Goal: Task Accomplishment & Management: Manage account settings

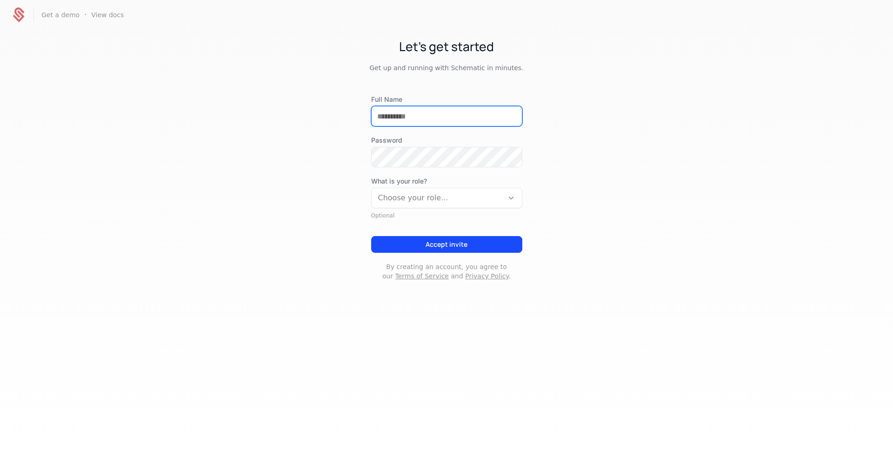
click at [432, 119] on input "Full Name" at bounding box center [447, 117] width 150 height 20
type input "**********"
click at [522, 157] on div at bounding box center [522, 157] width 0 height 0
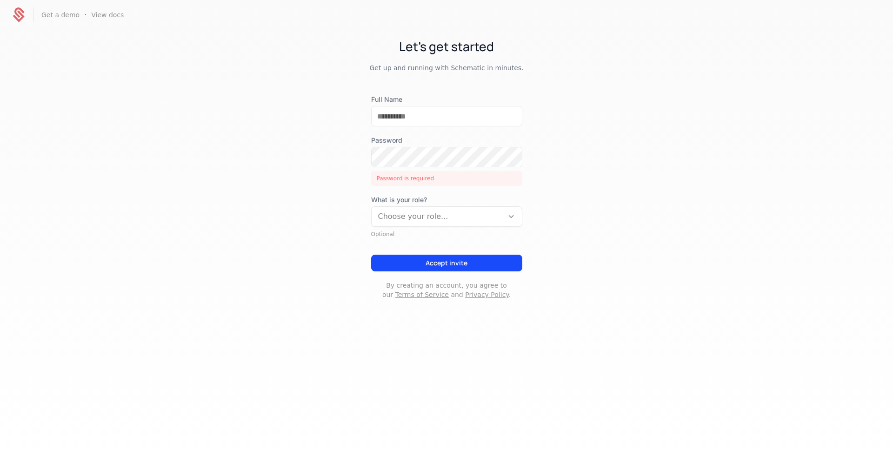
click at [571, 174] on div "Let's get started Get up and running with Schematic in minutes. Full Name Passw…" at bounding box center [446, 178] width 893 height 296
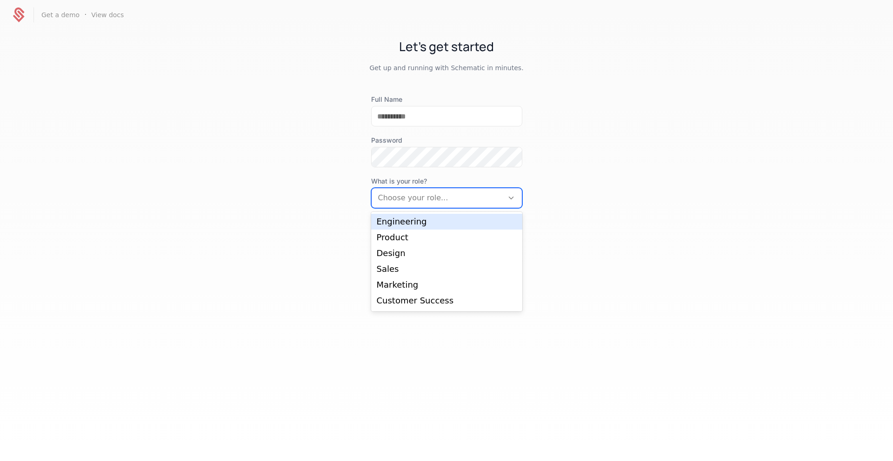
click at [430, 196] on div at bounding box center [437, 198] width 119 height 13
click at [413, 233] on div "Product" at bounding box center [447, 237] width 140 height 8
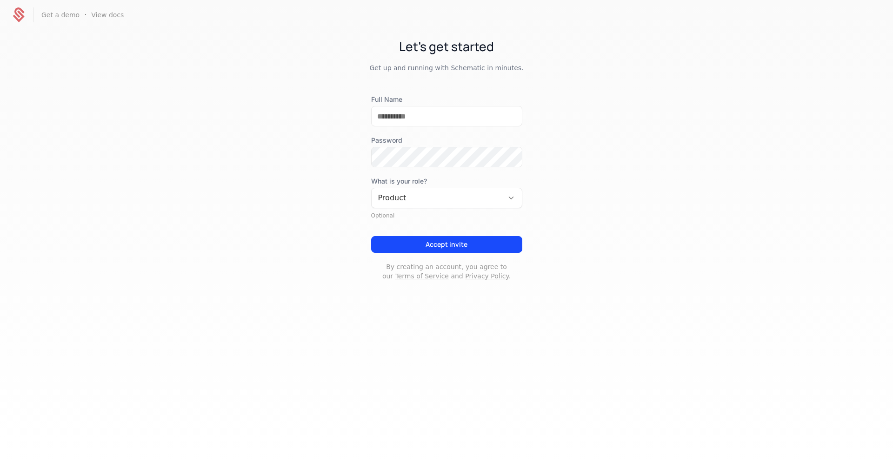
click at [424, 245] on button "Accept invite" at bounding box center [446, 244] width 151 height 17
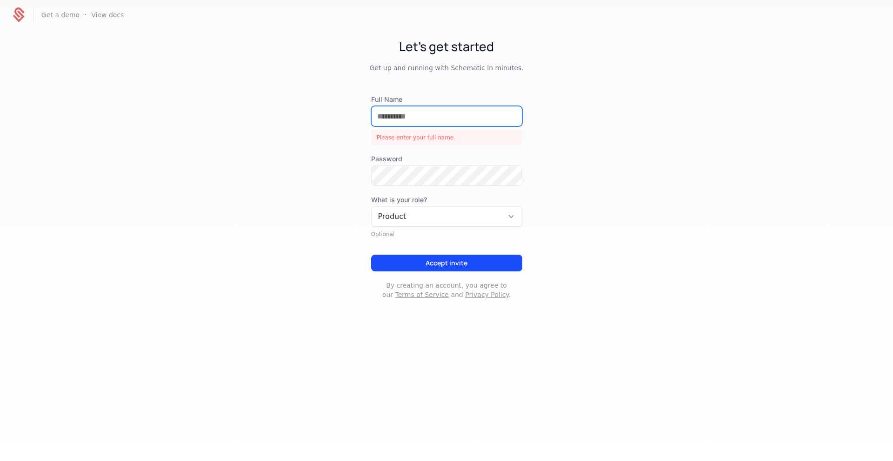
click at [414, 119] on input "Full Name" at bounding box center [447, 117] width 150 height 20
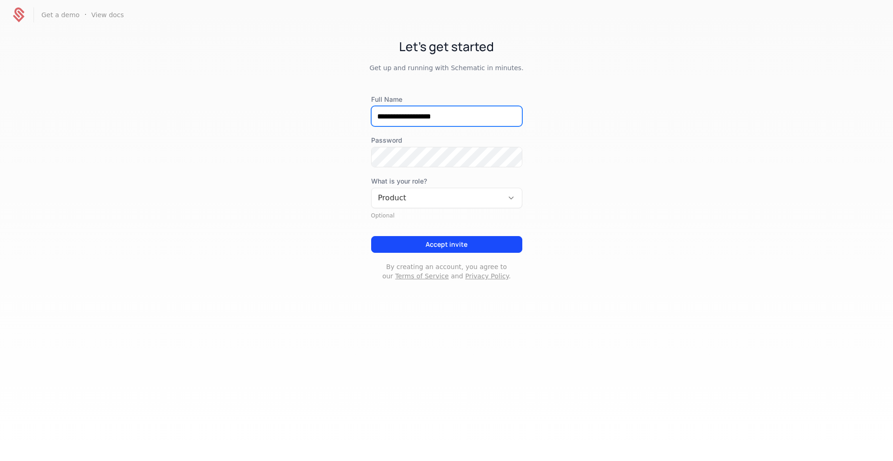
type input "**********"
click at [441, 244] on button "Accept invite" at bounding box center [446, 244] width 151 height 17
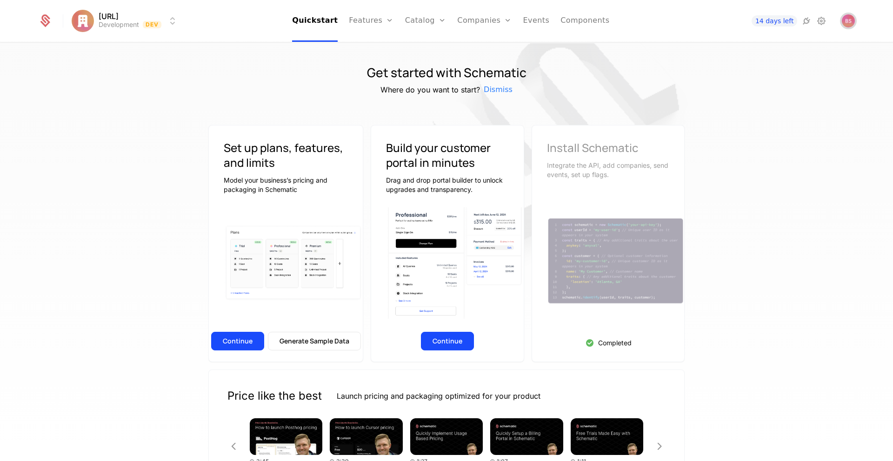
click at [851, 25] on img "Open user button" at bounding box center [848, 20] width 13 height 13
click at [793, 204] on div "Get started with Schematic Where do you want to start? Dismiss Set up plans, fe…" at bounding box center [446, 255] width 893 height 424
click at [373, 22] on link "Features" at bounding box center [371, 21] width 45 height 42
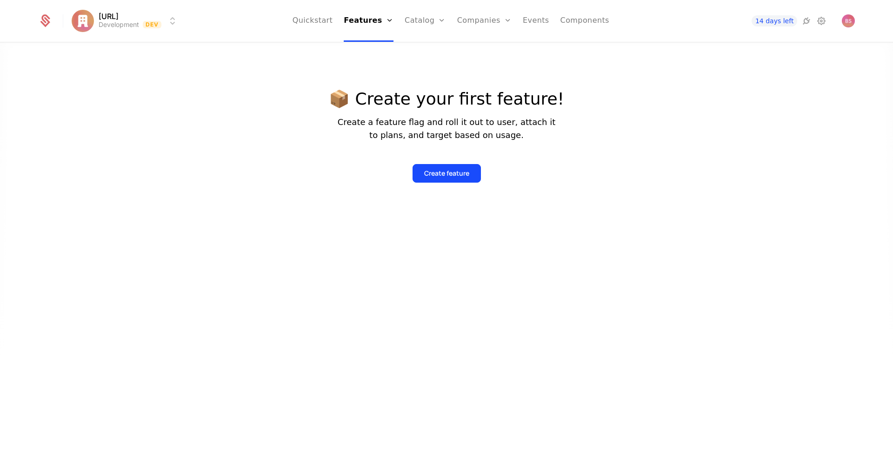
click at [326, 17] on link "Quickstart" at bounding box center [313, 21] width 40 height 42
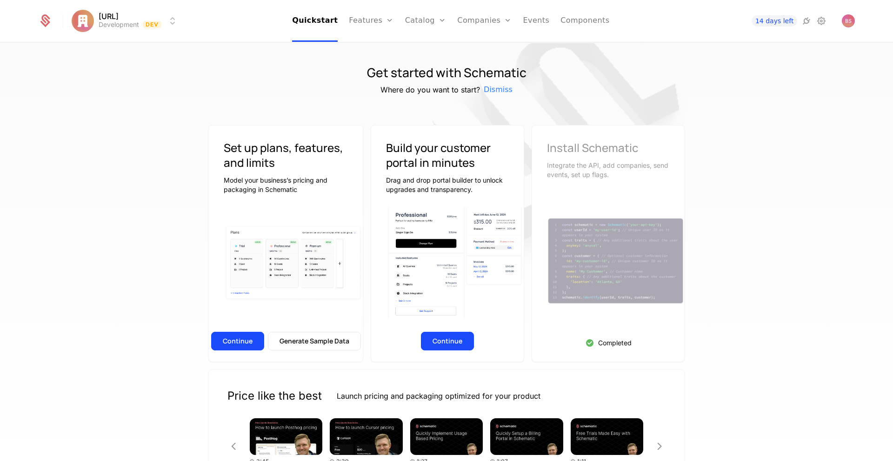
click at [424, 15] on link "Catalog" at bounding box center [425, 21] width 41 height 42
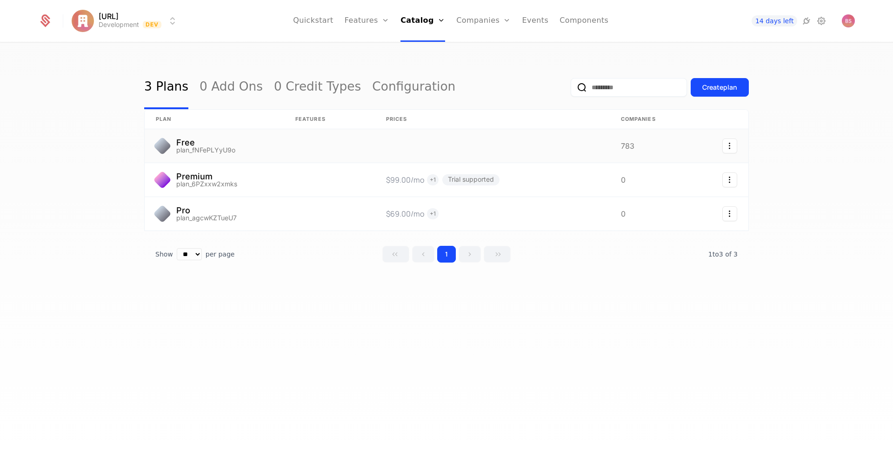
click at [360, 144] on link at bounding box center [329, 145] width 91 height 33
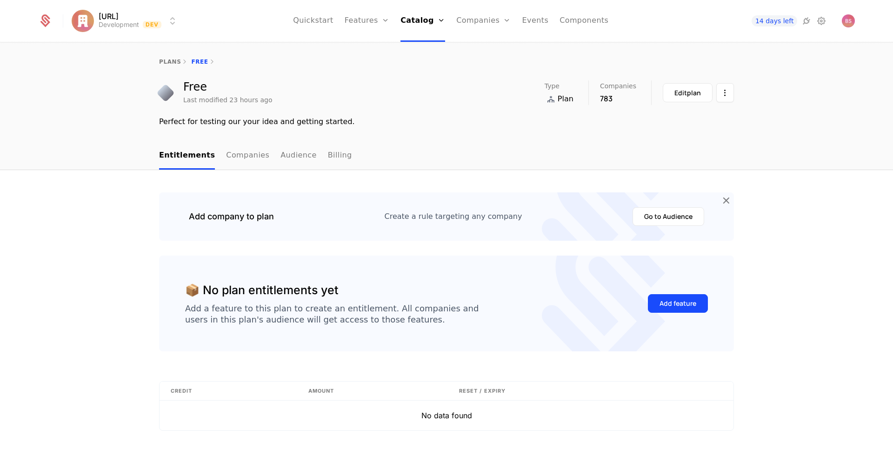
scroll to position [22, 0]
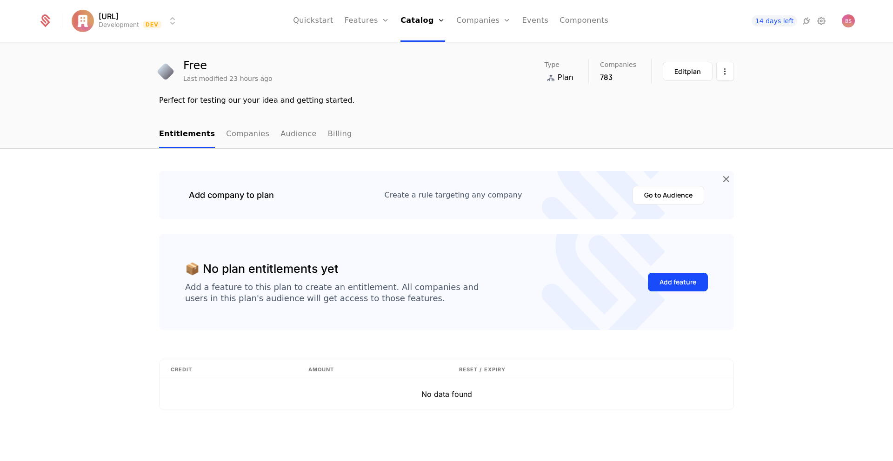
click at [642, 199] on button "Go to Audience" at bounding box center [668, 195] width 72 height 19
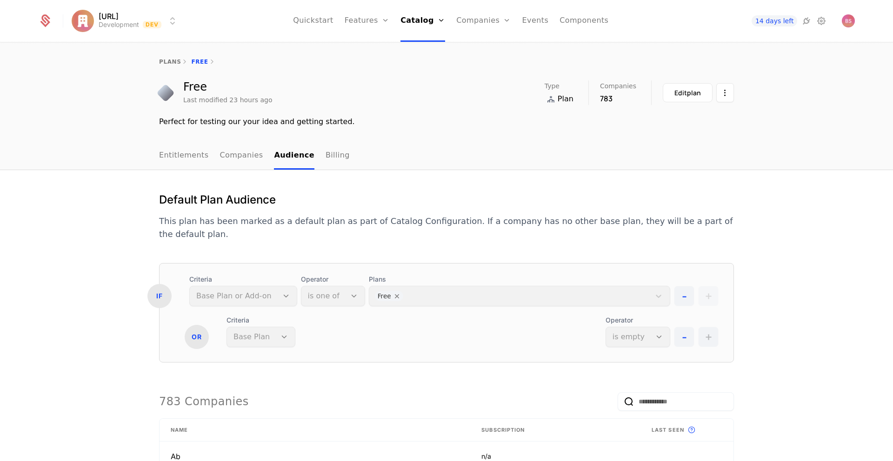
click at [269, 326] on div "Criteria Base Plan" at bounding box center [260, 332] width 69 height 32
click at [326, 157] on link "Billing" at bounding box center [338, 155] width 24 height 27
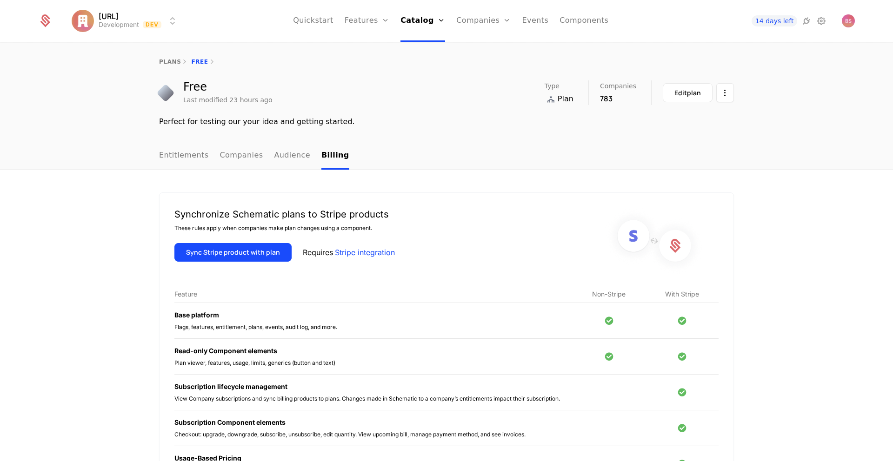
click at [686, 93] on div "Edit plan" at bounding box center [687, 92] width 27 height 9
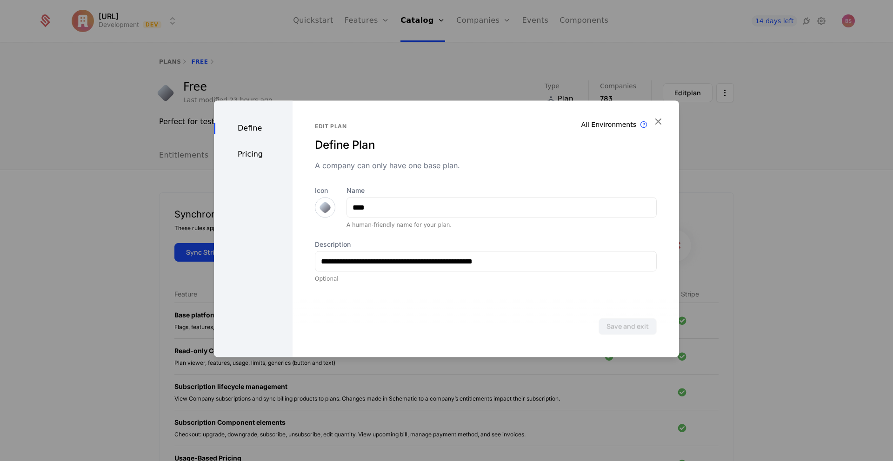
click at [253, 156] on div "Pricing" at bounding box center [253, 154] width 79 height 11
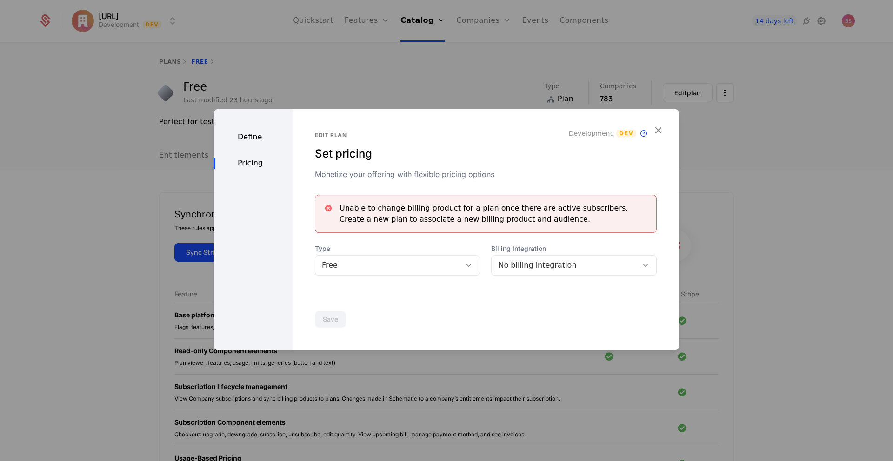
click at [251, 137] on div "Define" at bounding box center [253, 137] width 79 height 11
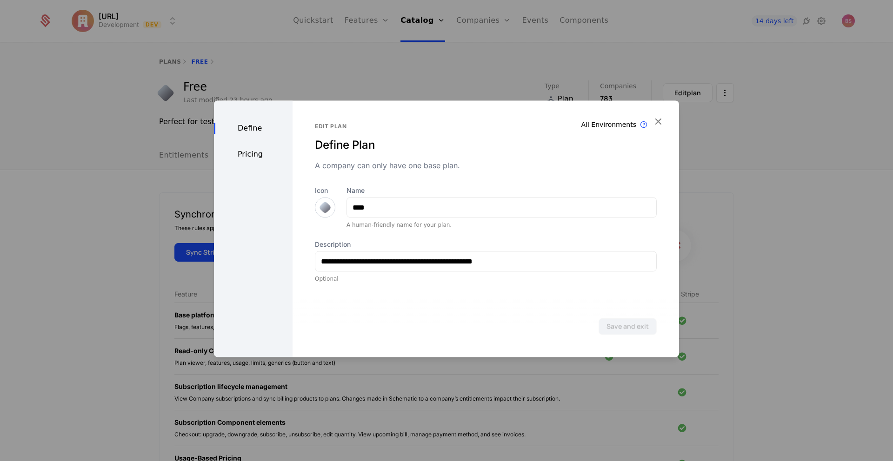
click at [660, 122] on icon "button" at bounding box center [658, 121] width 12 height 12
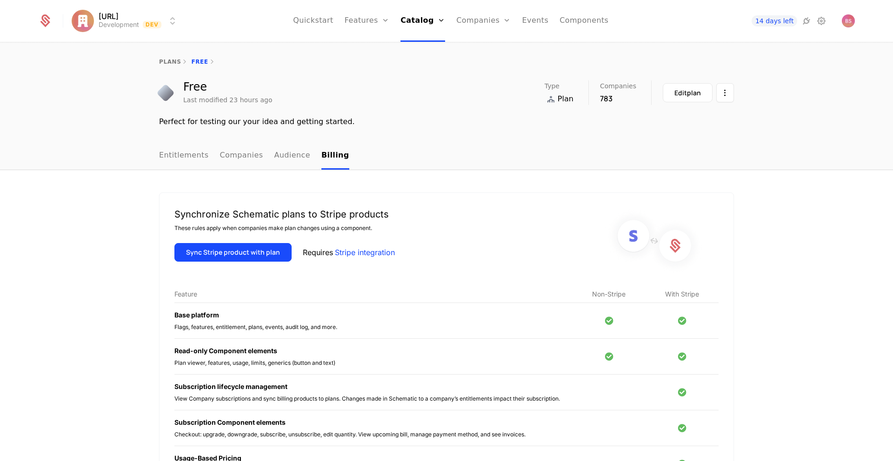
click at [724, 94] on html "Appy.AI Development Dev Quickstart Features Features Flags Catalog Plans Add On…" at bounding box center [446, 230] width 893 height 461
click at [437, 165] on html "Appy.AI Development Dev Quickstart Features Features Flags Catalog Plans Add On…" at bounding box center [446, 230] width 893 height 461
click at [284, 164] on link "Audience" at bounding box center [292, 155] width 36 height 27
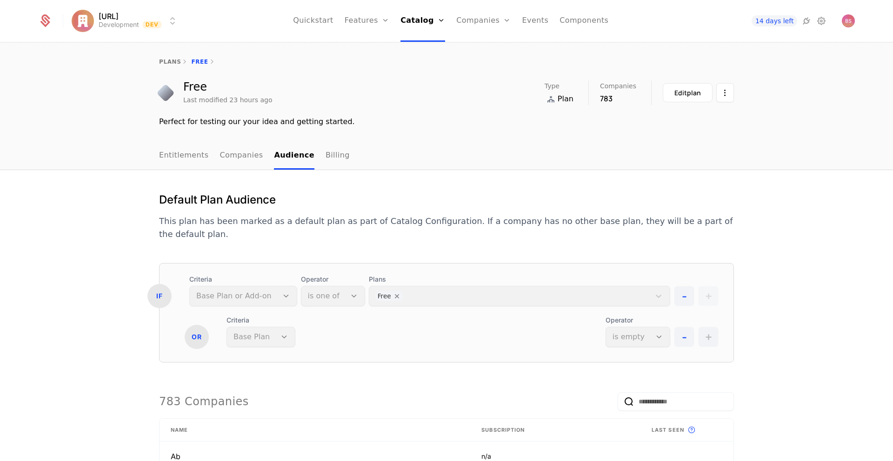
click at [421, 144] on nav "Entitlements Companies Audience Billing" at bounding box center [446, 155] width 575 height 27
click at [324, 18] on link "Quickstart" at bounding box center [313, 21] width 40 height 42
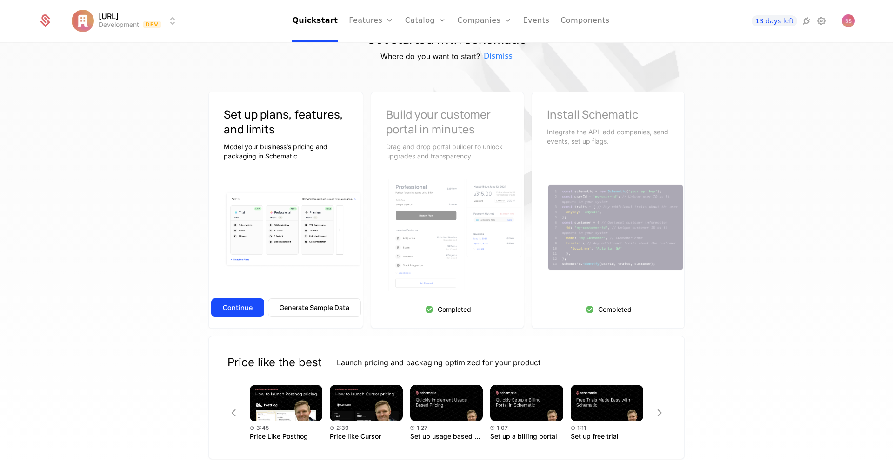
scroll to position [34, 0]
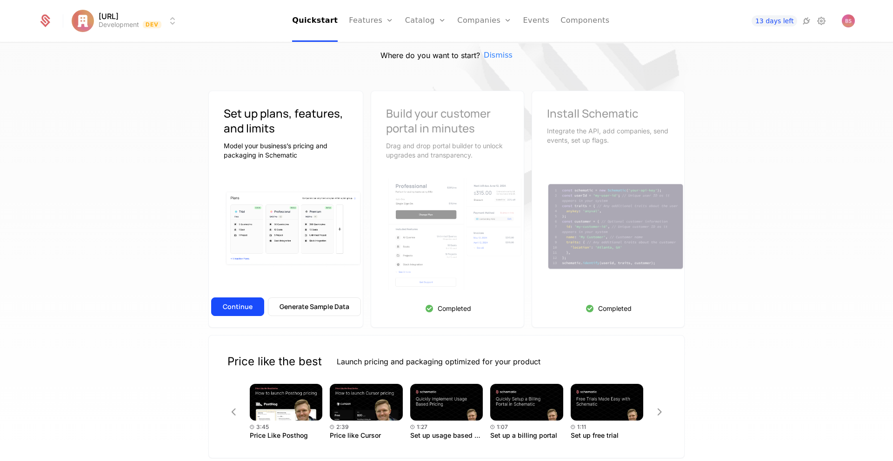
click at [377, 15] on link "Features" at bounding box center [371, 21] width 45 height 42
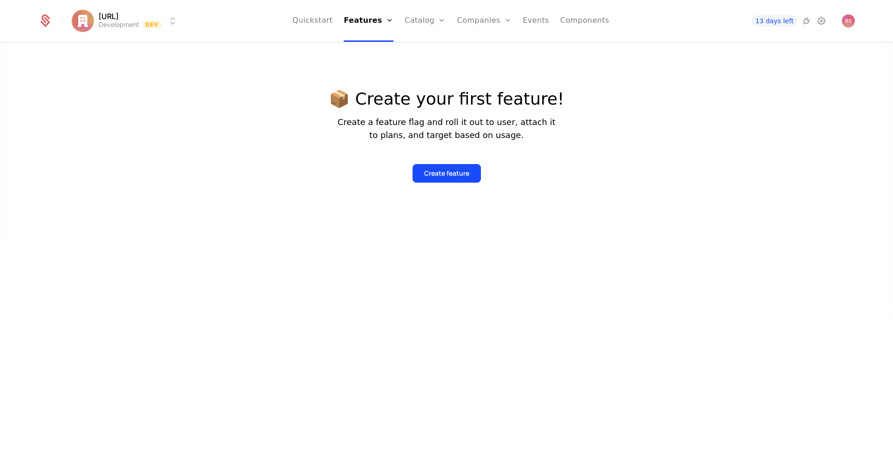
click at [426, 18] on link "Catalog" at bounding box center [425, 21] width 41 height 42
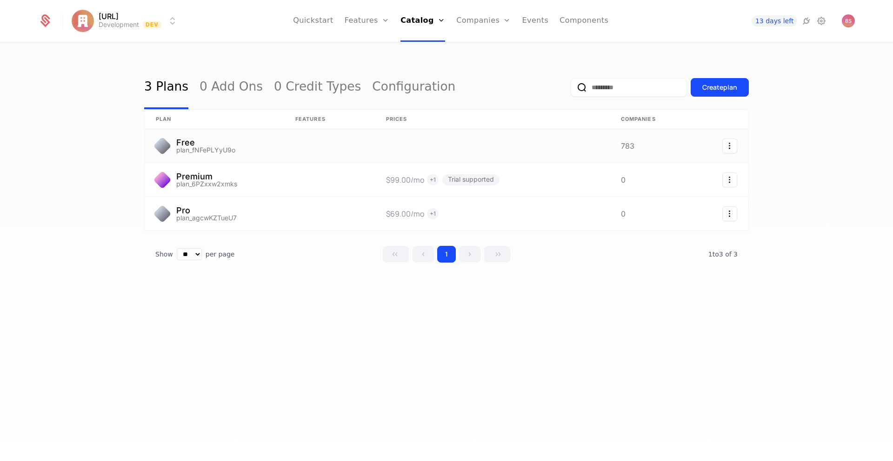
click at [727, 145] on icon "Select action" at bounding box center [729, 146] width 15 height 15
click at [406, 130] on html "Appy.AI Development Dev Quickstart Features Features Flags Catalog Plans Add On…" at bounding box center [446, 230] width 893 height 461
click at [251, 142] on link at bounding box center [215, 145] width 140 height 33
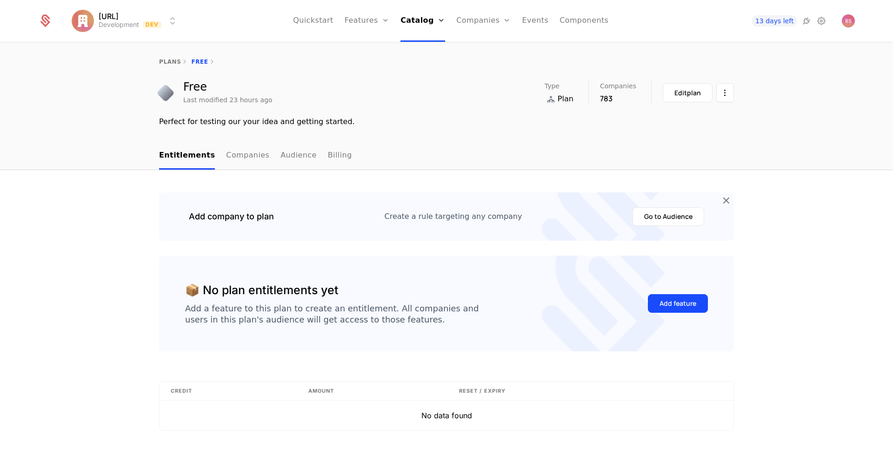
scroll to position [22, 0]
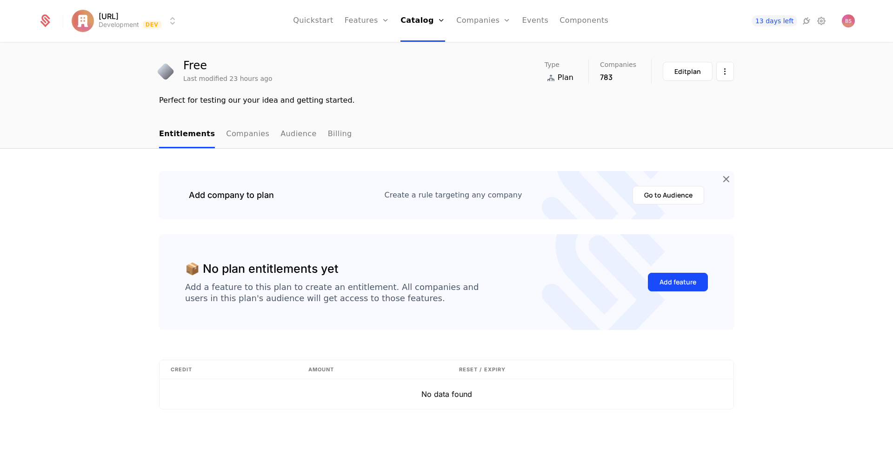
click at [663, 281] on div "Add feature" at bounding box center [677, 282] width 37 height 9
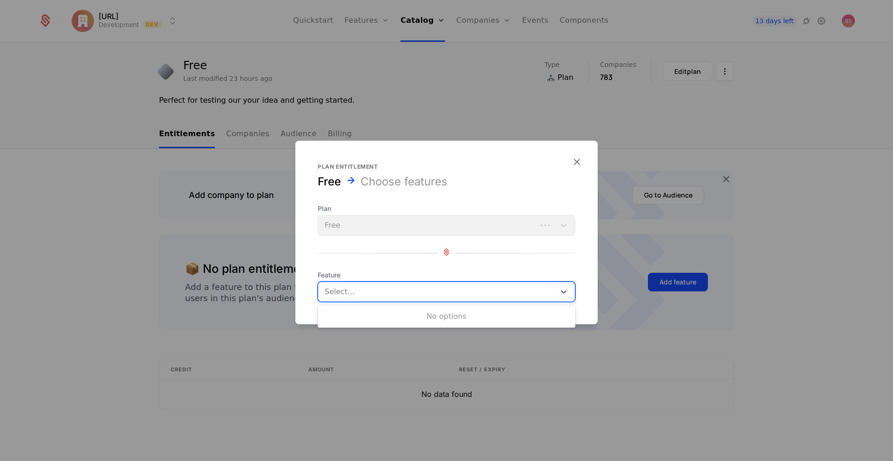
click at [496, 293] on div at bounding box center [437, 292] width 226 height 13
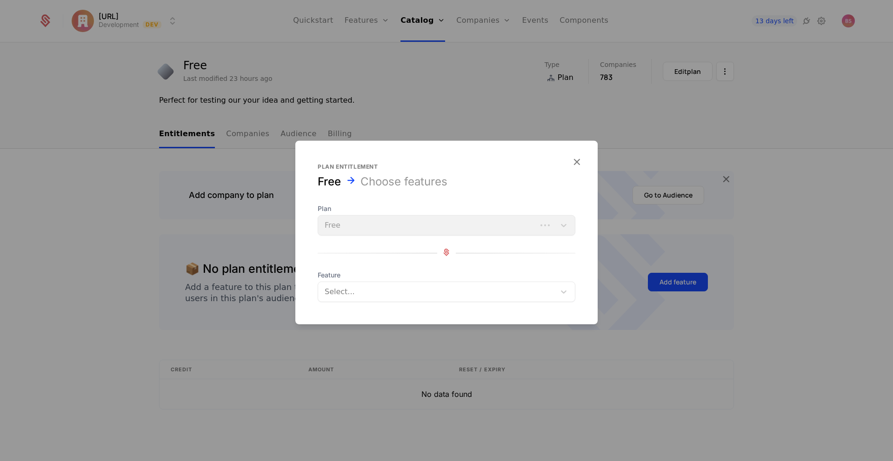
click at [679, 338] on div at bounding box center [446, 230] width 893 height 461
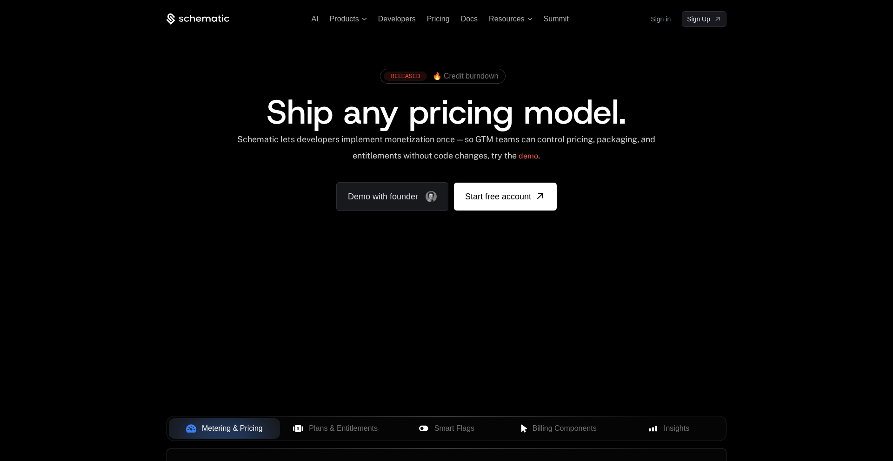
click at [660, 17] on link "Sign in" at bounding box center [661, 19] width 20 height 15
click at [527, 156] on div "Schematic lets developers implement monetization once — so GTM teams can contro…" at bounding box center [446, 150] width 420 height 33
click at [533, 156] on link "demo" at bounding box center [529, 156] width 20 height 22
click at [529, 157] on link "demo" at bounding box center [529, 156] width 20 height 22
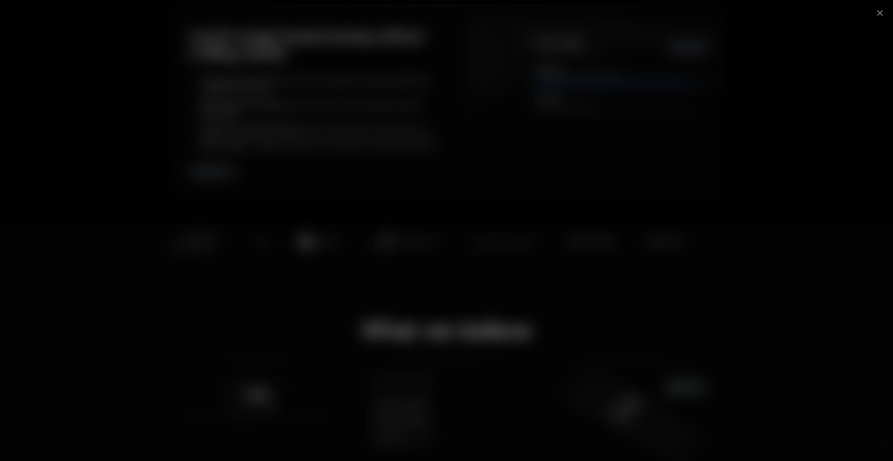
scroll to position [450, 0]
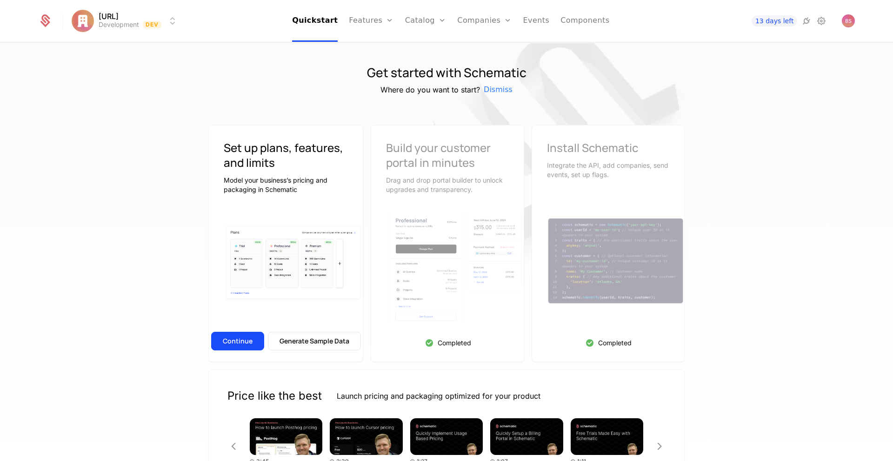
click at [236, 343] on button "Continue" at bounding box center [237, 341] width 53 height 19
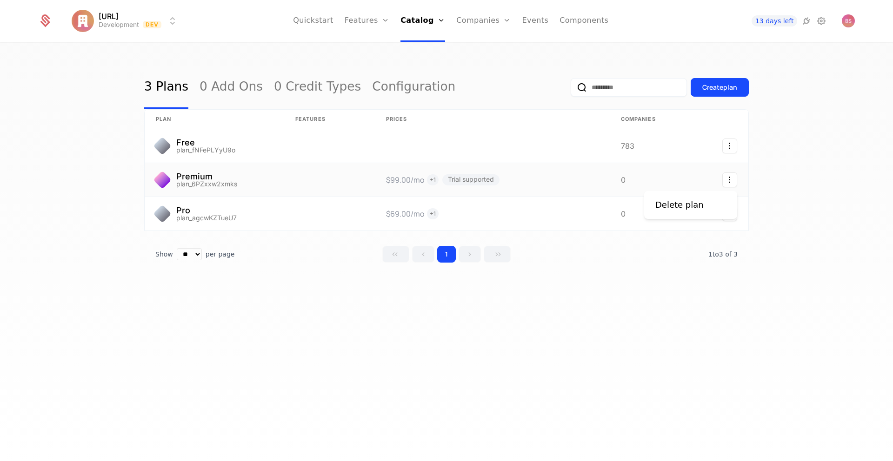
click at [730, 181] on icon "Select action" at bounding box center [729, 180] width 15 height 15
click at [547, 186] on html "Appy.AI Development Dev Quickstart Features Features Flags Catalog Plans Add On…" at bounding box center [446, 230] width 893 height 461
click at [300, 183] on link at bounding box center [329, 179] width 91 height 33
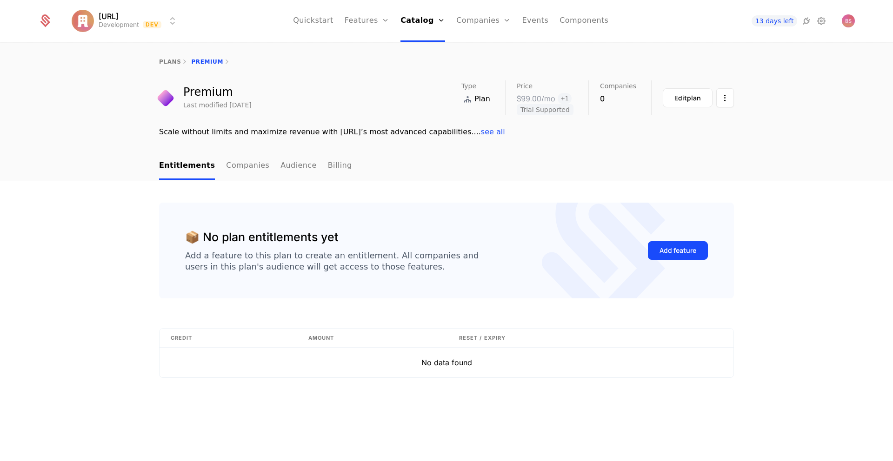
click at [697, 252] on button "Add feature" at bounding box center [678, 250] width 60 height 19
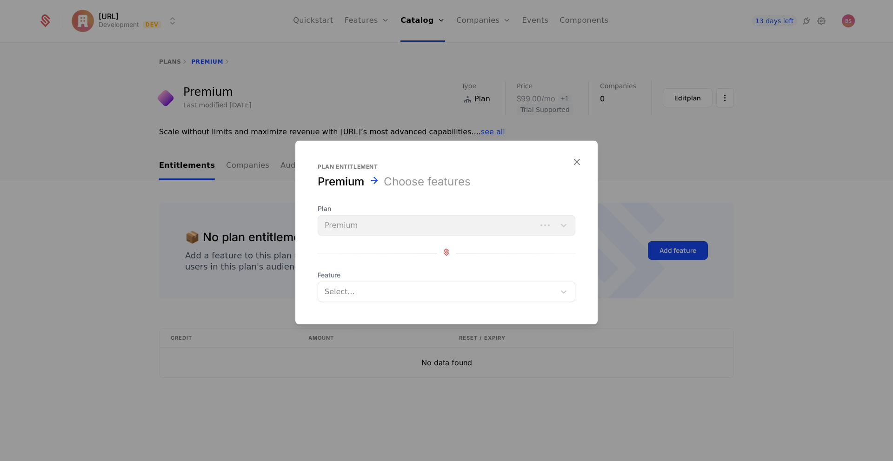
click at [429, 296] on div at bounding box center [437, 292] width 226 height 13
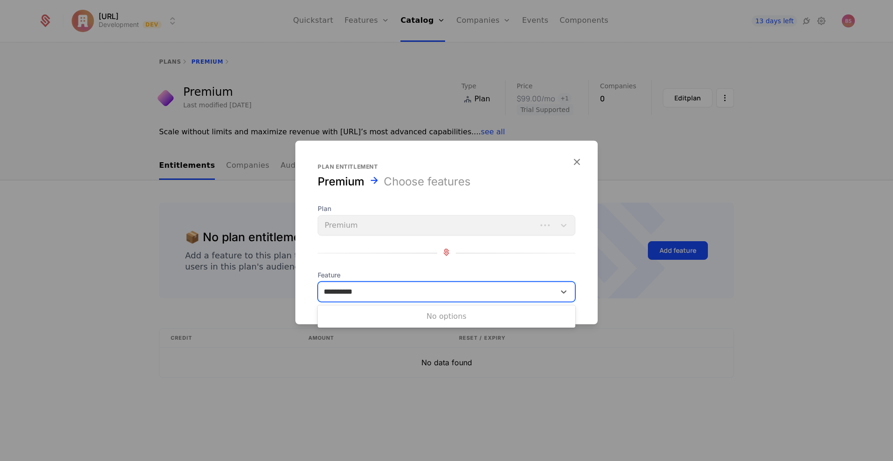
type input "**********"
click at [524, 285] on div "Select..." at bounding box center [436, 292] width 237 height 15
click at [620, 305] on div at bounding box center [446, 230] width 893 height 461
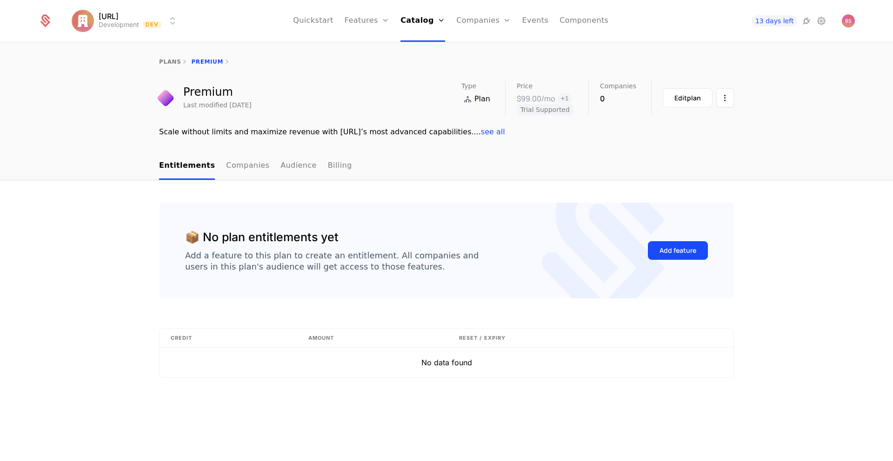
click at [233, 169] on link "Companies" at bounding box center [247, 166] width 43 height 27
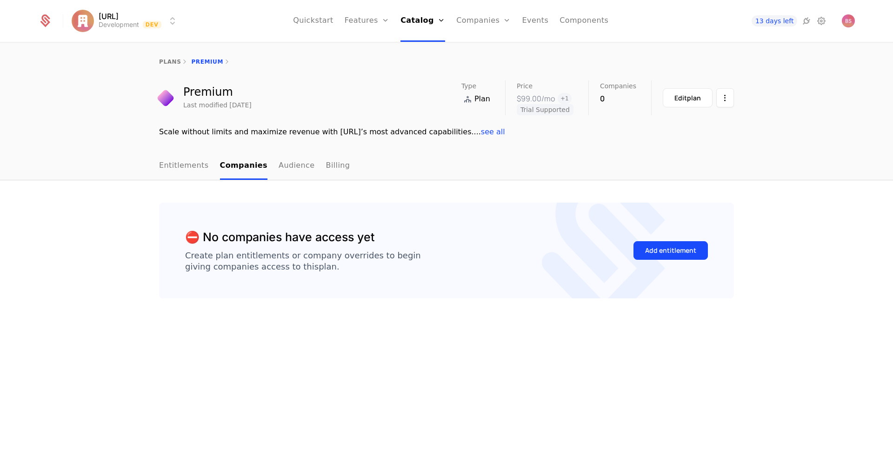
click at [166, 166] on link "Entitlements" at bounding box center [184, 166] width 50 height 27
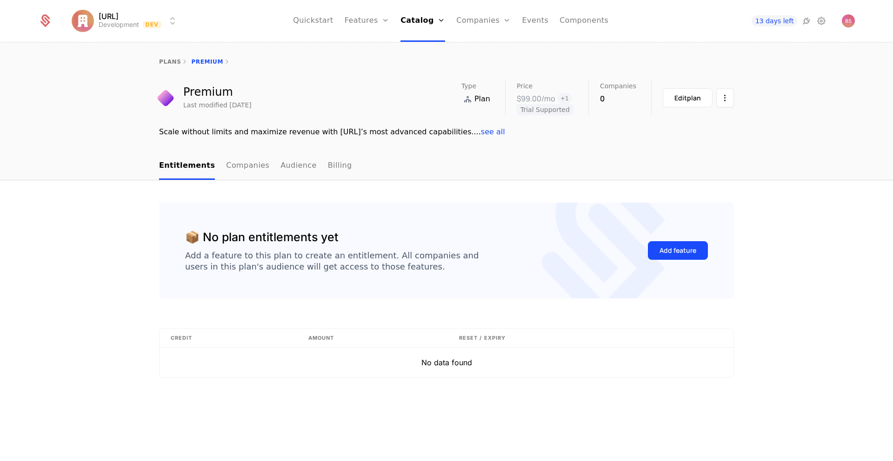
click at [371, 23] on link "Features" at bounding box center [367, 21] width 45 height 42
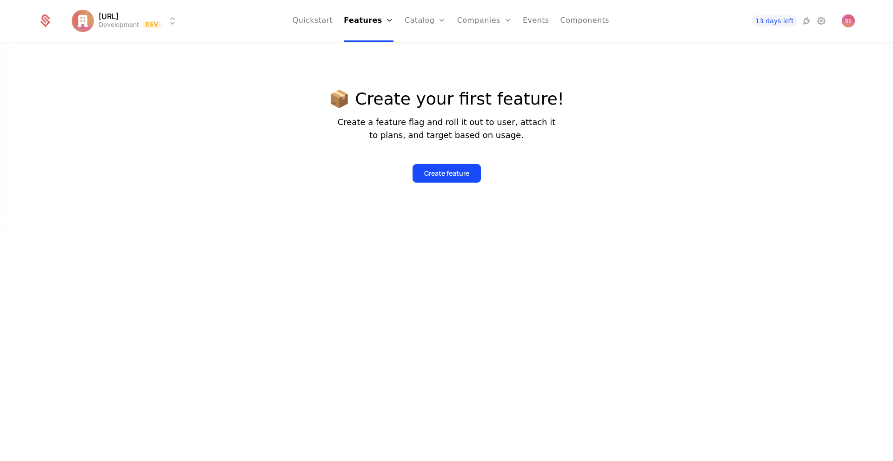
drag, startPoint x: 547, startPoint y: 257, endPoint x: 487, endPoint y: 193, distance: 88.2
click at [541, 253] on div at bounding box center [446, 268] width 893 height 461
click at [447, 173] on div "Create feature" at bounding box center [446, 173] width 45 height 9
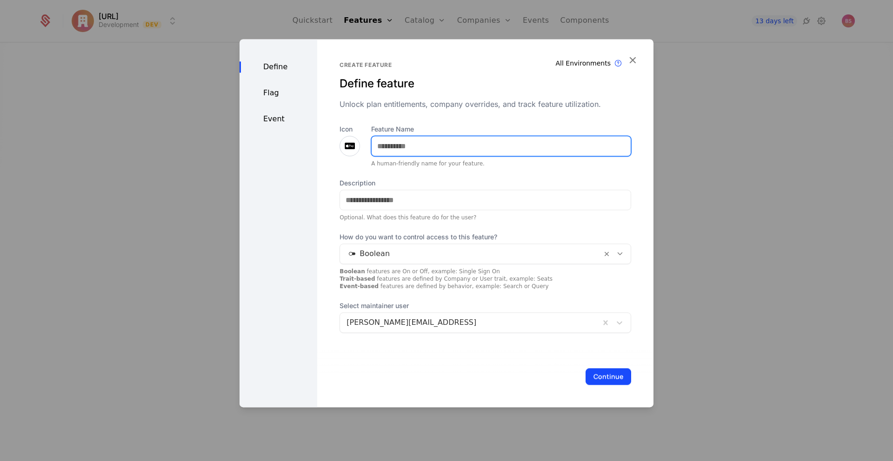
click at [436, 152] on input "Feature Name" at bounding box center [501, 146] width 259 height 20
type input "**********"
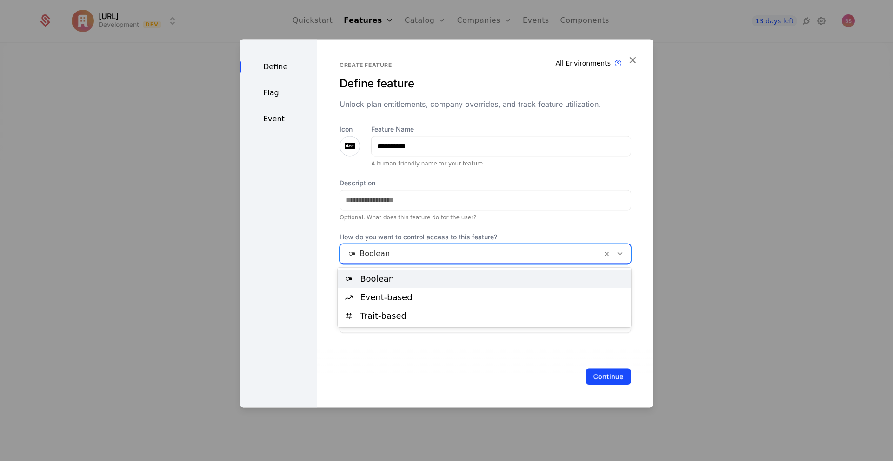
click at [466, 244] on div "Boolean" at bounding box center [485, 254] width 292 height 20
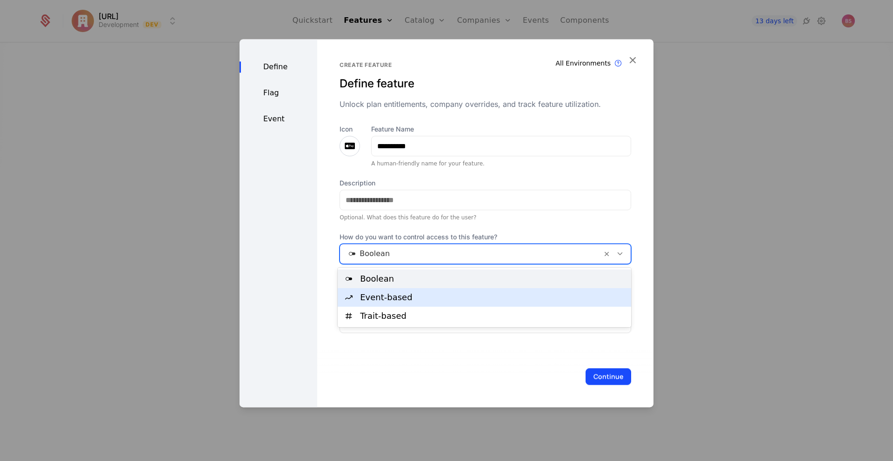
click at [476, 365] on div "Continue" at bounding box center [485, 376] width 336 height 61
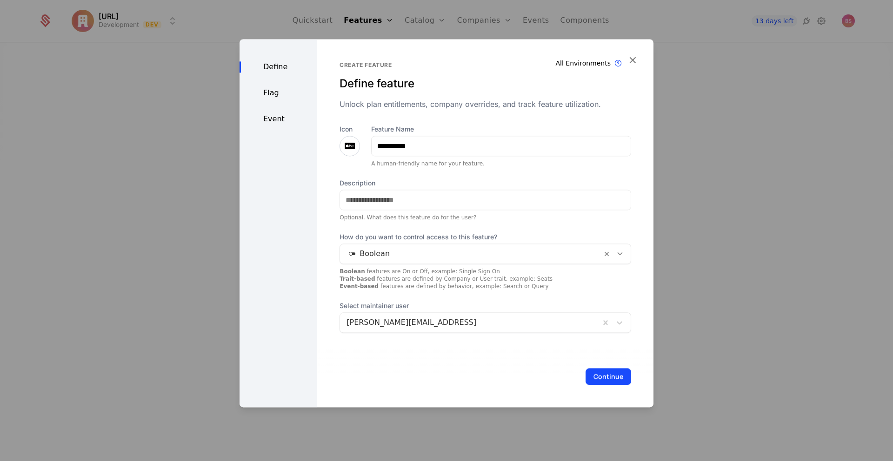
click at [606, 379] on button "Continue" at bounding box center [609, 376] width 46 height 17
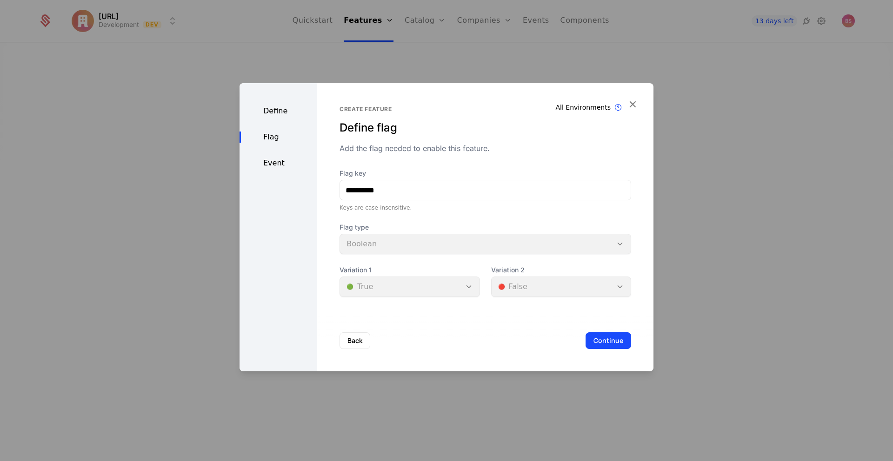
click at [472, 311] on div "Back Continue" at bounding box center [485, 340] width 336 height 61
click at [272, 160] on div "Event" at bounding box center [279, 163] width 78 height 11
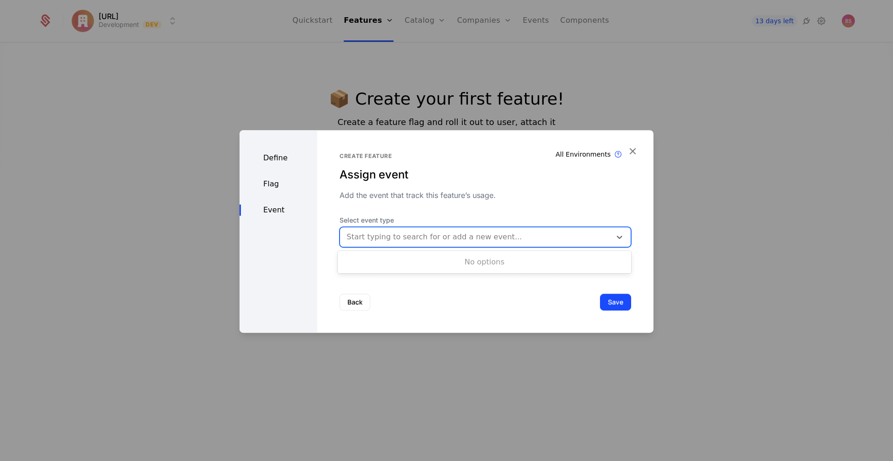
click at [408, 242] on div at bounding box center [475, 237] width 258 height 13
type input "*******"
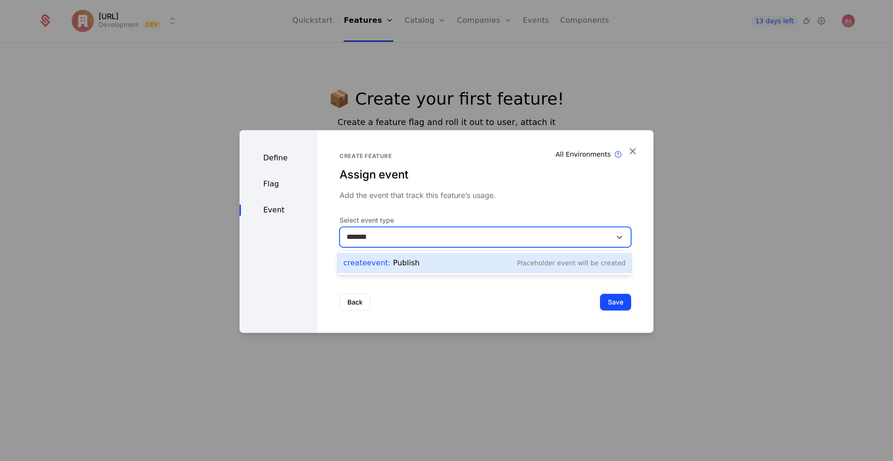
click at [427, 259] on div "Create Event : Publish Placeholder Event will be created" at bounding box center [484, 263] width 282 height 13
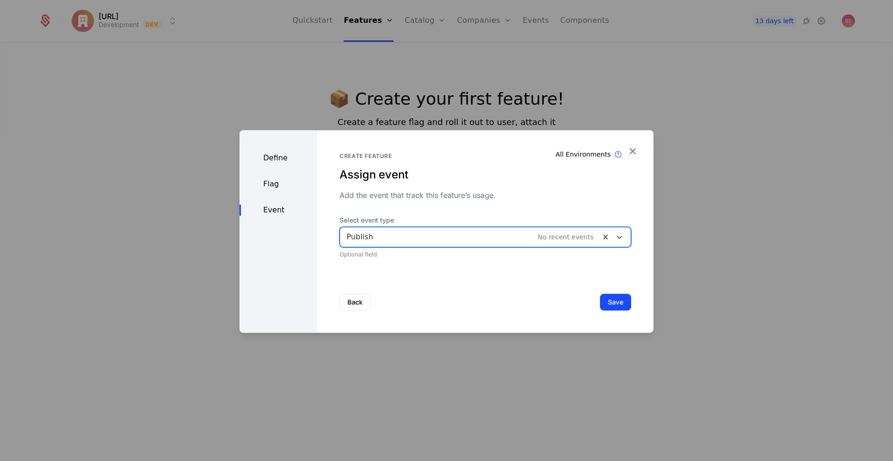
click at [501, 290] on div "Back Save" at bounding box center [485, 302] width 336 height 61
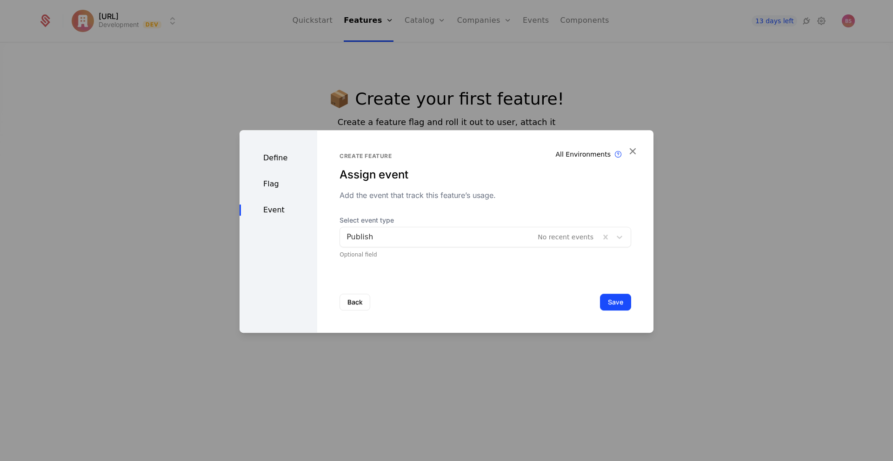
click at [611, 304] on button "Save" at bounding box center [615, 302] width 31 height 17
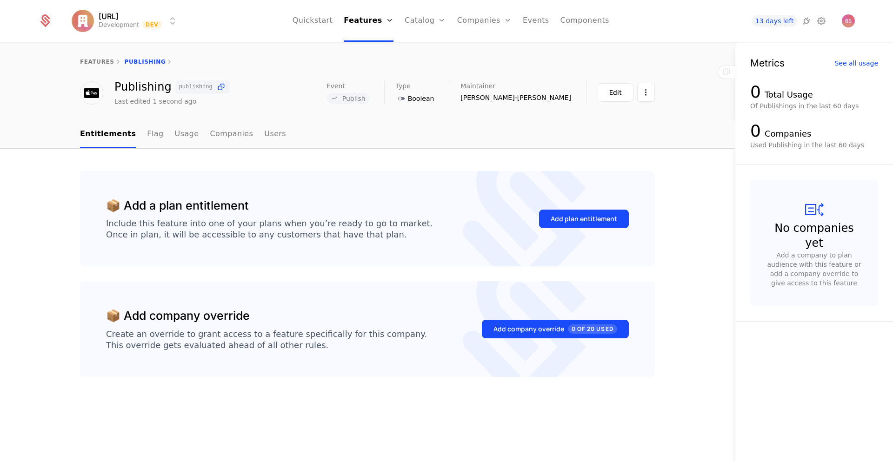
click at [147, 135] on link "Flag" at bounding box center [155, 134] width 16 height 27
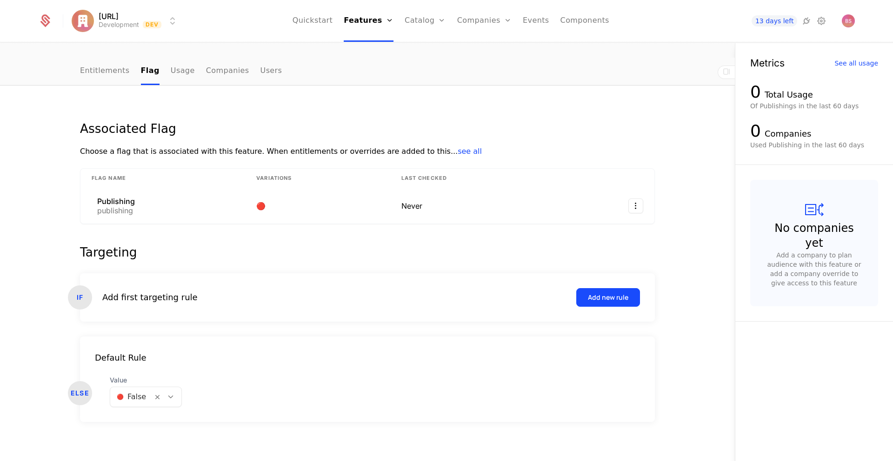
scroll to position [68, 0]
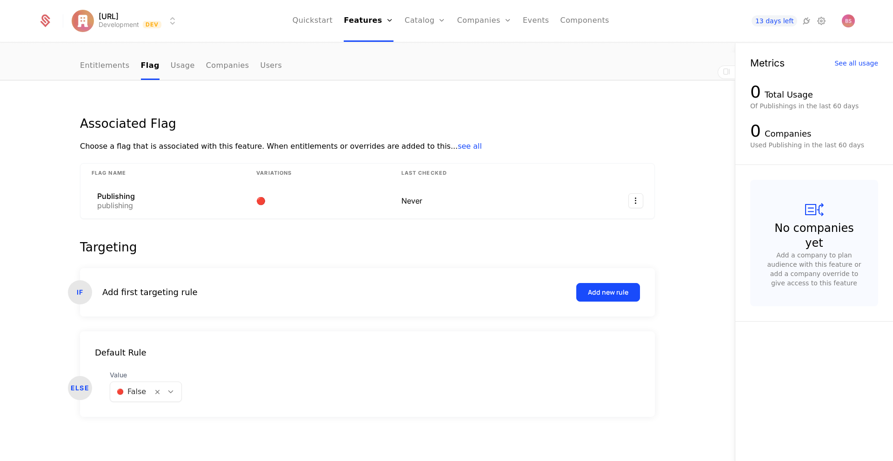
click at [597, 296] on div "Add new rule" at bounding box center [608, 292] width 40 height 9
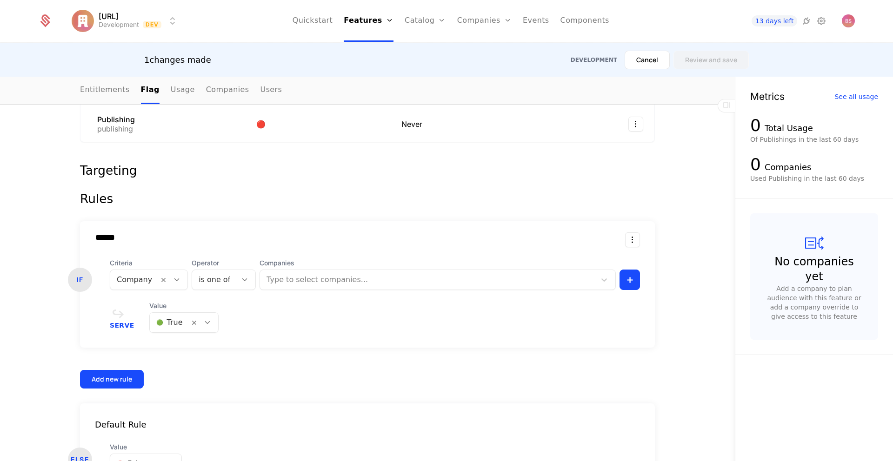
scroll to position [217, 0]
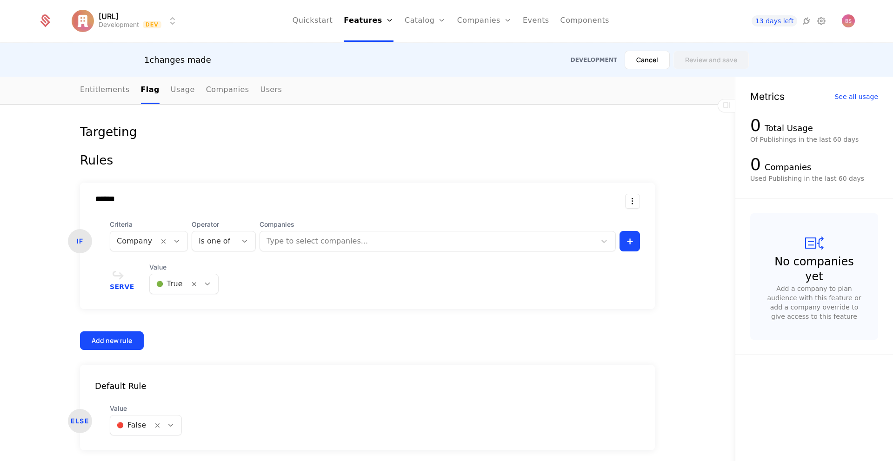
click at [446, 245] on div at bounding box center [428, 241] width 325 height 13
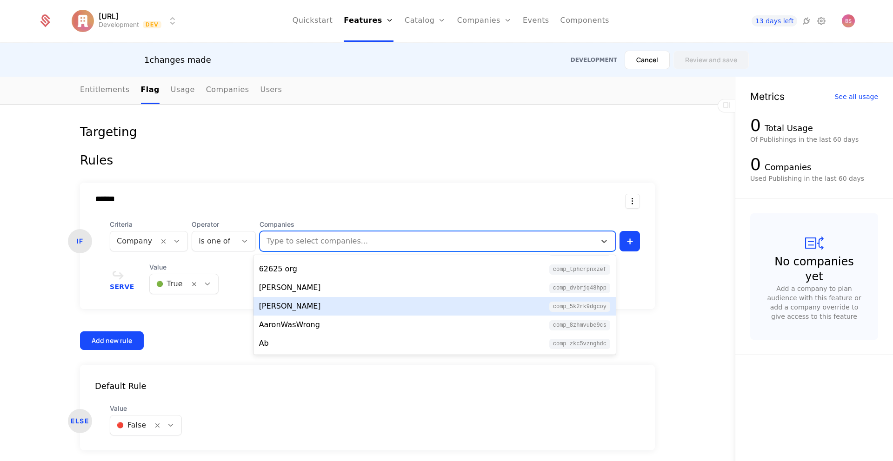
scroll to position [0, 0]
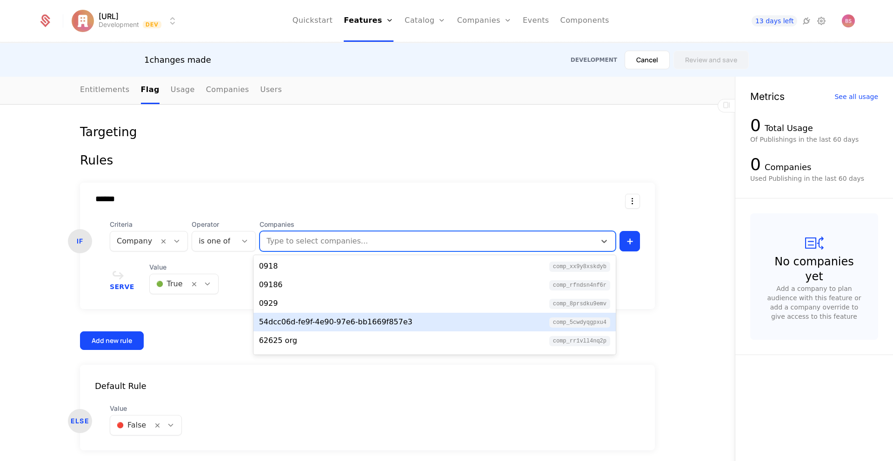
click at [686, 314] on div "Associated Flag Choose a flag that is associated with this feature. When entitl…" at bounding box center [367, 230] width 735 height 530
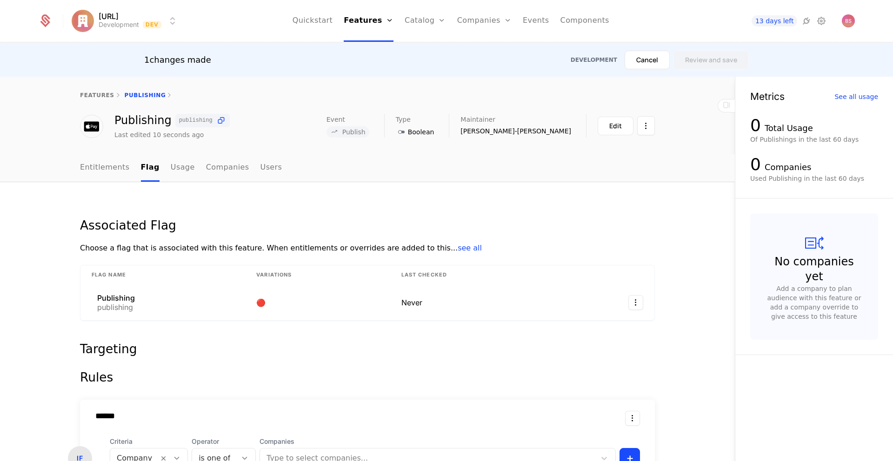
click at [171, 170] on link "Usage" at bounding box center [183, 167] width 24 height 27
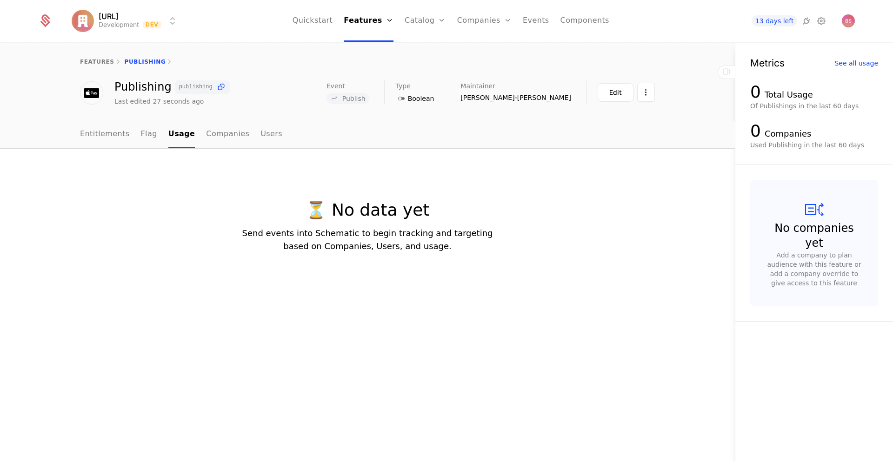
click at [206, 137] on link "Companies" at bounding box center [227, 134] width 43 height 27
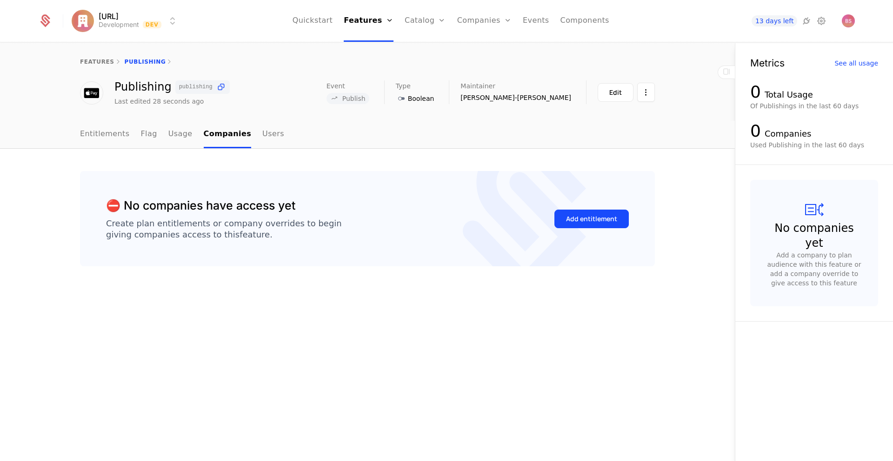
click at [262, 134] on link "Users" at bounding box center [273, 134] width 22 height 27
click at [119, 136] on link "Entitlements" at bounding box center [105, 134] width 50 height 27
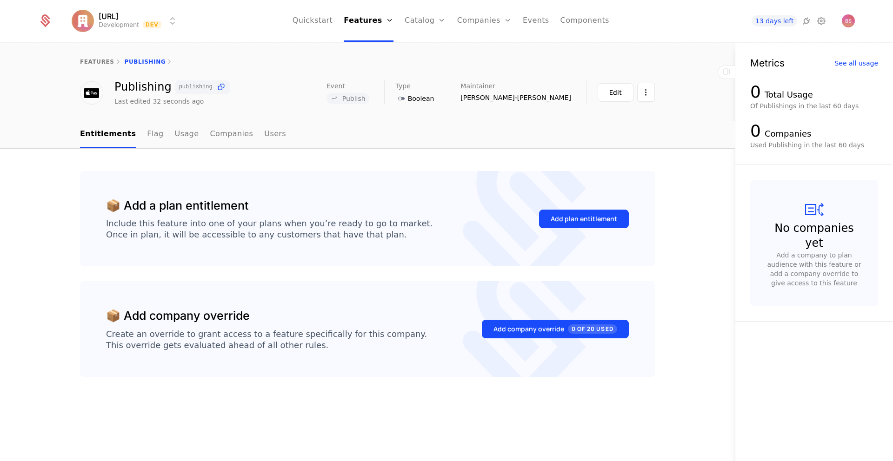
click at [621, 93] on div "Edit" at bounding box center [615, 92] width 13 height 9
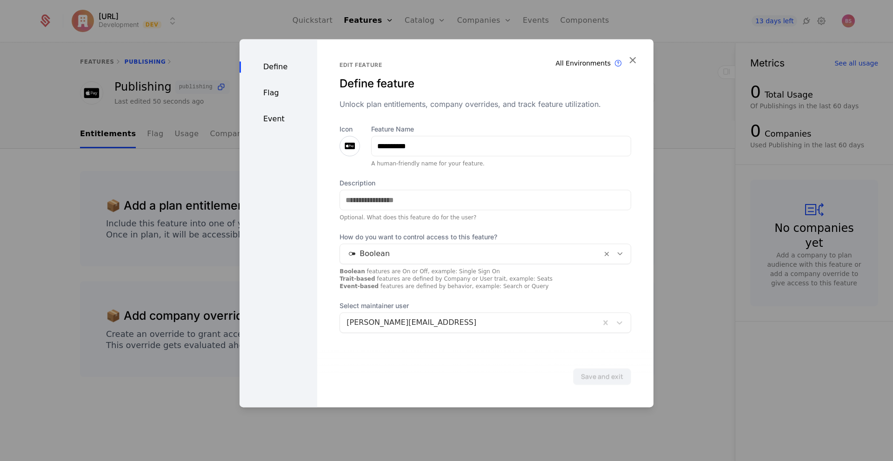
click at [280, 93] on div "Flag" at bounding box center [279, 92] width 78 height 11
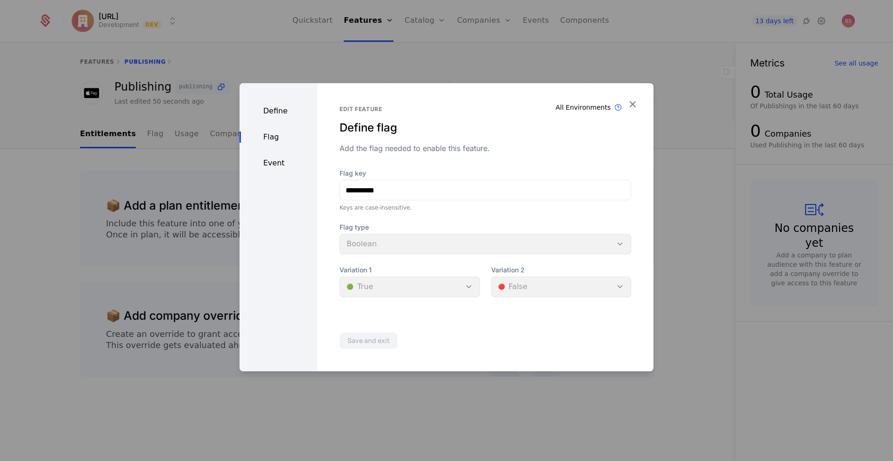
click at [274, 161] on div "Event" at bounding box center [279, 163] width 78 height 11
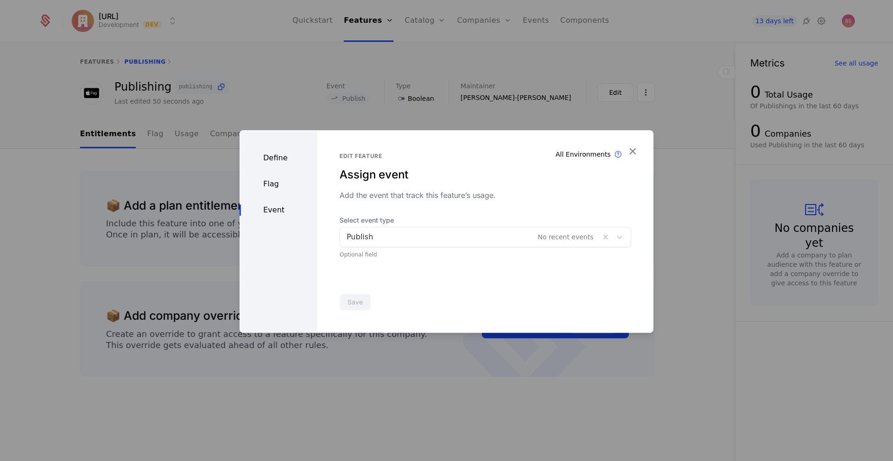
click at [516, 211] on div "Edit feature Assign event Add the event that track this feature’s usage. Select…" at bounding box center [485, 206] width 292 height 106
click at [638, 150] on icon "button" at bounding box center [632, 151] width 12 height 12
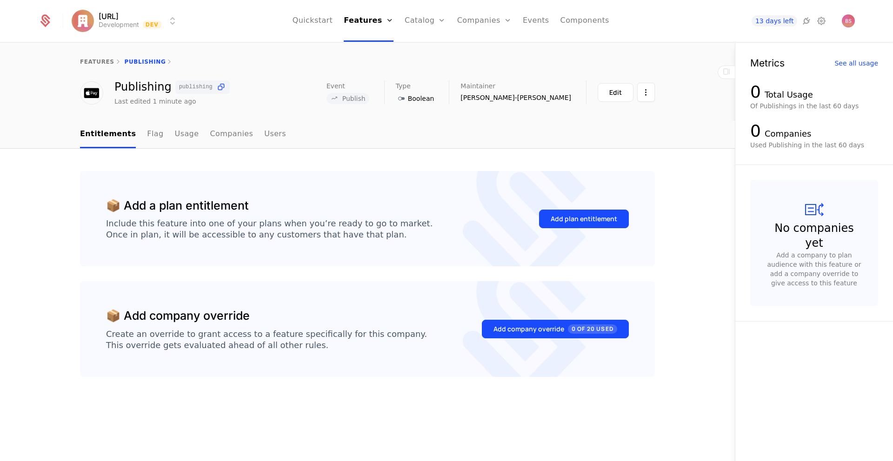
click at [147, 138] on link "Flag" at bounding box center [155, 134] width 16 height 27
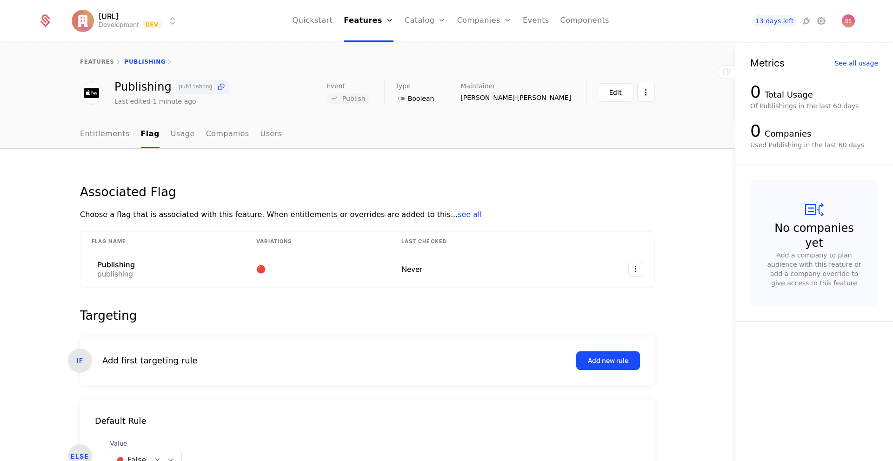
click at [179, 138] on link "Usage" at bounding box center [183, 134] width 24 height 27
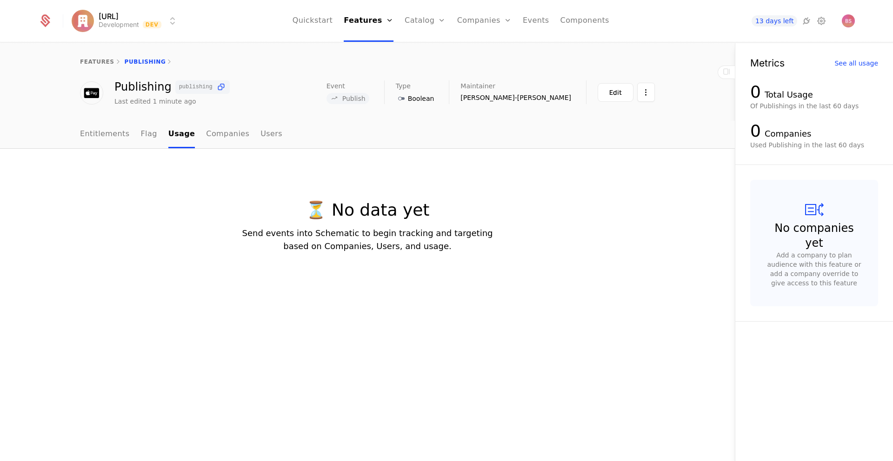
click at [206, 137] on link "Companies" at bounding box center [227, 134] width 43 height 27
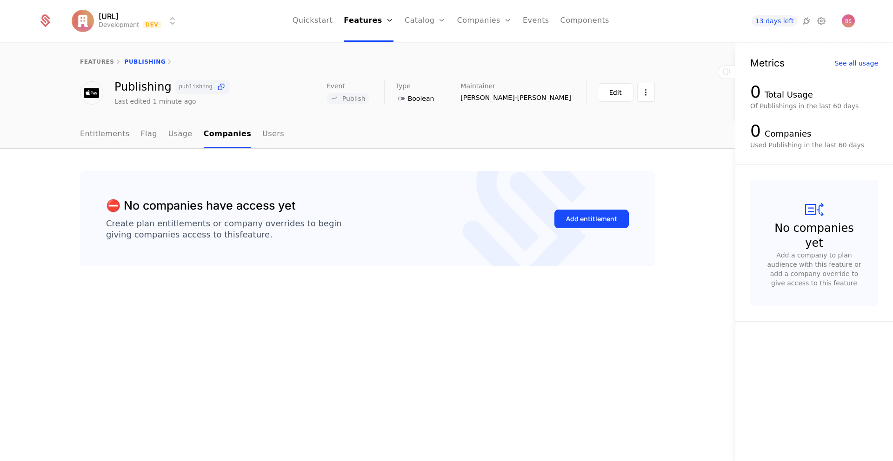
click at [245, 133] on ul "Entitlements Flag Usage Companies Users" at bounding box center [182, 134] width 204 height 27
click at [186, 135] on ul "Entitlements Flag Usage Companies Users" at bounding box center [182, 134] width 204 height 27
click at [141, 135] on link "Flag" at bounding box center [149, 134] width 16 height 27
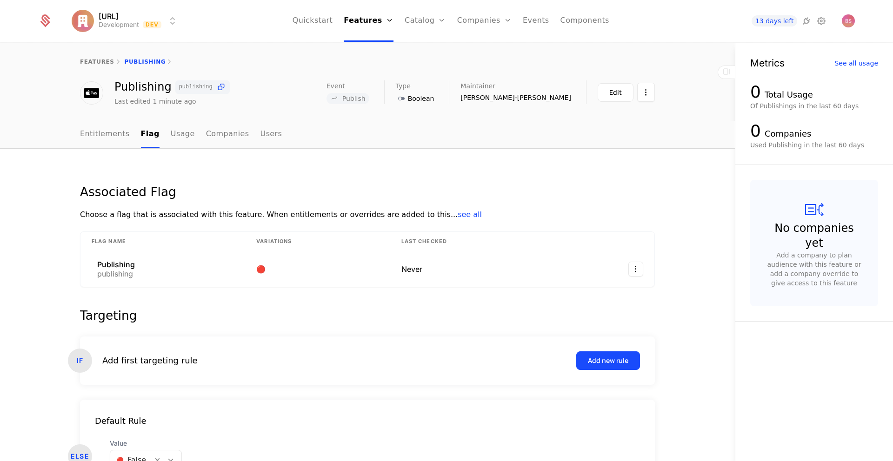
click at [120, 135] on link "Entitlements" at bounding box center [105, 134] width 50 height 27
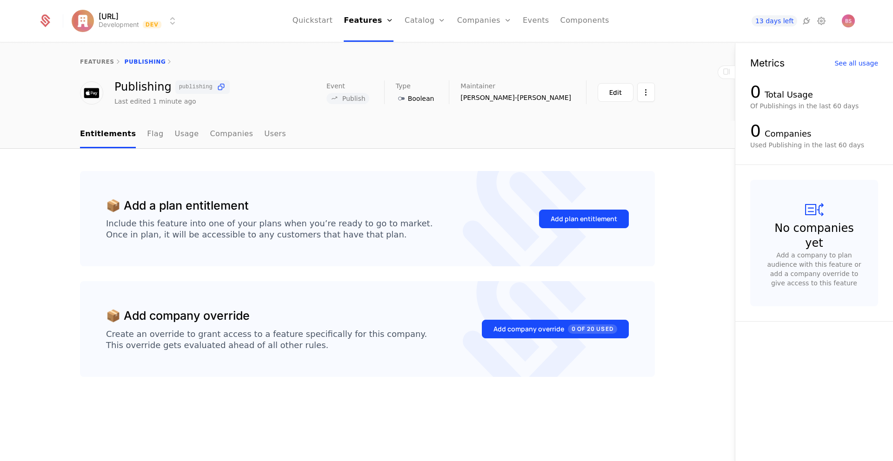
click at [532, 19] on link "Events" at bounding box center [536, 21] width 27 height 42
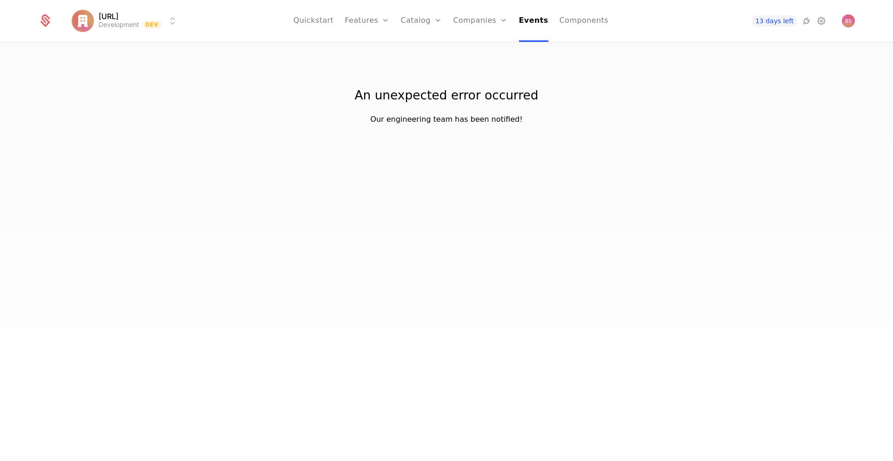
click at [492, 23] on link "Companies" at bounding box center [480, 21] width 54 height 42
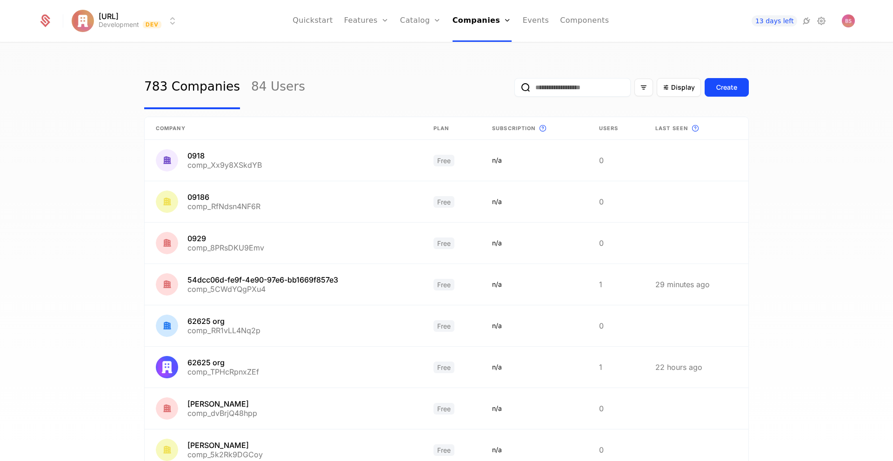
click at [541, 25] on link "Events" at bounding box center [536, 21] width 27 height 42
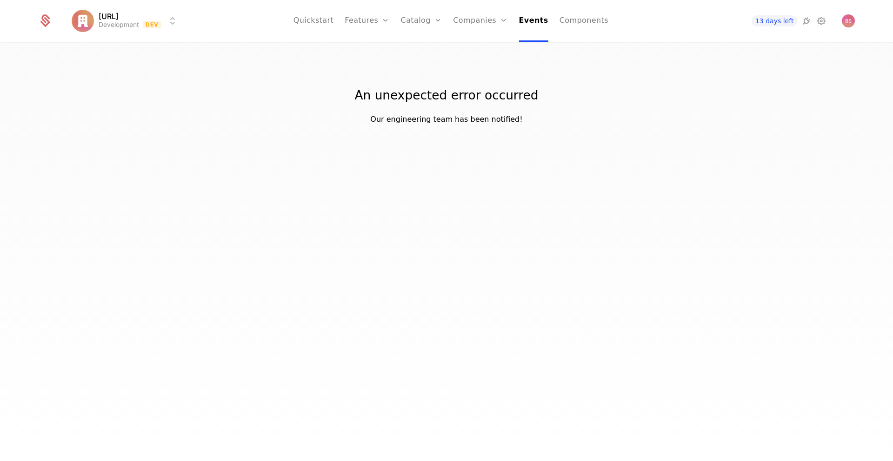
click at [568, 25] on link "Components" at bounding box center [583, 21] width 49 height 42
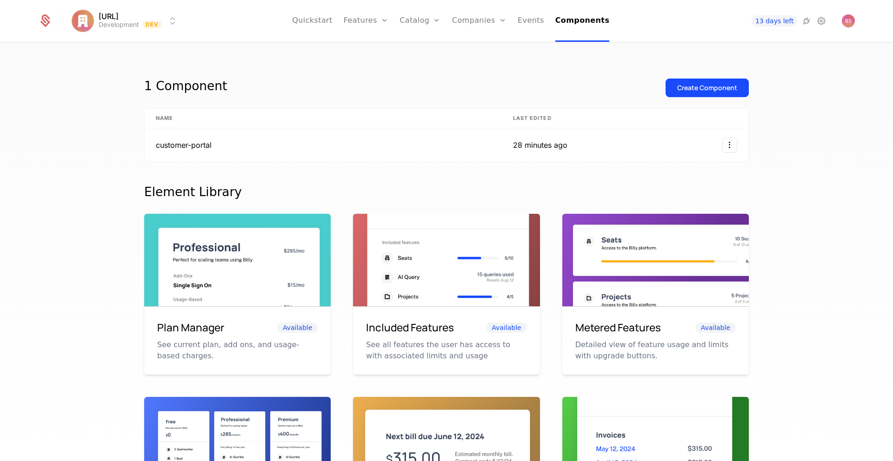
click at [521, 20] on link "Events" at bounding box center [531, 21] width 27 height 42
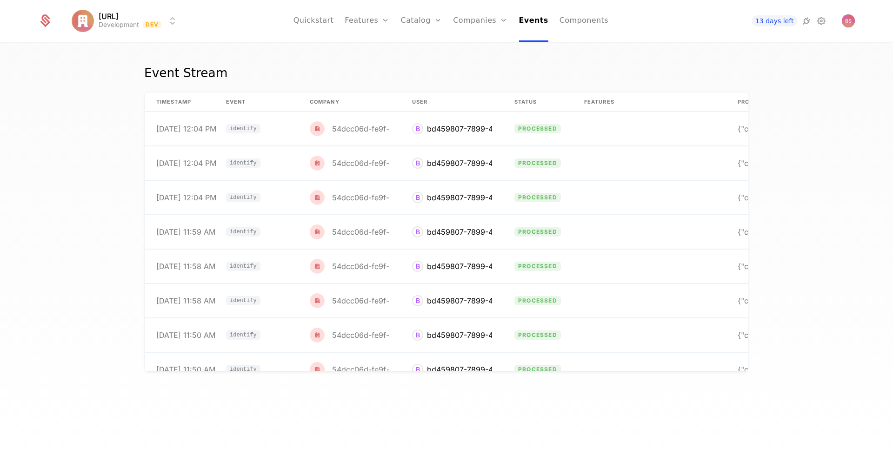
click at [466, 20] on link "Companies" at bounding box center [480, 21] width 54 height 42
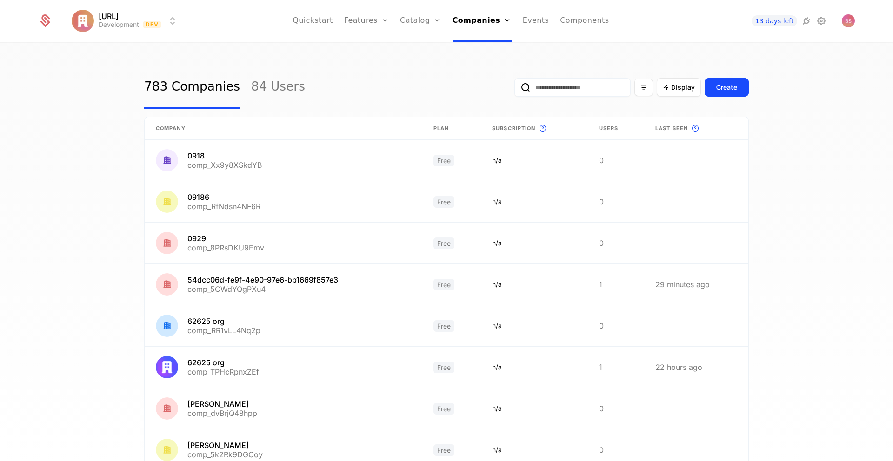
click at [288, 86] on link "84 Users" at bounding box center [278, 88] width 54 height 44
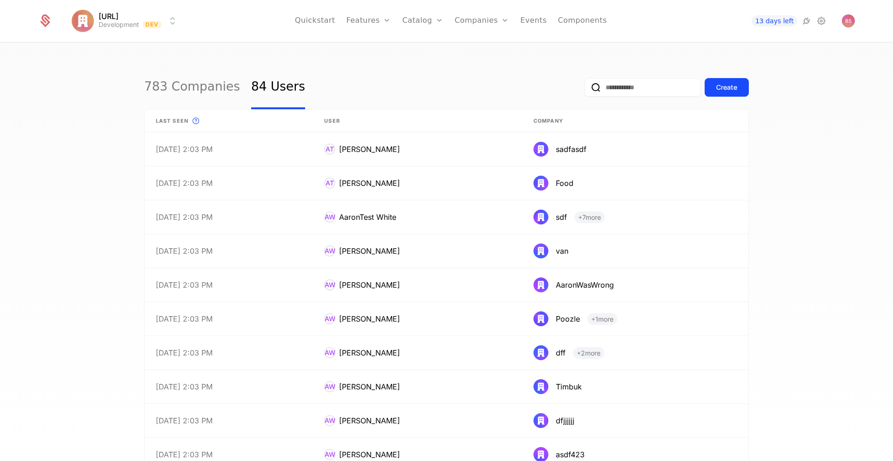
click at [176, 81] on link "783 Companies" at bounding box center [192, 88] width 96 height 44
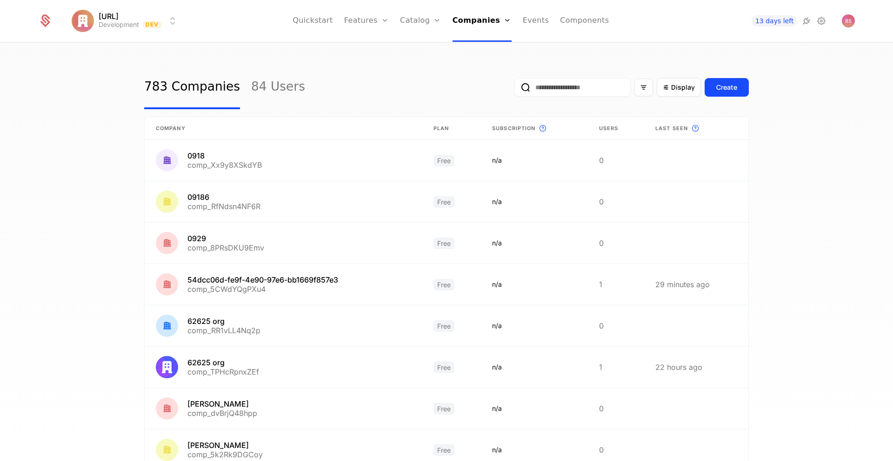
click at [421, 20] on link "Catalog" at bounding box center [420, 21] width 41 height 42
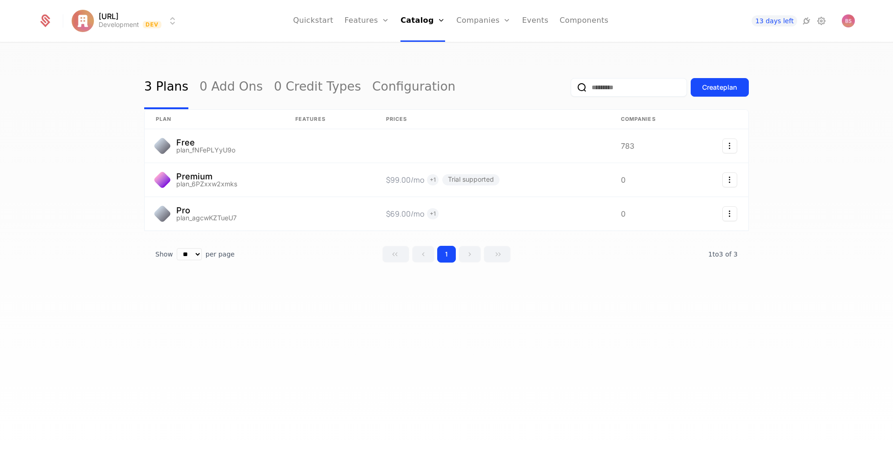
click at [434, 94] on link "Configuration" at bounding box center [436, 90] width 48 height 7
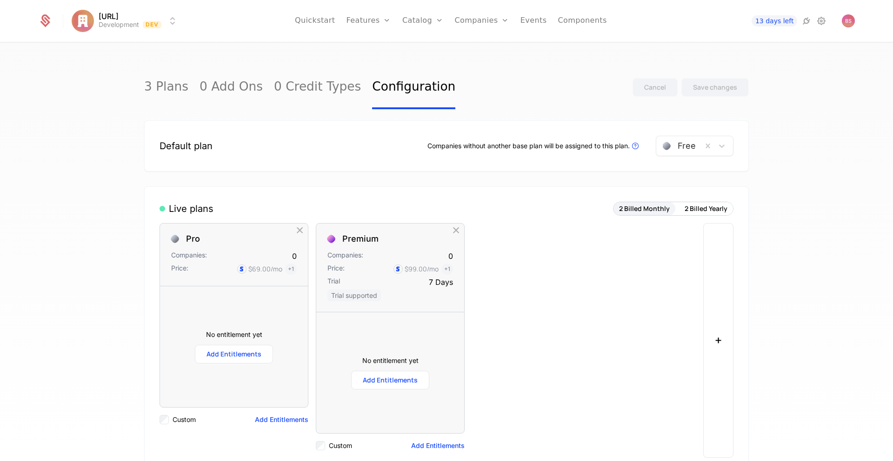
click at [586, 19] on link "Components" at bounding box center [582, 21] width 49 height 42
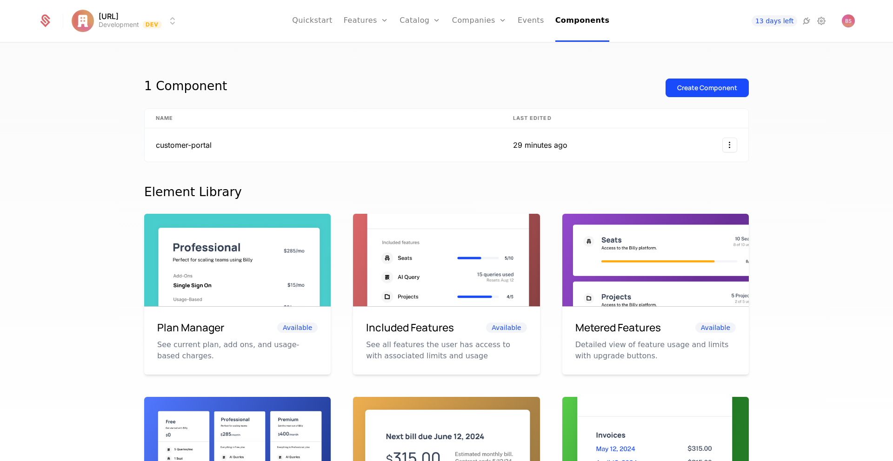
click at [497, 18] on link "Companies" at bounding box center [479, 21] width 54 height 42
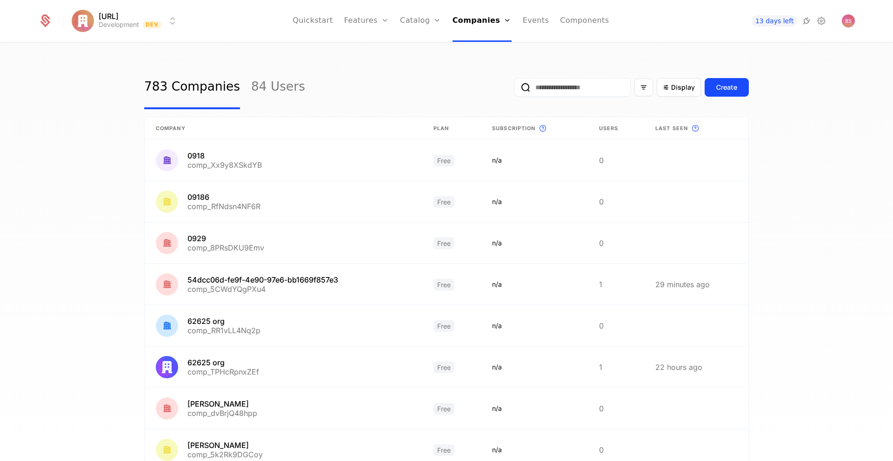
click at [526, 21] on link "Events" at bounding box center [536, 21] width 27 height 42
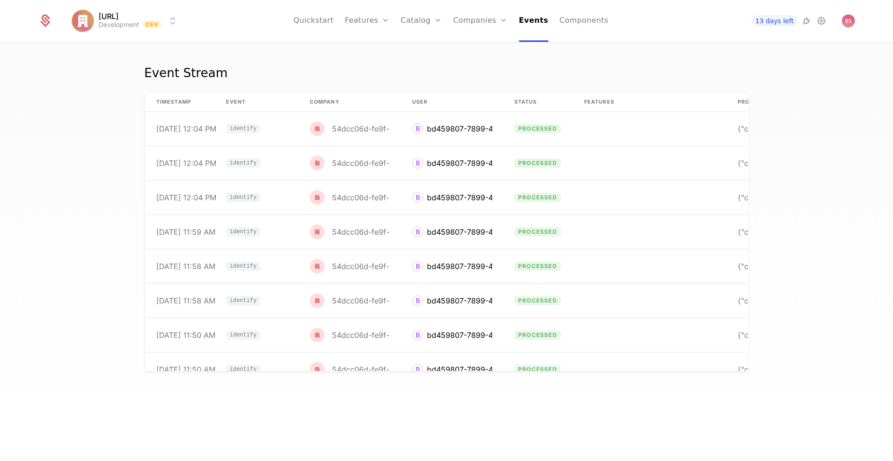
click at [378, 21] on link "Features" at bounding box center [367, 21] width 45 height 42
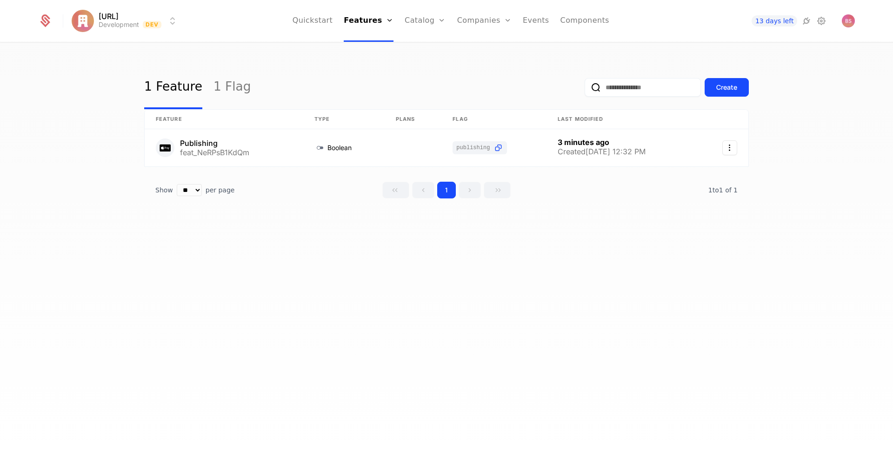
click at [225, 89] on link "1 Flag" at bounding box center [232, 88] width 38 height 44
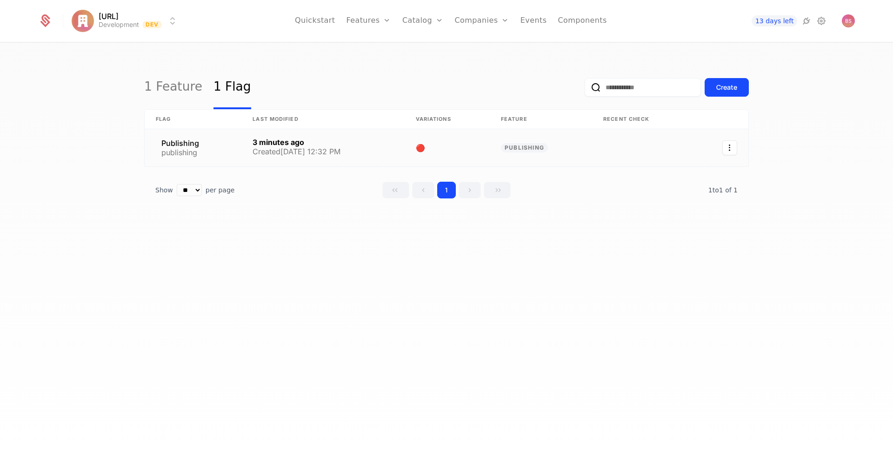
click at [426, 149] on link at bounding box center [447, 147] width 85 height 37
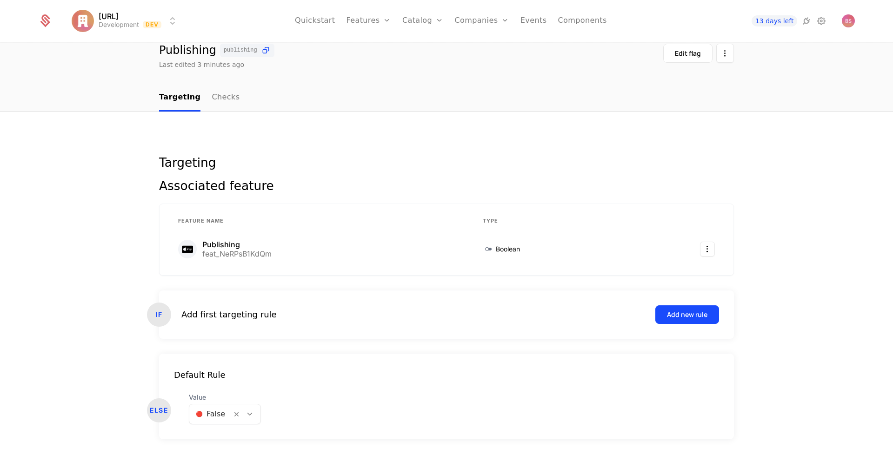
scroll to position [59, 0]
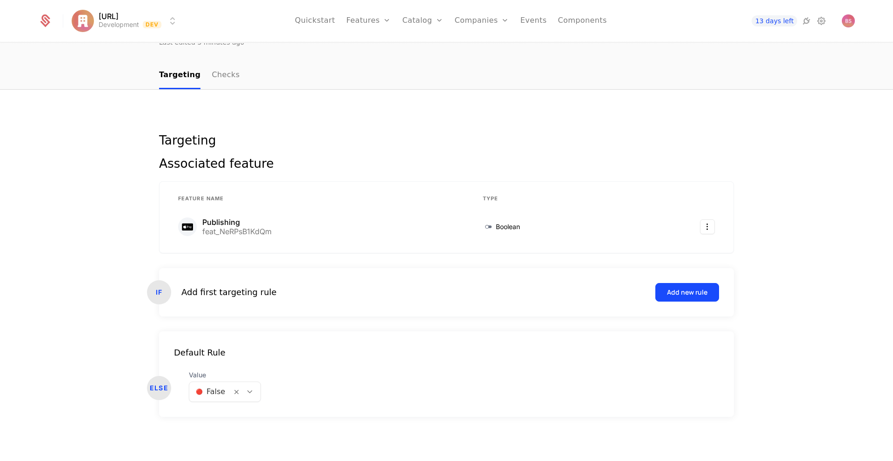
click at [656, 288] on button "Add new rule" at bounding box center [687, 292] width 64 height 19
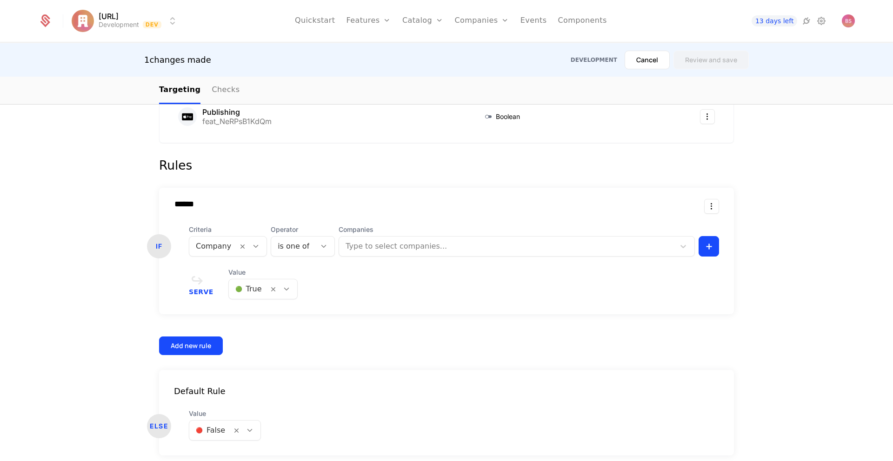
scroll to position [208, 0]
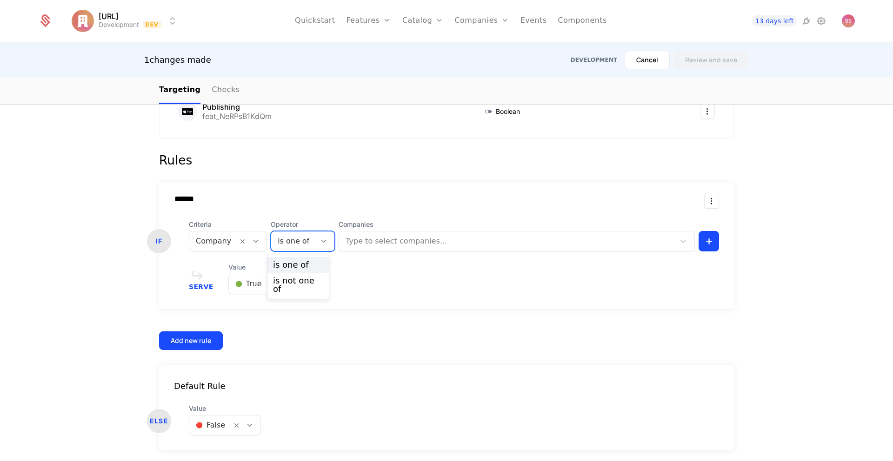
click at [304, 237] on div "is one of" at bounding box center [293, 241] width 45 height 17
click at [359, 199] on input "******" at bounding box center [299, 198] width 265 height 9
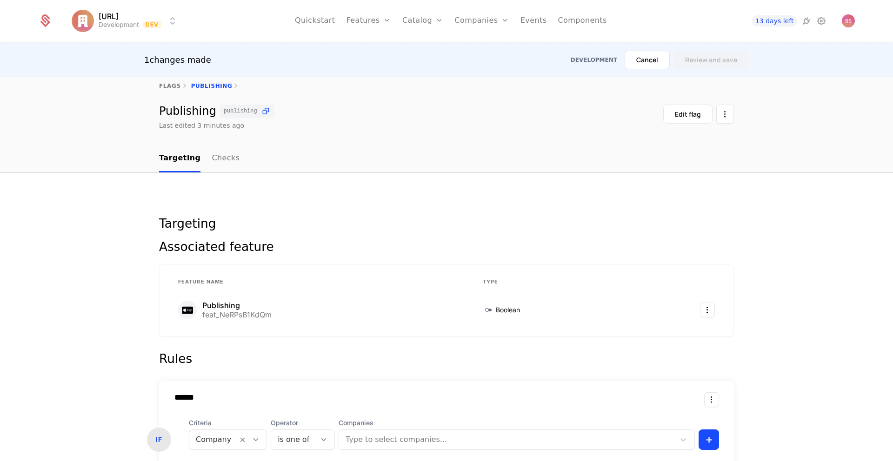
scroll to position [0, 0]
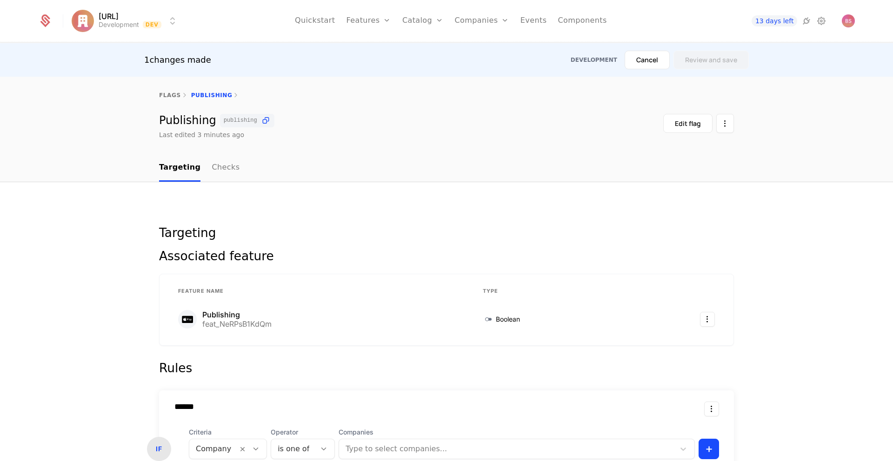
click at [213, 166] on link "Checks" at bounding box center [226, 167] width 28 height 27
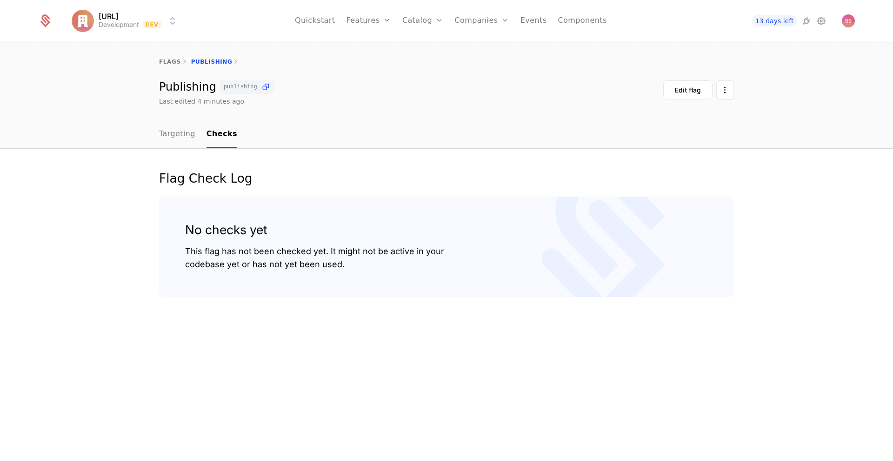
click at [170, 62] on link "flags" at bounding box center [170, 62] width 22 height 7
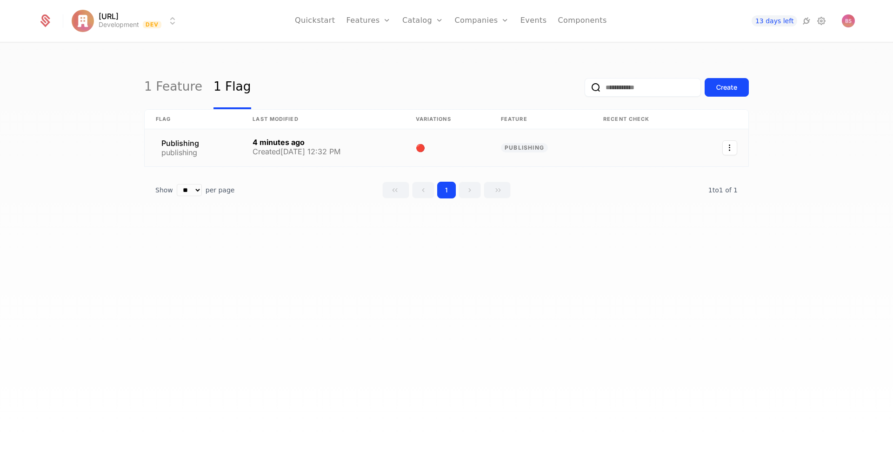
click at [731, 146] on icon "Select action" at bounding box center [729, 147] width 15 height 15
click at [581, 219] on html "Appy.AI Development Dev Quickstart Features Features Flags Catalog Plans Add On…" at bounding box center [446, 230] width 893 height 461
click at [573, 21] on link "Components" at bounding box center [582, 21] width 49 height 42
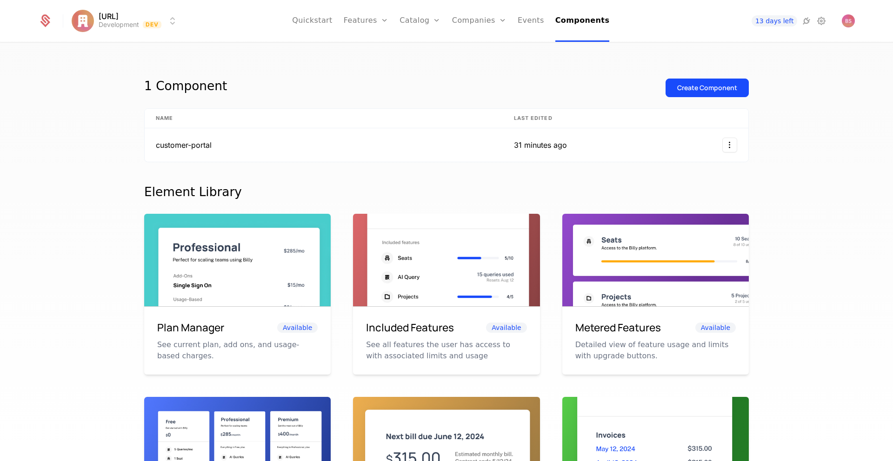
click at [528, 21] on link "Events" at bounding box center [531, 21] width 27 height 42
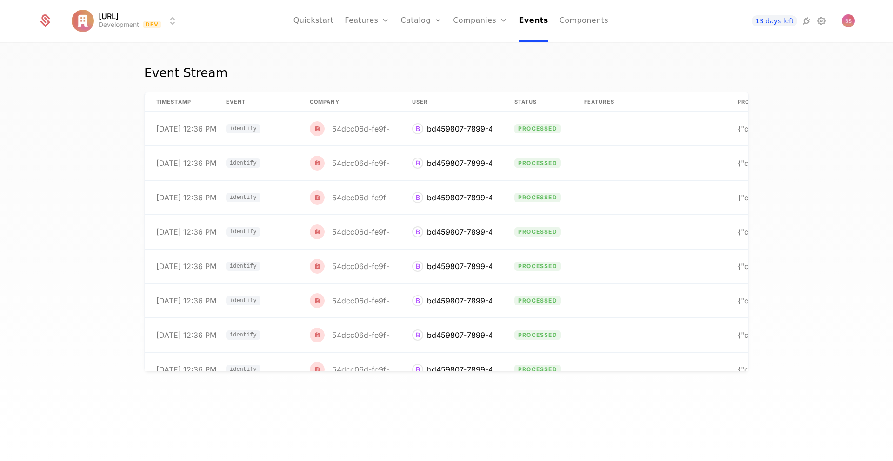
click at [473, 20] on link "Companies" at bounding box center [480, 21] width 54 height 42
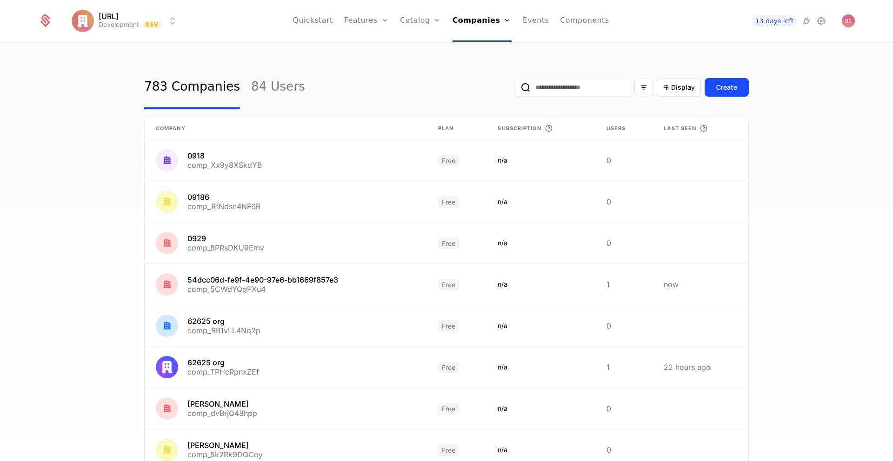
click at [415, 22] on link "Catalog" at bounding box center [420, 21] width 41 height 42
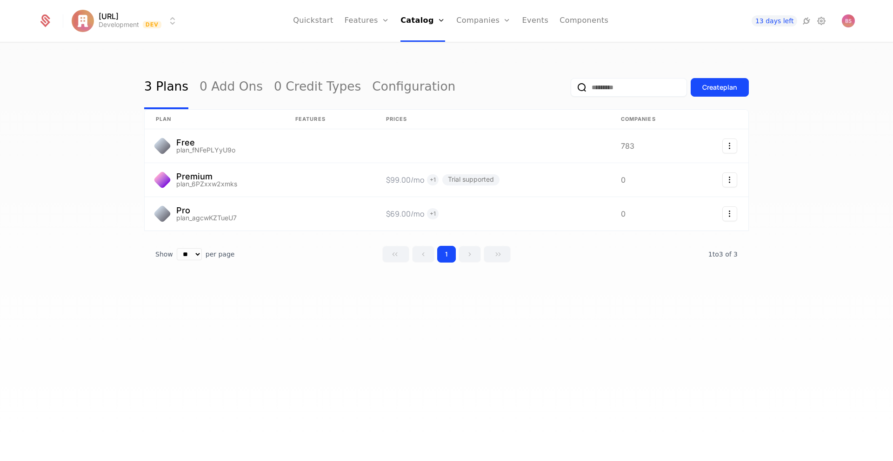
click at [361, 24] on link "Features" at bounding box center [367, 21] width 45 height 42
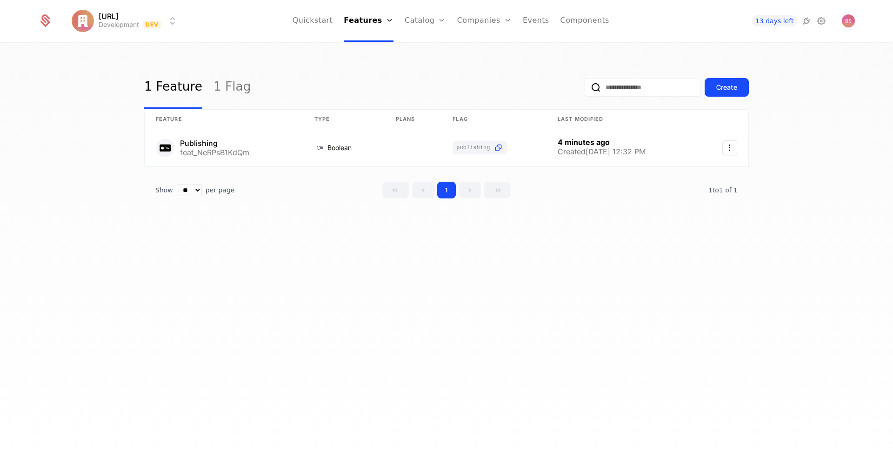
click at [322, 21] on link "Quickstart" at bounding box center [313, 21] width 40 height 42
click at [322, 22] on link "Quickstart" at bounding box center [313, 21] width 40 height 42
click at [320, 20] on link "Quickstart" at bounding box center [313, 21] width 40 height 42
click at [318, 25] on link "Quickstart" at bounding box center [313, 21] width 40 height 42
click at [320, 20] on link "Quickstart" at bounding box center [313, 21] width 40 height 42
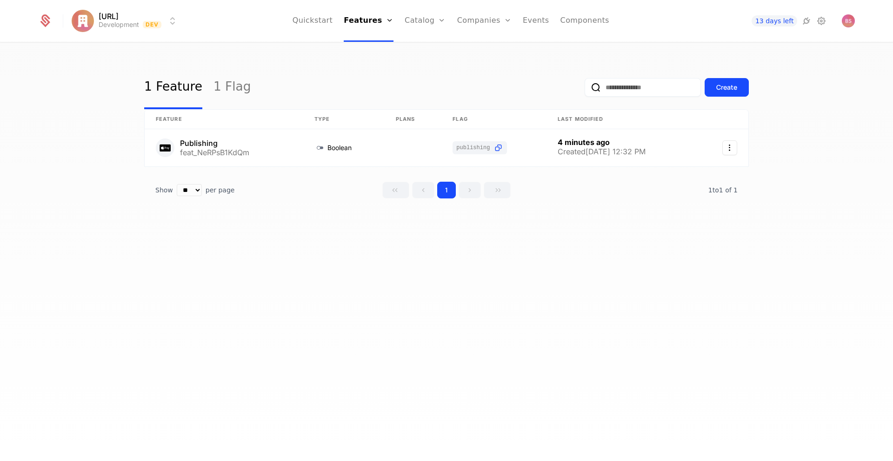
click at [210, 24] on nav "Quickstart Features Features Flags Catalog Plans Add Ons Credits Configuration …" at bounding box center [451, 21] width 530 height 42
click at [333, 25] on link "Quickstart" at bounding box center [313, 21] width 40 height 42
click at [416, 22] on link "Catalog" at bounding box center [425, 21] width 41 height 42
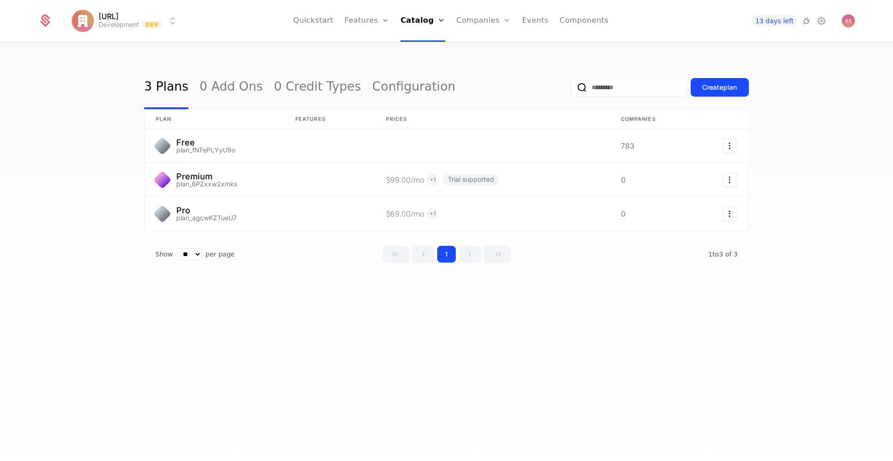
click at [298, 19] on nav "Quickstart Features Features Flags Catalog Plans Add Ons Credits Configuration …" at bounding box center [451, 21] width 530 height 42
click at [308, 23] on link "Quickstart" at bounding box center [313, 21] width 40 height 42
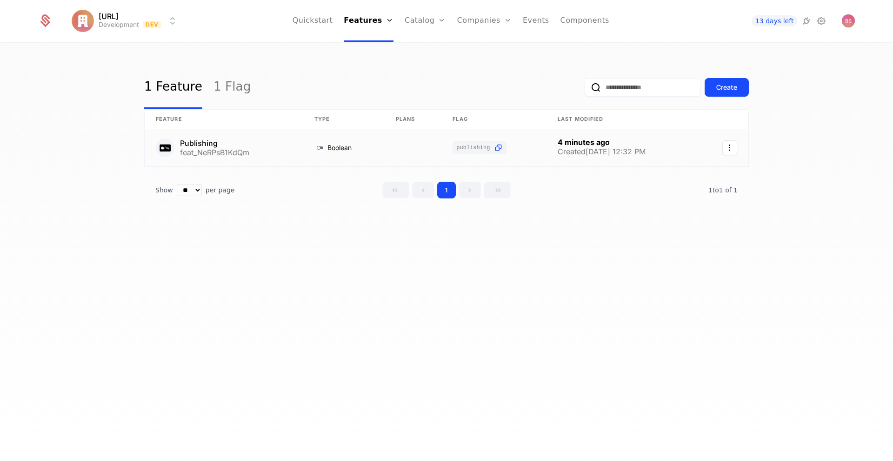
click at [264, 143] on link at bounding box center [224, 147] width 159 height 37
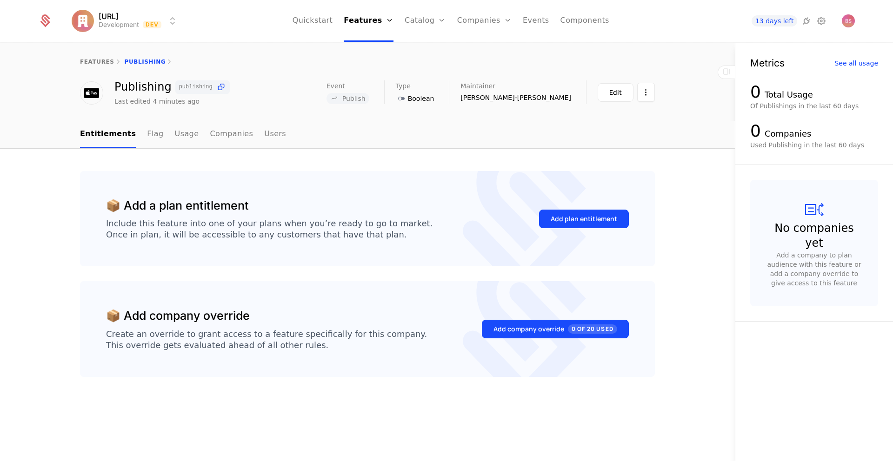
click at [579, 224] on button "Add plan entitlement" at bounding box center [584, 219] width 90 height 19
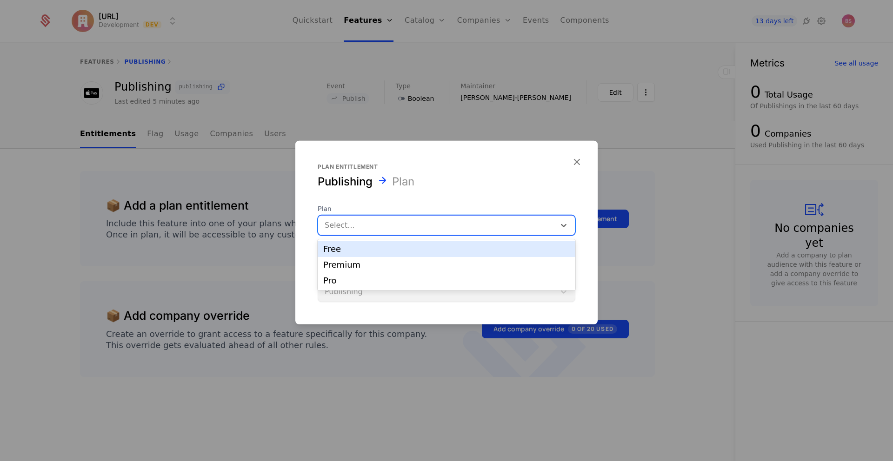
click at [524, 226] on div at bounding box center [437, 225] width 224 height 13
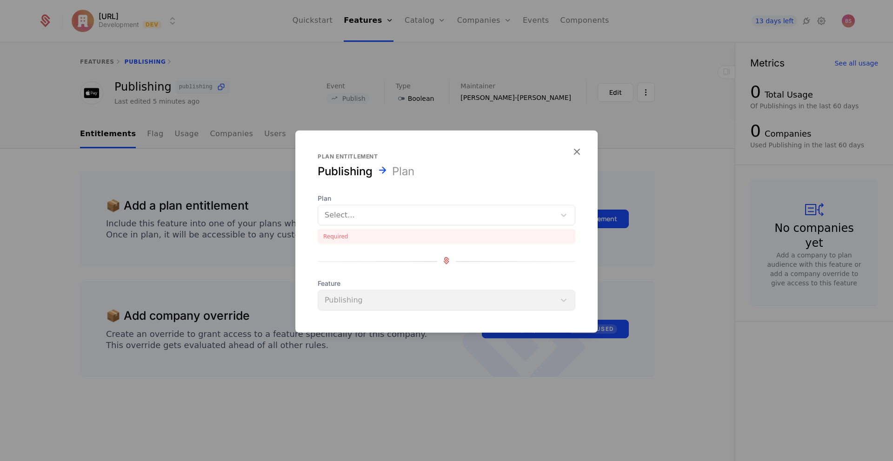
click at [572, 162] on div "Plan entitlement Publishing Plan Plan Select... Required Feature Publishing" at bounding box center [446, 232] width 302 height 202
click at [579, 150] on icon "button" at bounding box center [577, 152] width 12 height 12
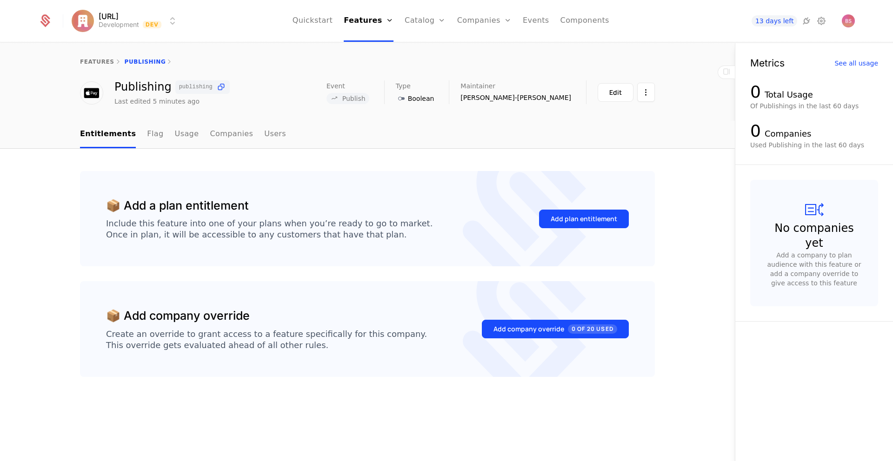
click at [46, 17] on icon at bounding box center [45, 20] width 13 height 13
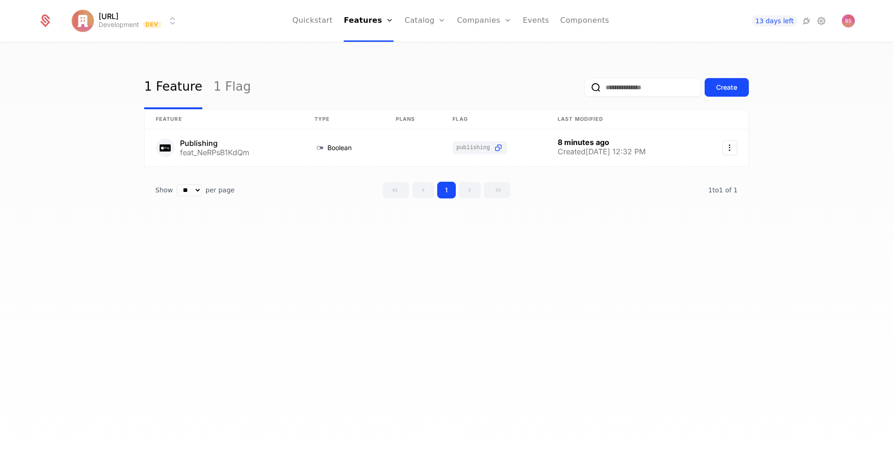
click at [226, 94] on link "1 Flag" at bounding box center [232, 88] width 38 height 44
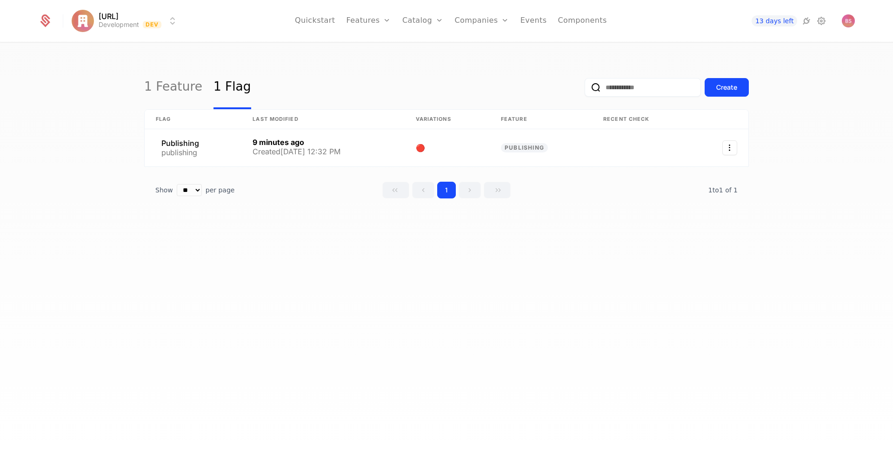
click at [170, 97] on link "1 Feature" at bounding box center [173, 88] width 58 height 44
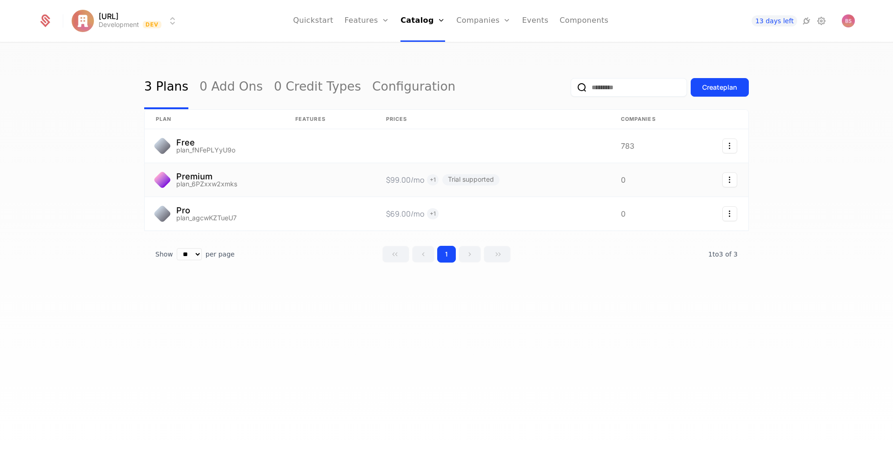
click at [546, 180] on link at bounding box center [492, 179] width 235 height 33
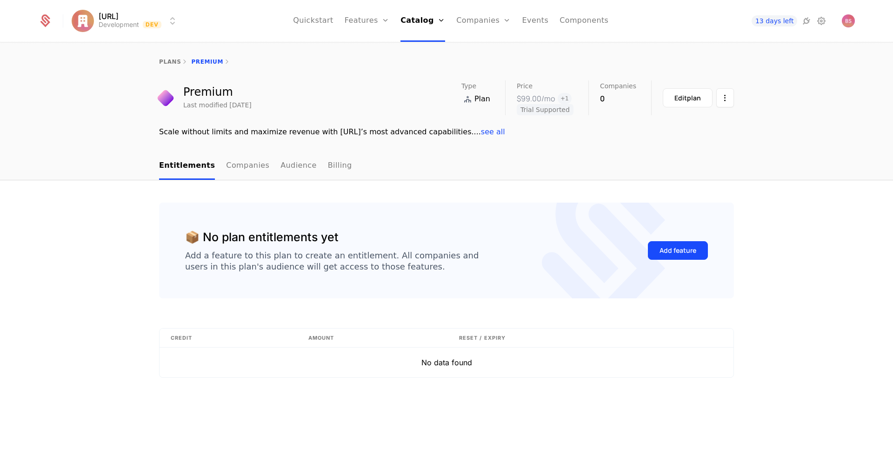
click at [482, 24] on link "Companies" at bounding box center [483, 21] width 54 height 42
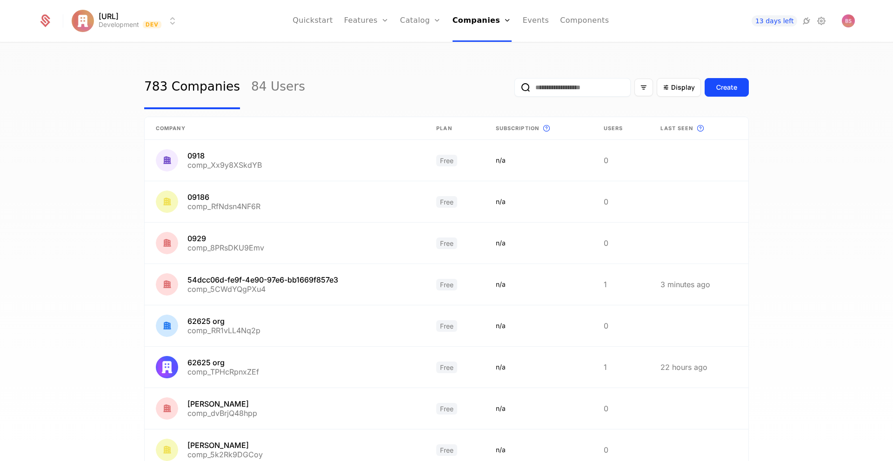
click at [536, 20] on link "Events" at bounding box center [536, 21] width 27 height 42
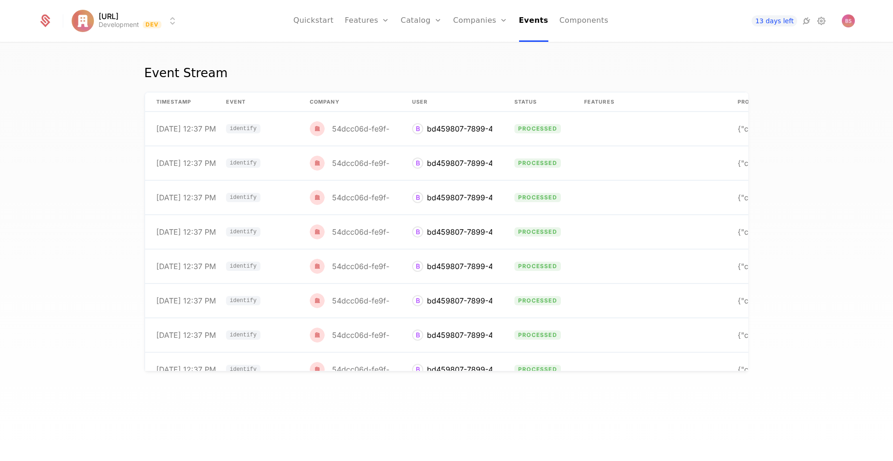
click at [321, 23] on link "Quickstart" at bounding box center [313, 21] width 40 height 42
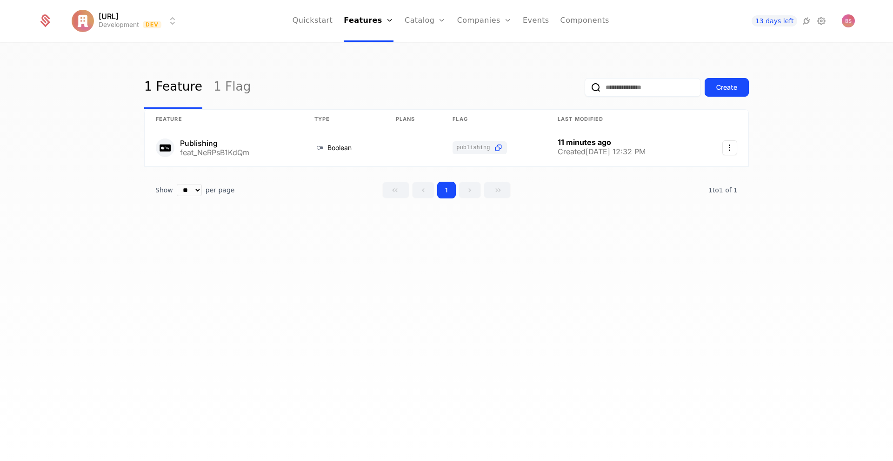
click at [423, 20] on link "Catalog" at bounding box center [425, 21] width 41 height 42
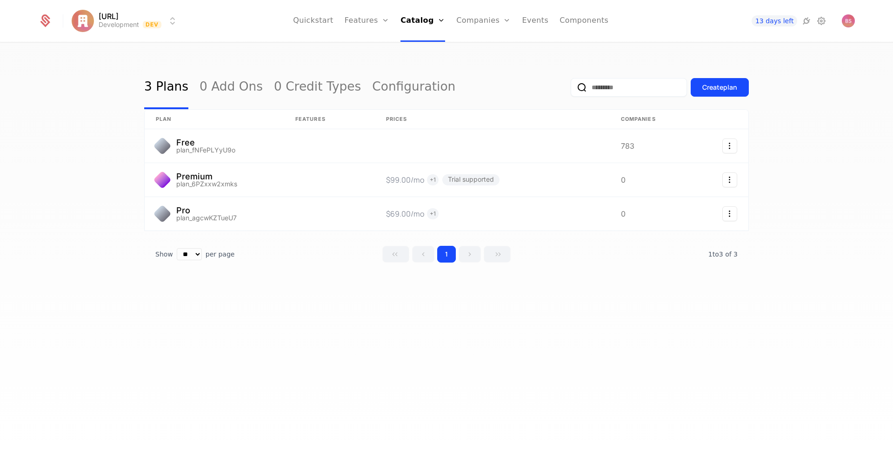
click at [433, 92] on link "Configuration" at bounding box center [436, 90] width 48 height 7
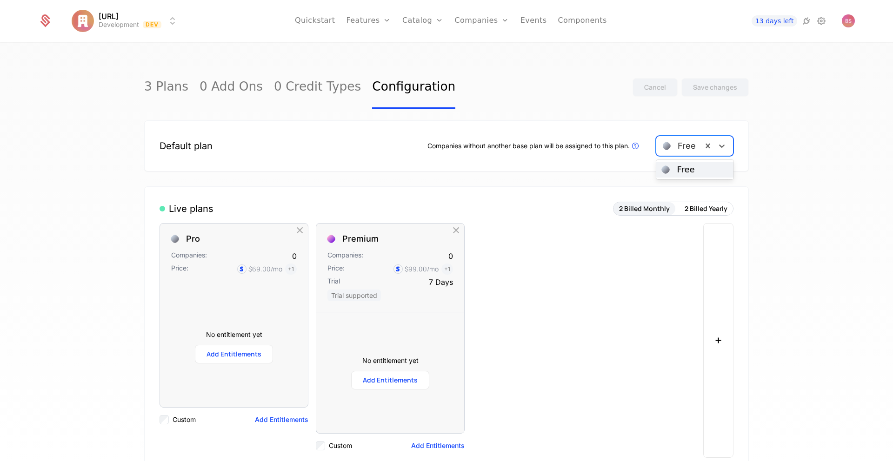
click at [681, 146] on div at bounding box center [679, 146] width 33 height 13
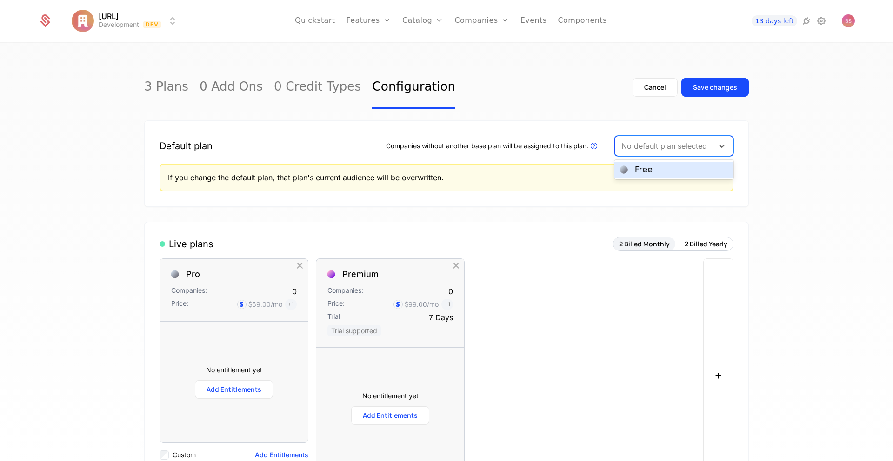
click at [678, 168] on div "Free" at bounding box center [674, 170] width 108 height 8
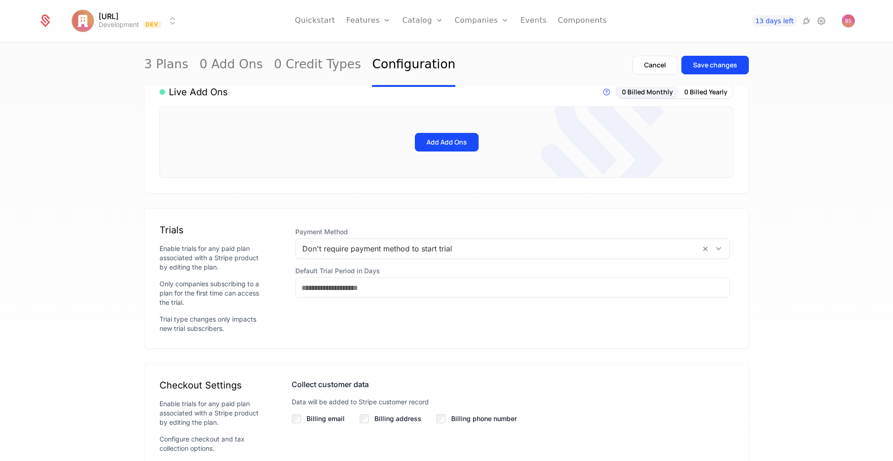
scroll to position [427, 0]
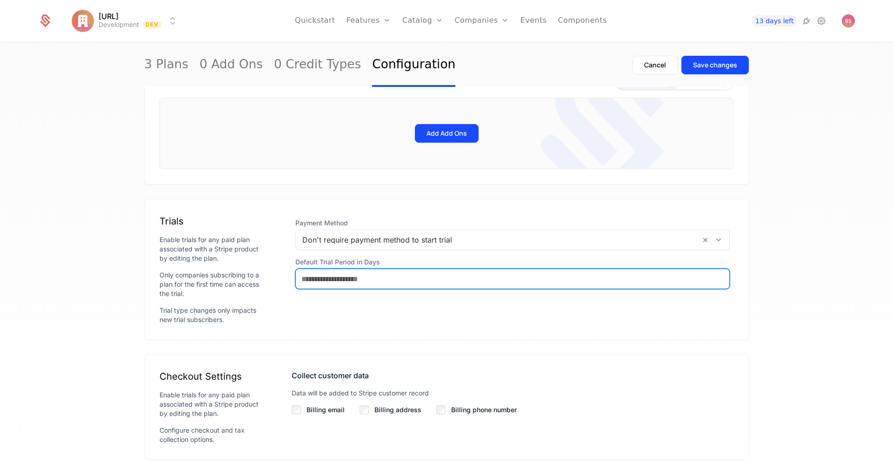
click at [450, 285] on input "Default Trial Period in Days" at bounding box center [512, 279] width 433 height 20
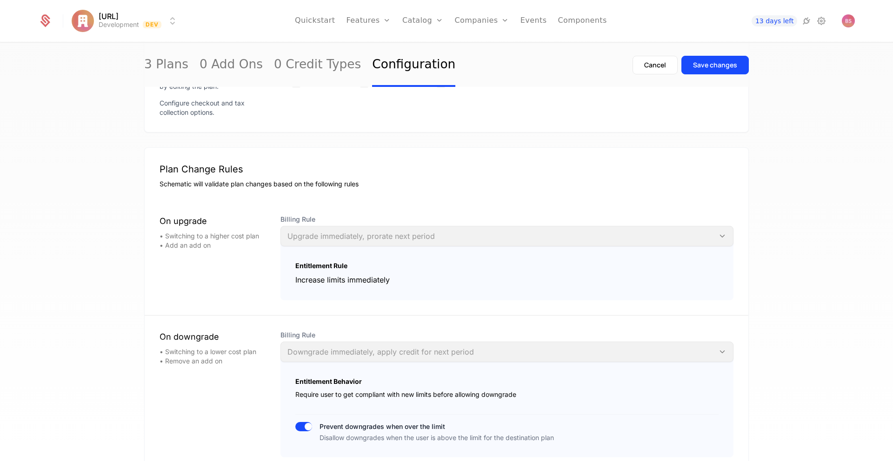
scroll to position [753, 0]
type input "**"
click at [447, 245] on div "Entitlement Rule Increase limits immediately" at bounding box center [506, 271] width 453 height 61
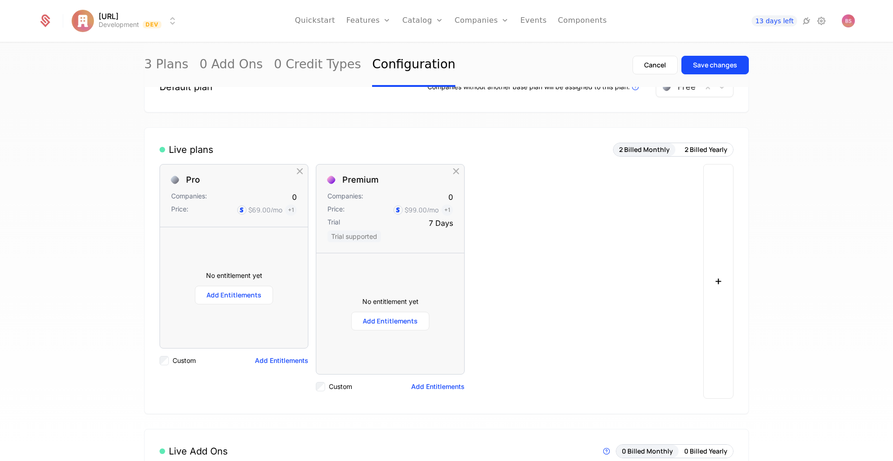
scroll to position [0, 0]
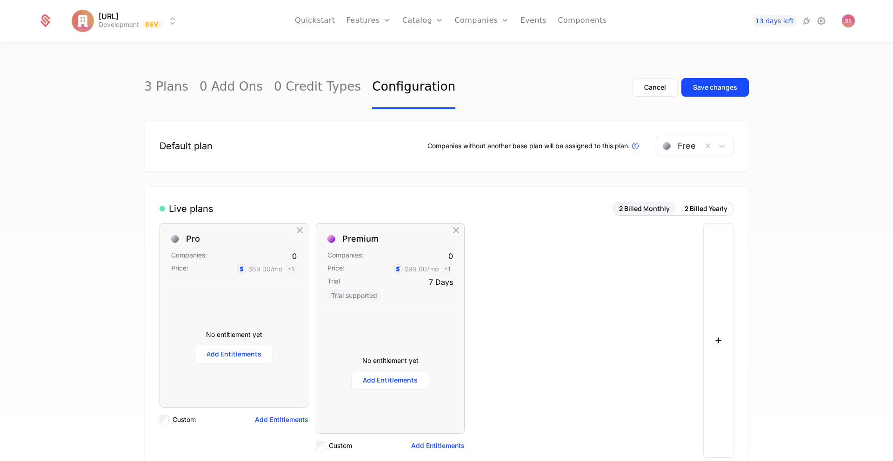
click at [308, 90] on link "0 Credit Types" at bounding box center [317, 88] width 87 height 44
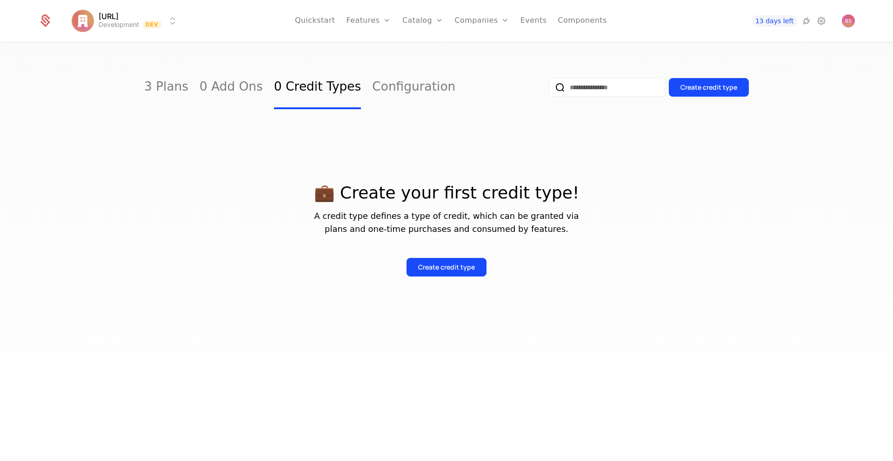
click at [226, 96] on link "0 Add Ons" at bounding box center [231, 88] width 63 height 44
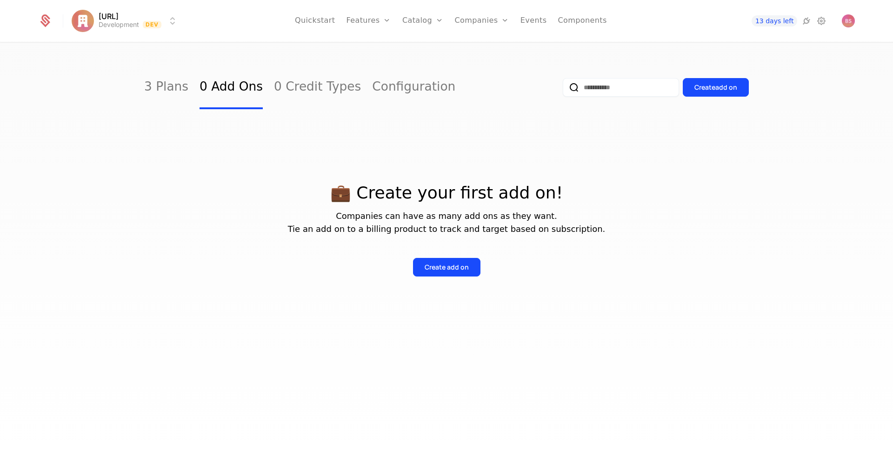
click at [165, 94] on link "3 Plans" at bounding box center [166, 88] width 44 height 44
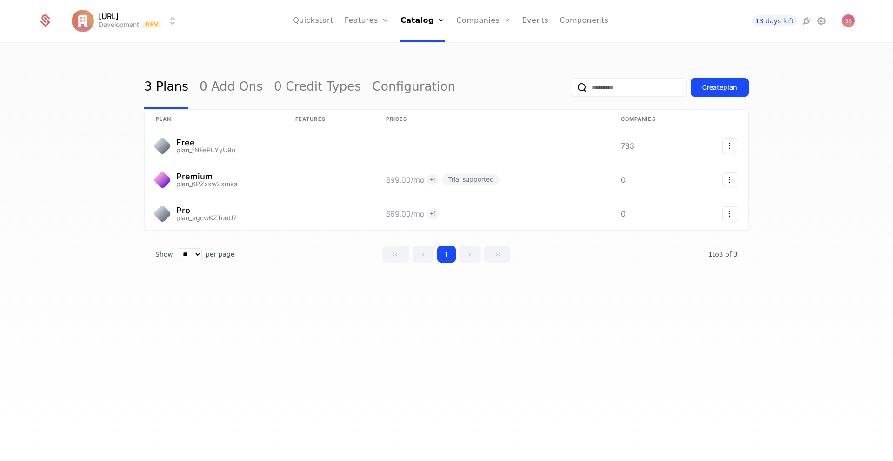
click at [366, 27] on link "Features" at bounding box center [367, 21] width 45 height 42
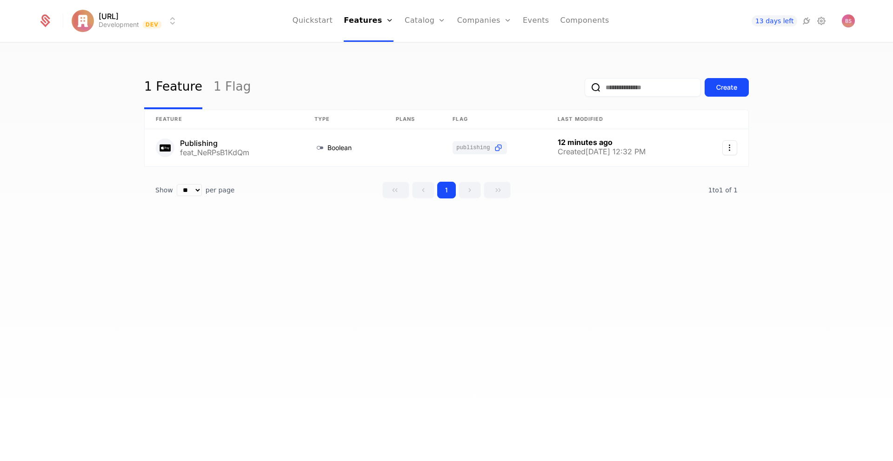
click at [370, 64] on link "Flags" at bounding box center [376, 60] width 43 height 7
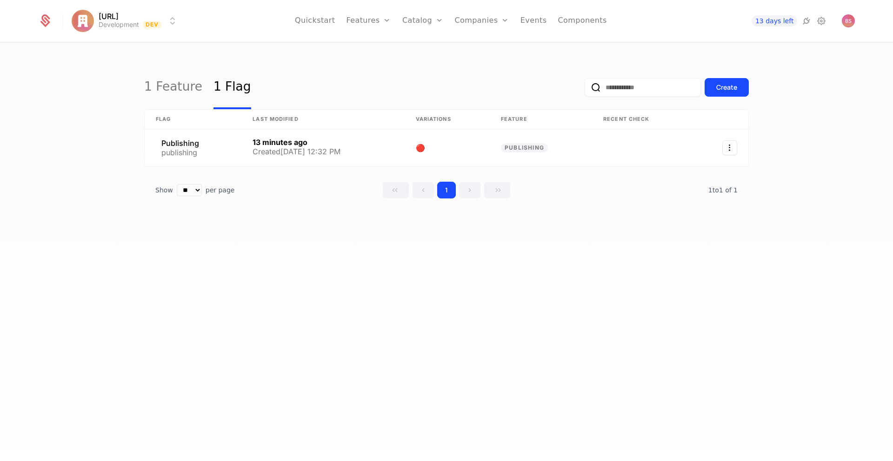
click at [805, 20] on icon at bounding box center [806, 20] width 11 height 11
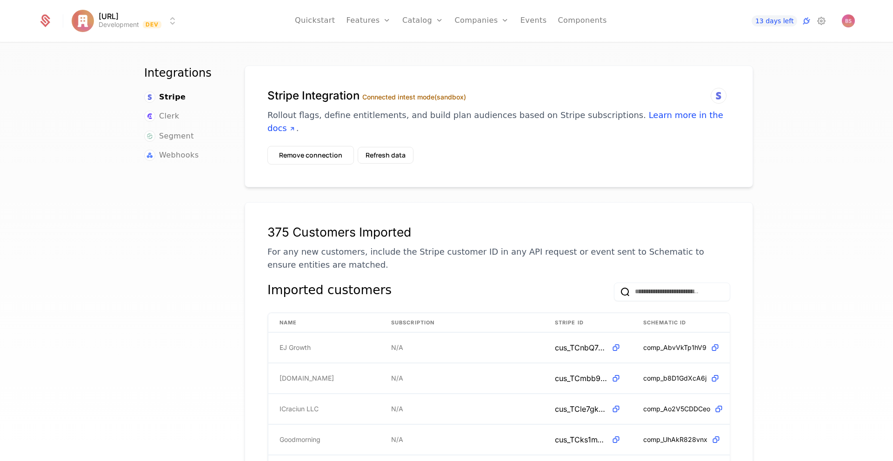
click at [171, 116] on span "Clerk" at bounding box center [169, 116] width 20 height 11
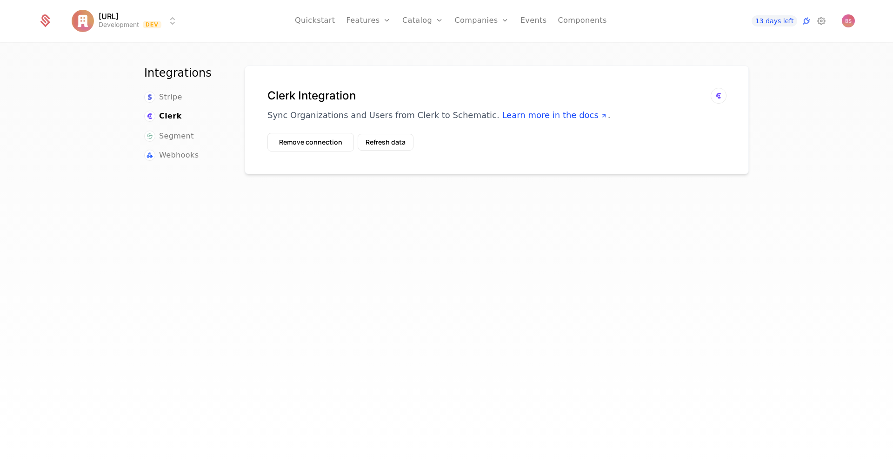
click at [177, 102] on span "Stripe" at bounding box center [170, 97] width 23 height 11
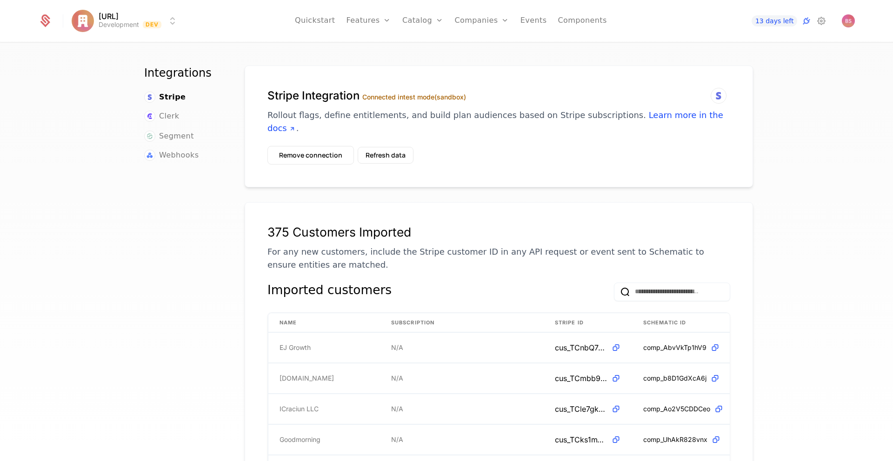
click at [183, 136] on span "Segment" at bounding box center [176, 136] width 35 height 11
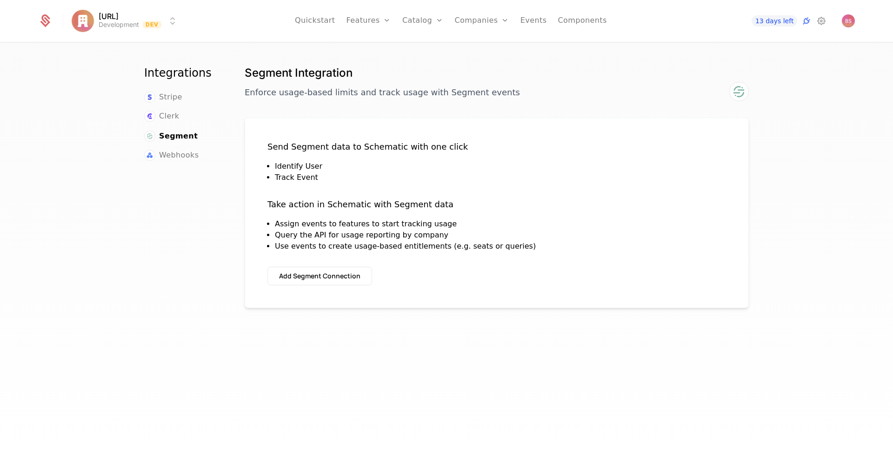
click at [184, 153] on span "Webhooks" at bounding box center [179, 155] width 40 height 11
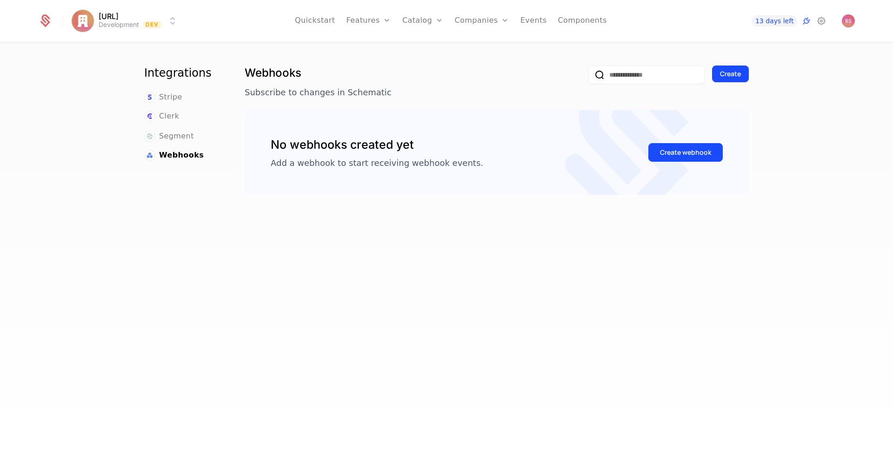
click at [185, 138] on span "Segment" at bounding box center [176, 136] width 35 height 11
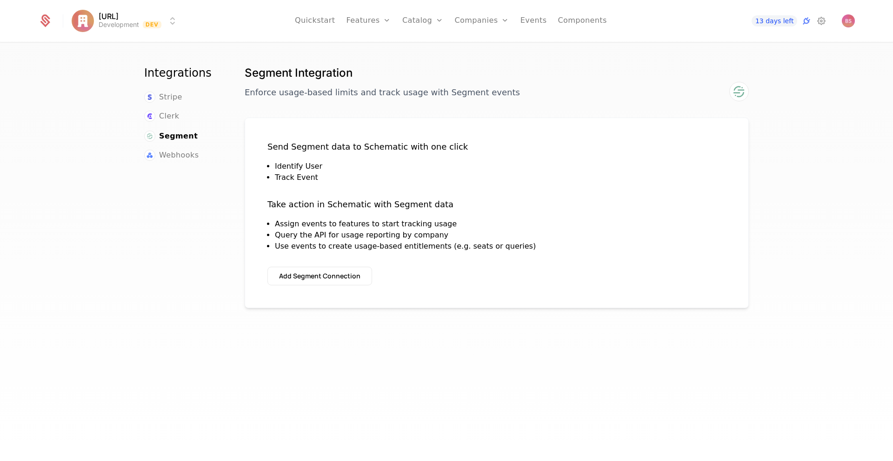
click at [184, 120] on div "Clerk" at bounding box center [183, 117] width 78 height 13
click at [320, 21] on link "Quickstart" at bounding box center [315, 21] width 40 height 42
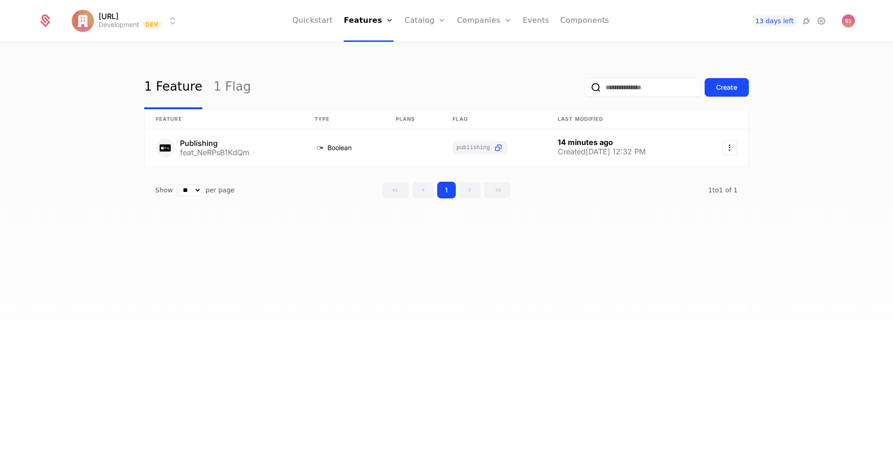
click at [379, 23] on link "Features" at bounding box center [369, 21] width 50 height 42
click at [418, 23] on link "Catalog" at bounding box center [425, 21] width 41 height 42
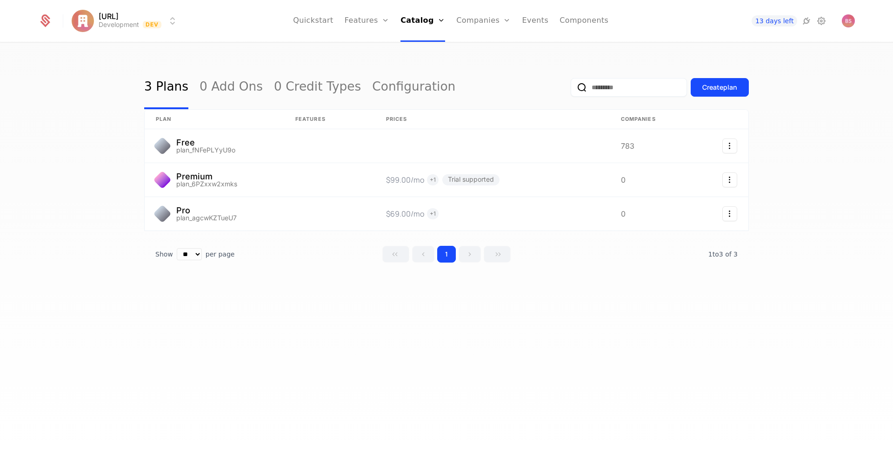
click at [366, 24] on link "Features" at bounding box center [367, 21] width 45 height 42
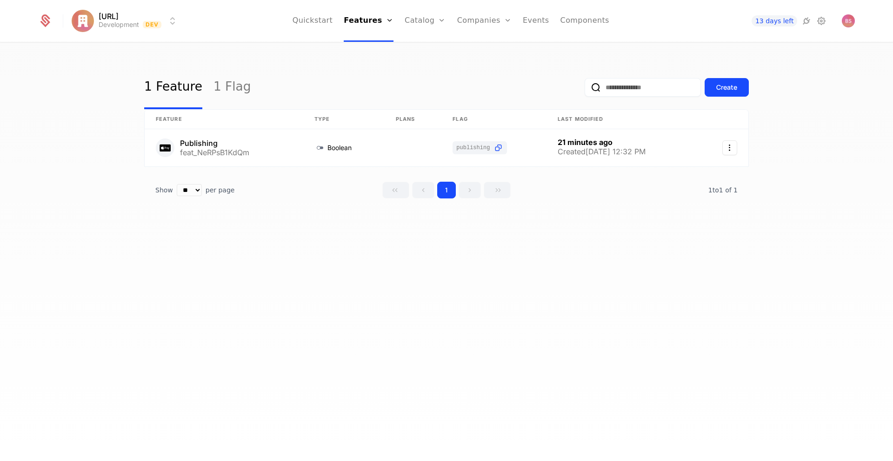
click at [857, 23] on div "Appy.AI Development Dev Quickstart Features Features Flags Catalog Plans Add On…" at bounding box center [446, 21] width 839 height 42
click at [849, 24] on img "Open user button" at bounding box center [848, 20] width 13 height 13
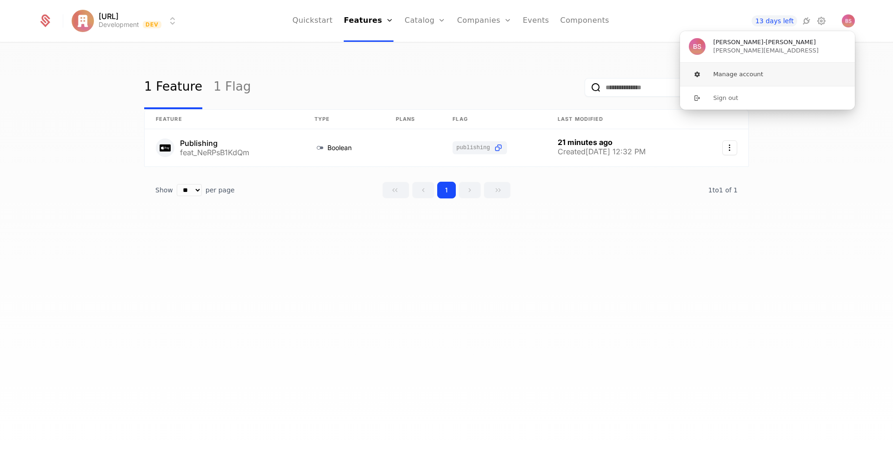
click at [765, 71] on button "Manage account" at bounding box center [767, 74] width 176 height 23
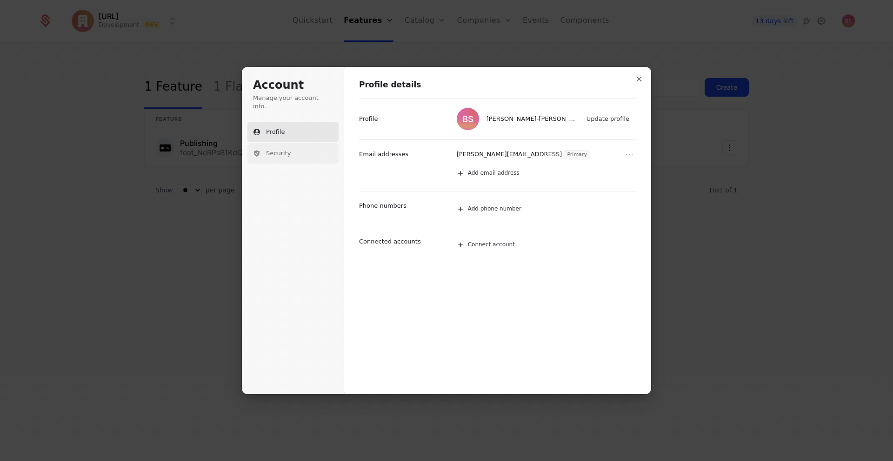
click at [274, 149] on span "Security" at bounding box center [278, 153] width 25 height 8
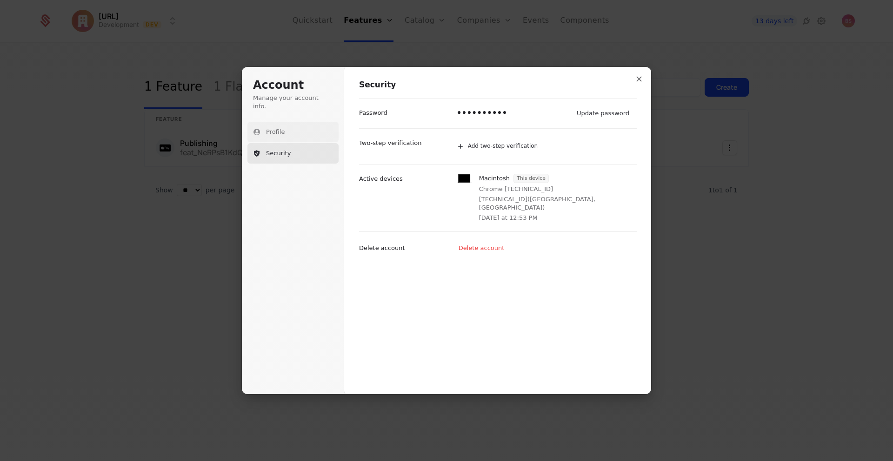
click at [280, 128] on span "Profile" at bounding box center [275, 132] width 19 height 8
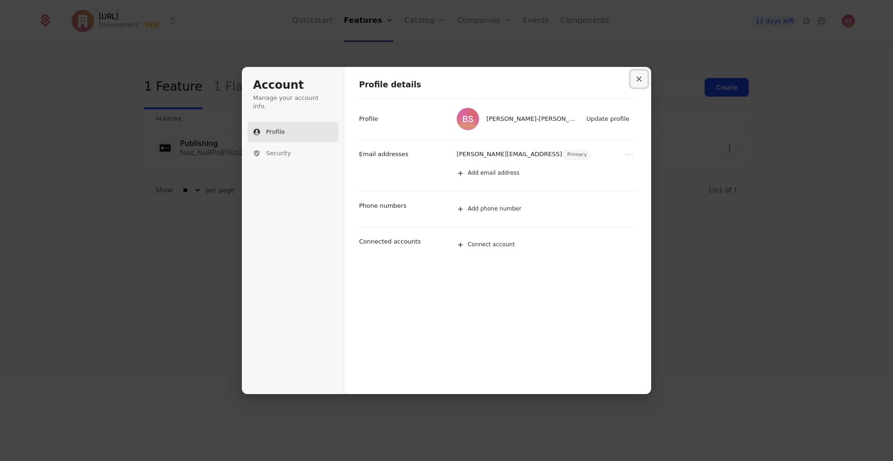
click at [635, 82] on button "Close modal" at bounding box center [639, 79] width 17 height 17
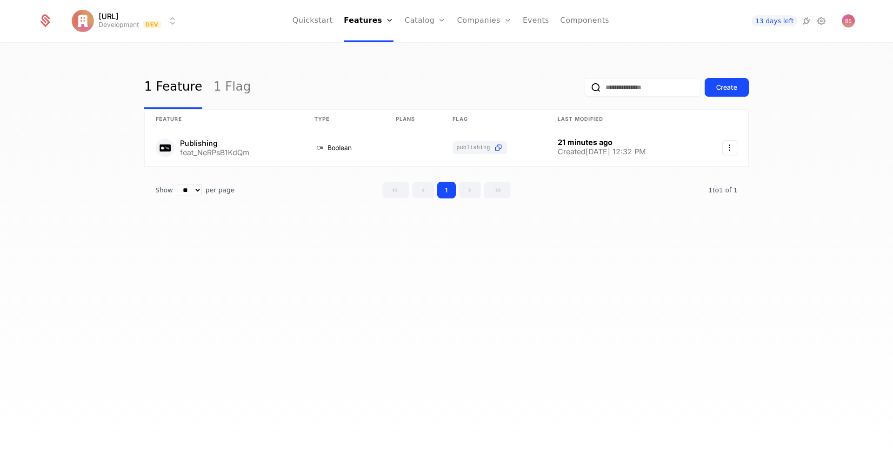
click at [822, 20] on icon at bounding box center [821, 20] width 11 height 11
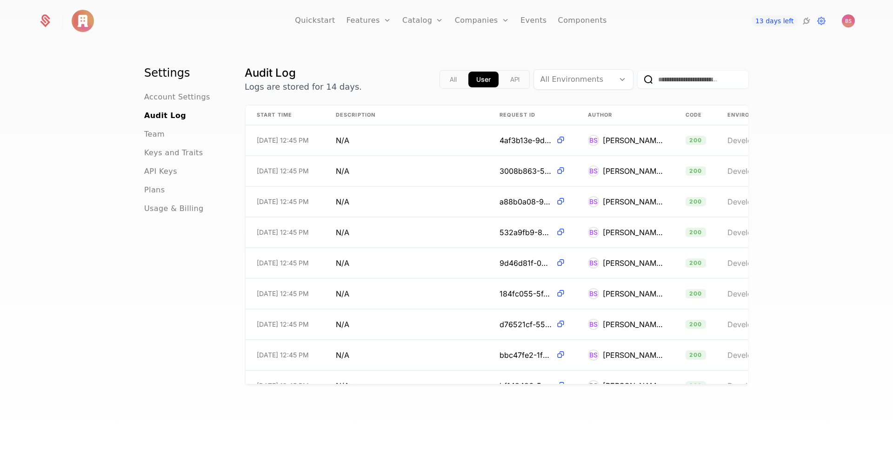
click at [167, 156] on span "Keys and Traits" at bounding box center [173, 152] width 59 height 11
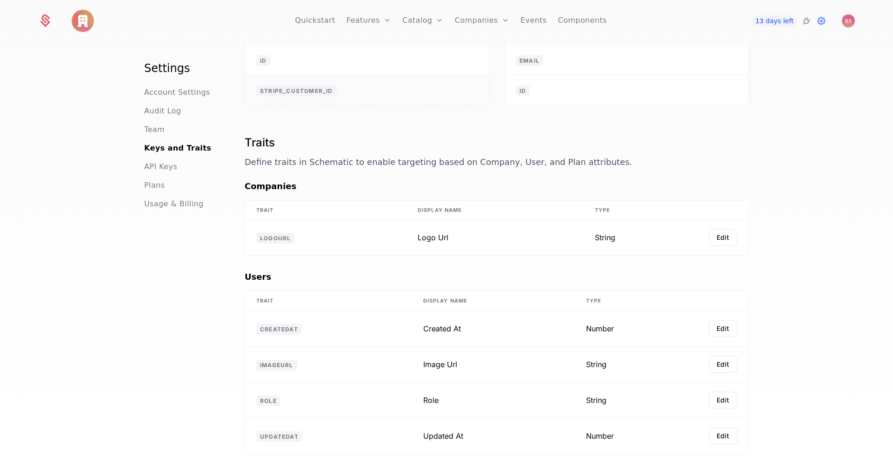
scroll to position [153, 0]
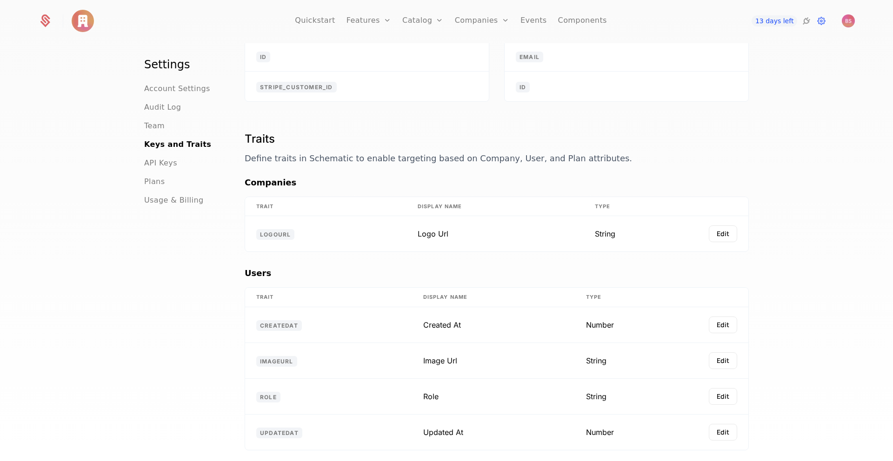
click at [180, 158] on div "API Keys" at bounding box center [183, 163] width 78 height 11
click at [171, 158] on span "API Keys" at bounding box center [160, 163] width 33 height 11
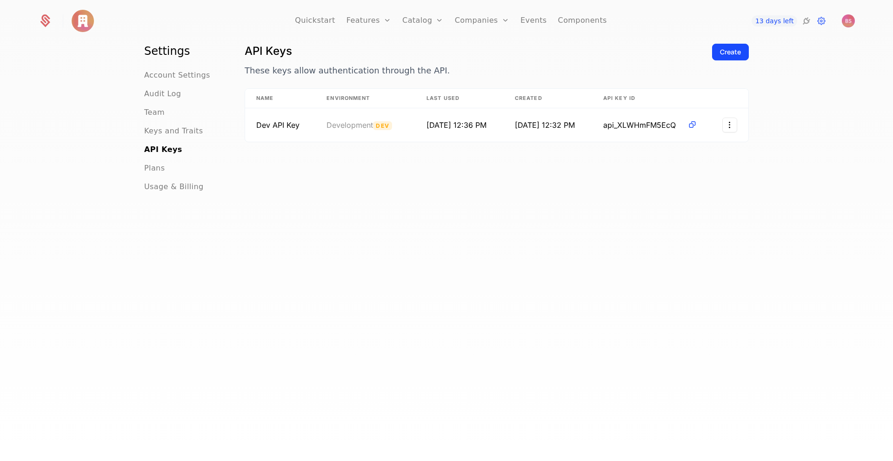
click at [169, 169] on div "Plans" at bounding box center [183, 168] width 78 height 11
click at [160, 169] on span "Plans" at bounding box center [154, 168] width 20 height 11
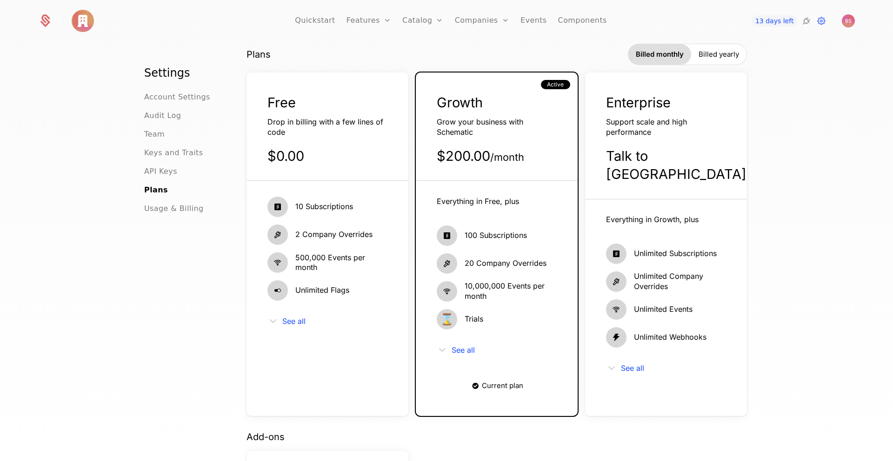
click at [786, 102] on div "Settings Account Settings Audit Log Team Keys and Traits API Keys Plans Usage &…" at bounding box center [446, 255] width 893 height 424
click at [737, 66] on div "Plans Billed monthly Billed yearly Free Drop in billing with a few lines of cod…" at bounding box center [496, 230] width 500 height 373
click at [726, 60] on div "Billed yearly" at bounding box center [718, 54] width 55 height 20
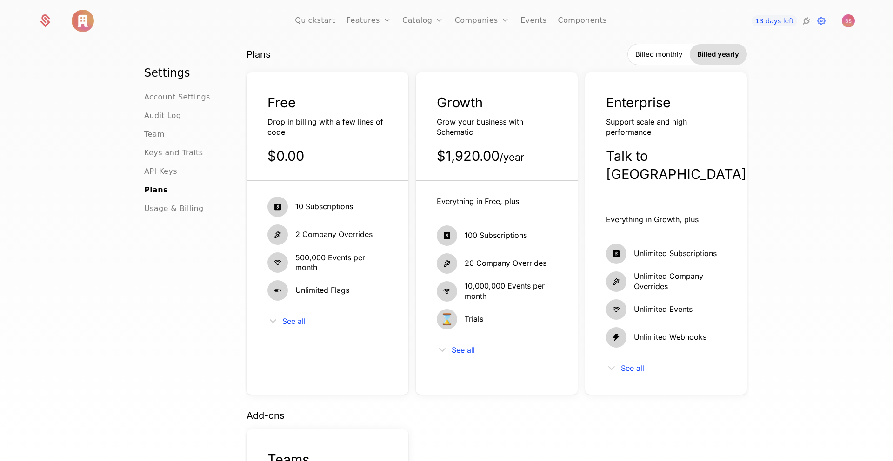
click at [675, 56] on span "Billed monthly" at bounding box center [658, 54] width 47 height 9
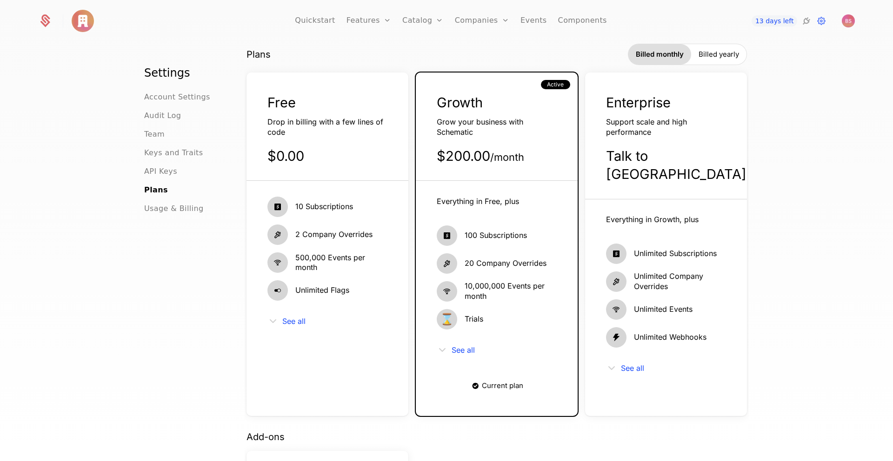
click at [727, 55] on span "Billed yearly" at bounding box center [719, 54] width 40 height 9
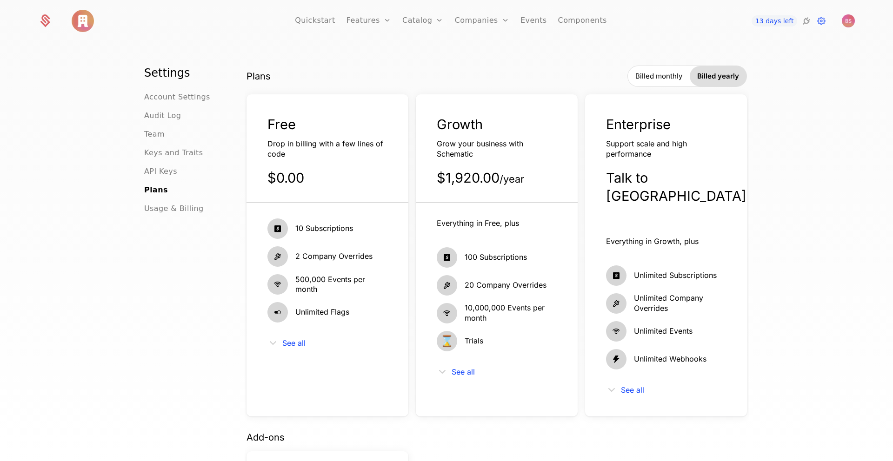
click at [666, 78] on span "Billed monthly" at bounding box center [658, 76] width 47 height 9
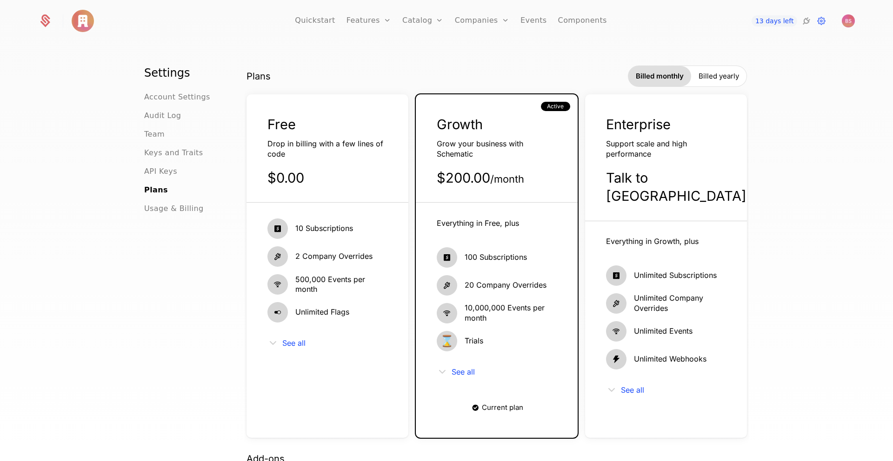
click at [315, 17] on link "Quickstart" at bounding box center [315, 21] width 40 height 42
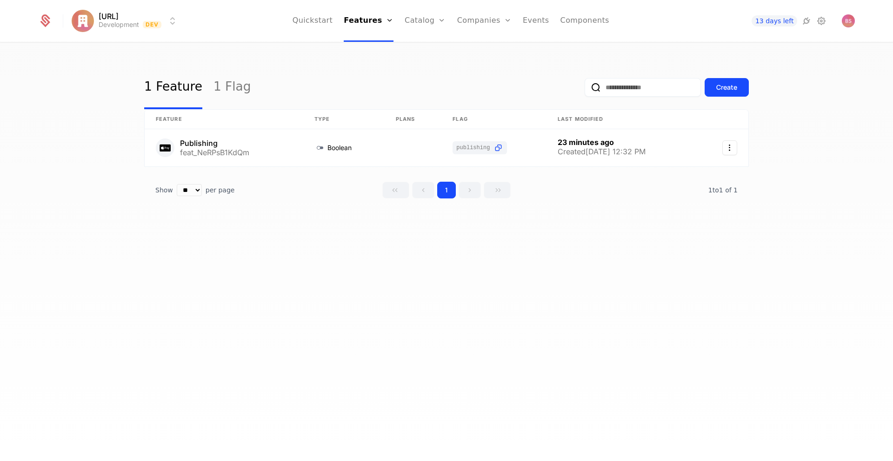
click at [318, 27] on link "Quickstart" at bounding box center [313, 21] width 40 height 42
click at [320, 19] on link "Quickstart" at bounding box center [313, 21] width 40 height 42
click at [424, 25] on link "Catalog" at bounding box center [425, 21] width 41 height 42
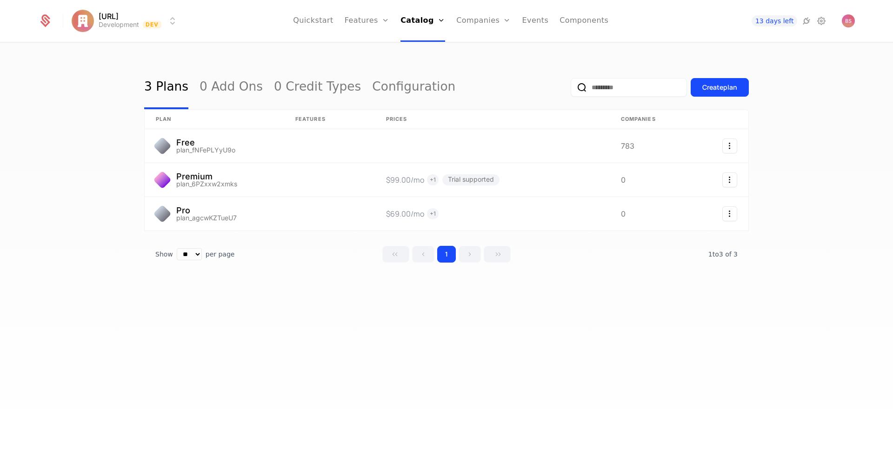
click at [493, 18] on link "Companies" at bounding box center [483, 21] width 54 height 42
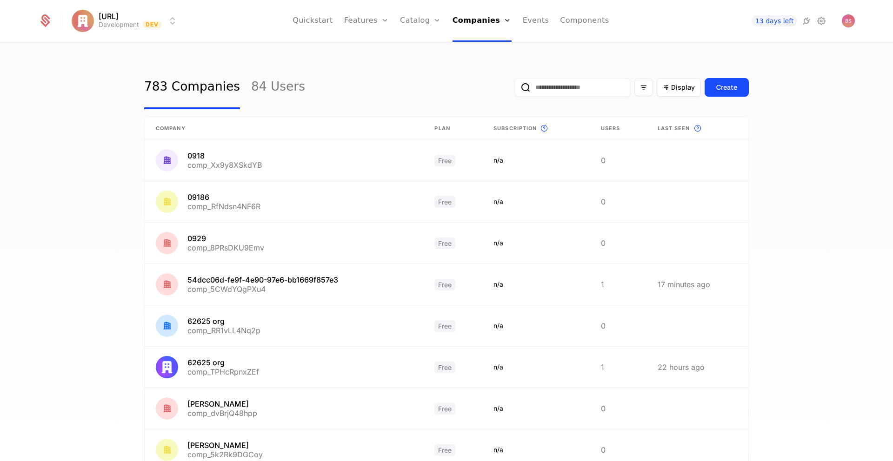
click at [546, 22] on ul "Quickstart Features Features Flags Catalog Plans Add Ons Credits Configuration …" at bounding box center [451, 21] width 316 height 42
click at [533, 21] on link "Events" at bounding box center [536, 21] width 27 height 42
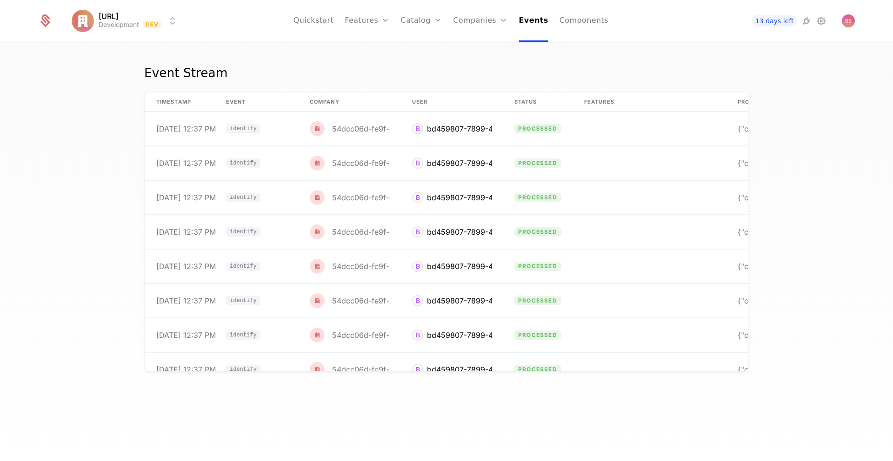
click at [577, 23] on link "Components" at bounding box center [583, 21] width 49 height 42
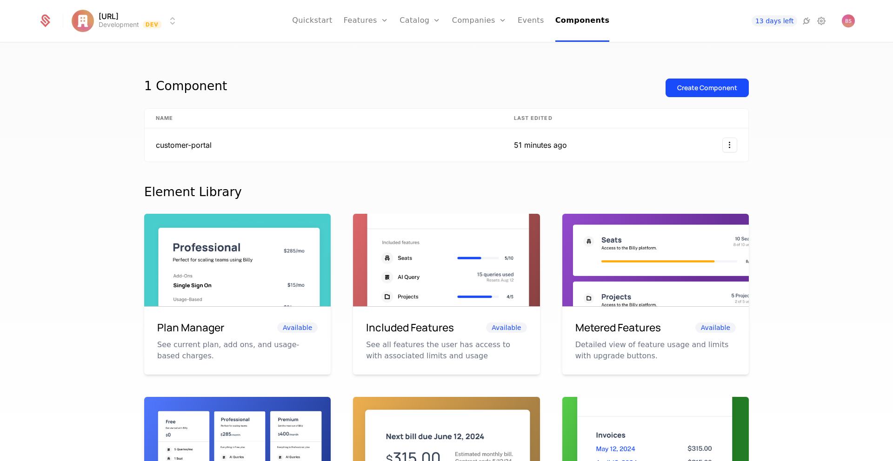
click at [329, 25] on link "Quickstart" at bounding box center [312, 21] width 40 height 42
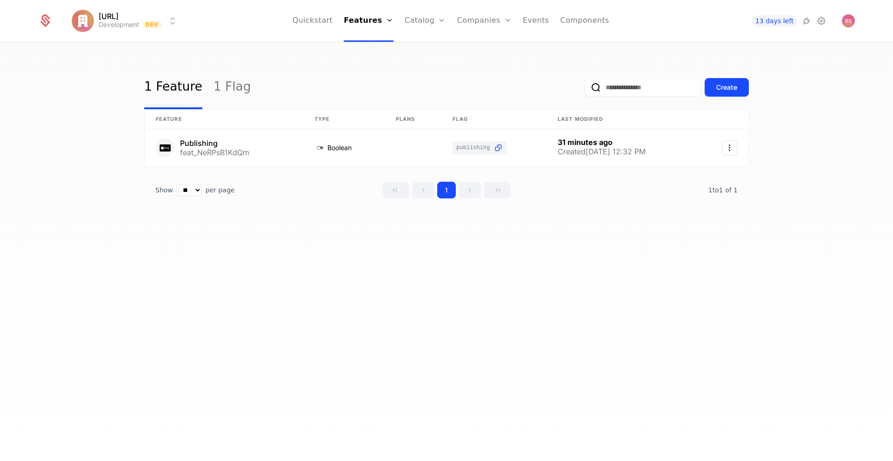
click at [213, 81] on link "1 Flag" at bounding box center [232, 88] width 38 height 44
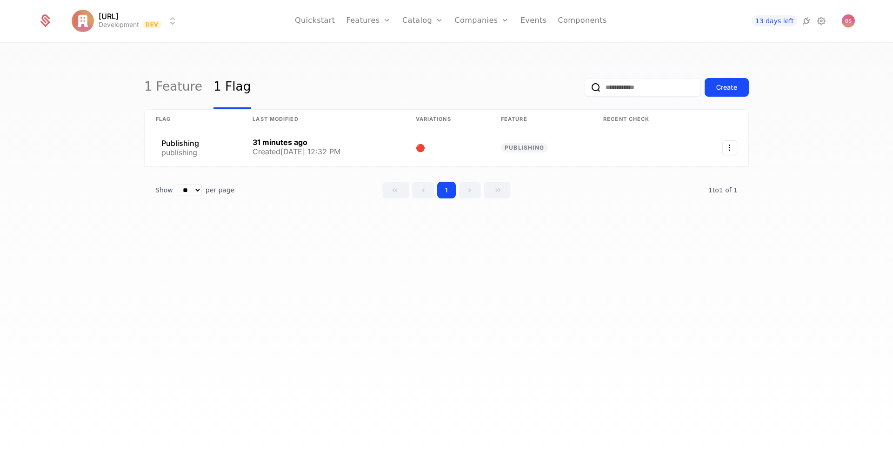
click at [310, 280] on div "1 Feature 1 Flag Create Flag Last Modified Variations Feature Recent check Publ…" at bounding box center [446, 255] width 893 height 424
click at [546, 21] on ul "Quickstart Features Features Flags Catalog Plans Add Ons Credits Configuration …" at bounding box center [451, 21] width 312 height 42
click at [563, 22] on link "Components" at bounding box center [582, 21] width 49 height 42
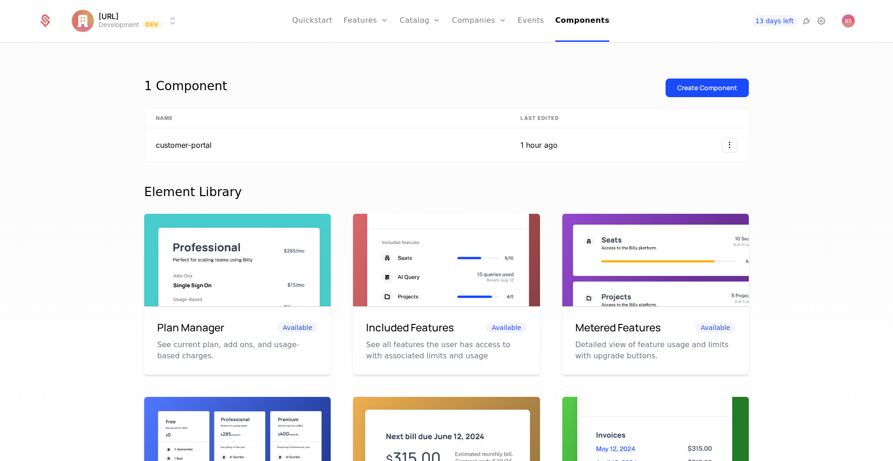
click at [356, 18] on link "Features" at bounding box center [366, 21] width 45 height 42
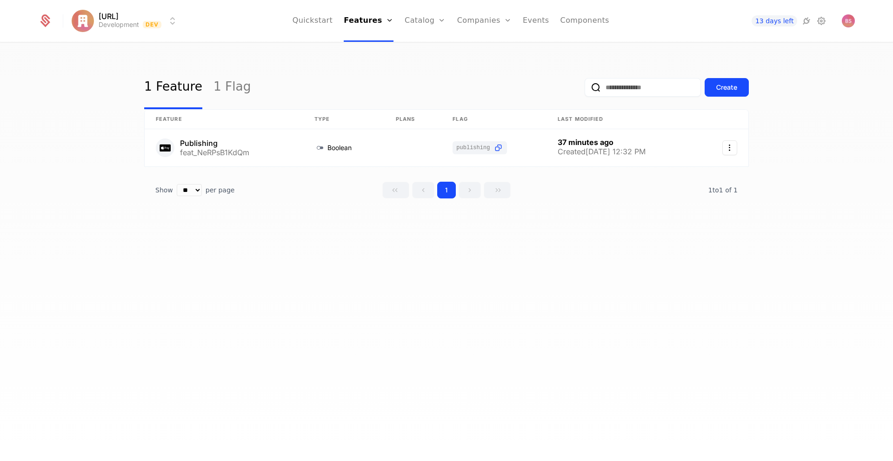
click at [314, 20] on link "Quickstart" at bounding box center [313, 21] width 40 height 42
click at [418, 24] on link "Catalog" at bounding box center [425, 21] width 41 height 42
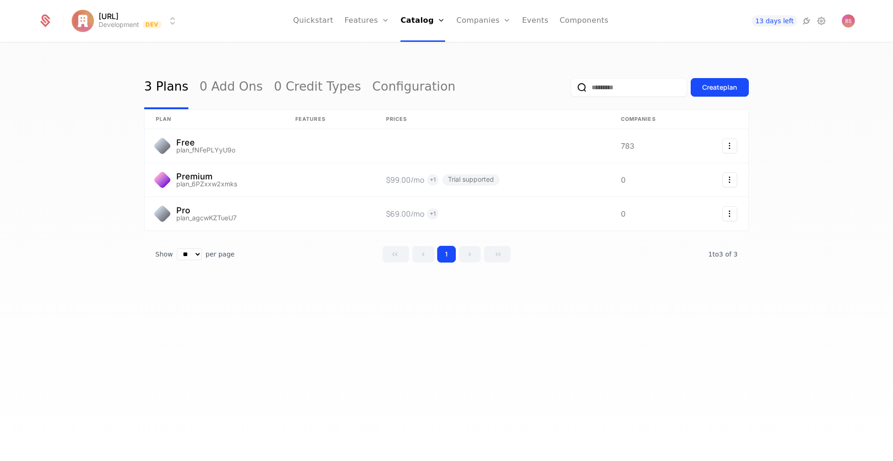
click at [317, 18] on link "Quickstart" at bounding box center [313, 21] width 40 height 42
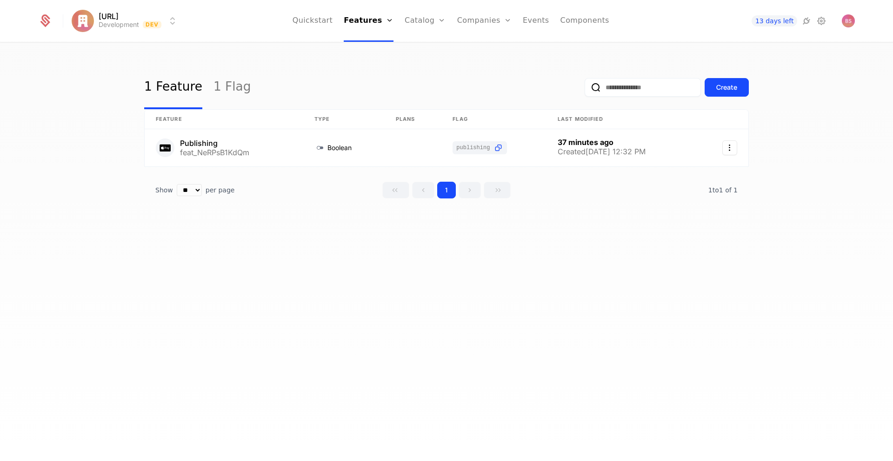
click at [719, 89] on div "Create" at bounding box center [726, 87] width 21 height 9
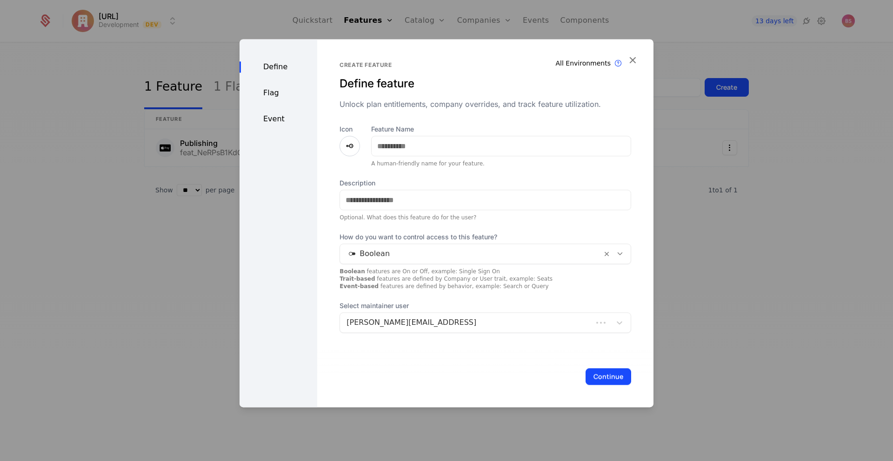
click at [276, 94] on div "Flag" at bounding box center [279, 92] width 78 height 11
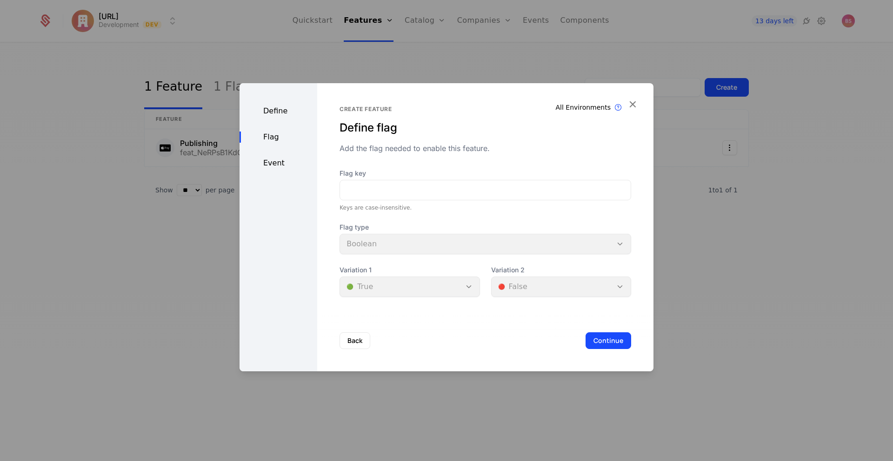
click at [274, 159] on div "Event" at bounding box center [279, 163] width 78 height 11
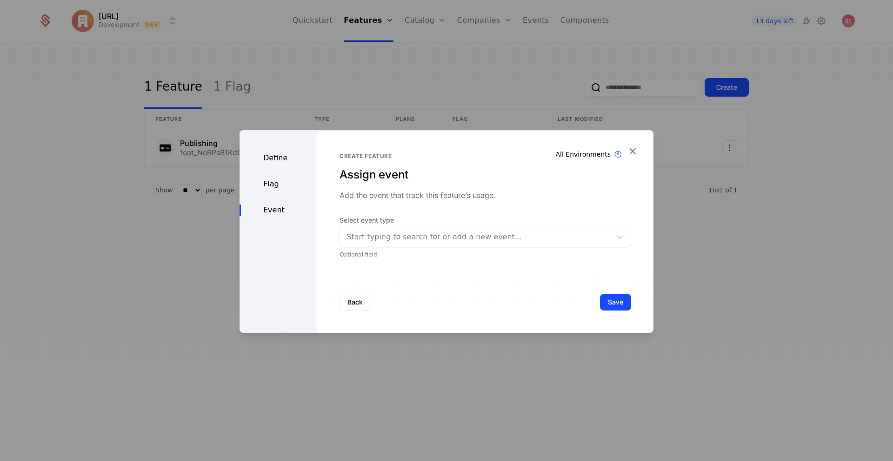
click at [276, 185] on div "Flag" at bounding box center [279, 184] width 78 height 11
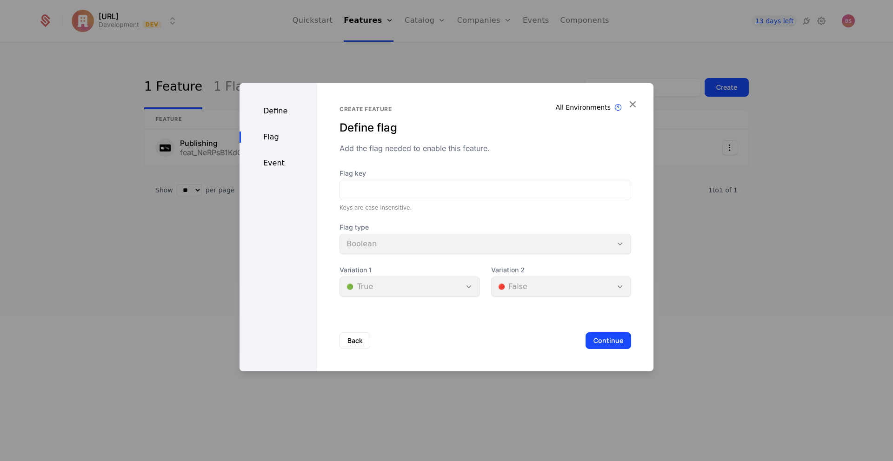
click at [453, 252] on div "Flag type Boolean" at bounding box center [485, 239] width 292 height 32
click at [279, 112] on div "Define" at bounding box center [279, 111] width 78 height 11
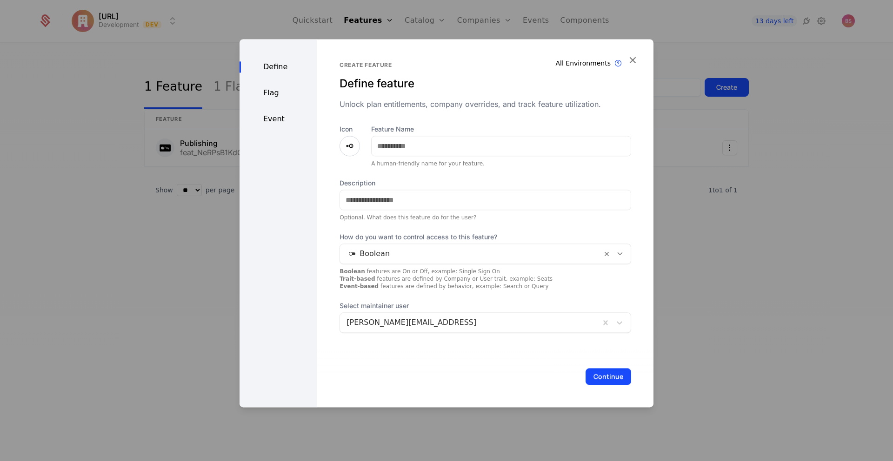
click at [510, 248] on div at bounding box center [470, 253] width 249 height 13
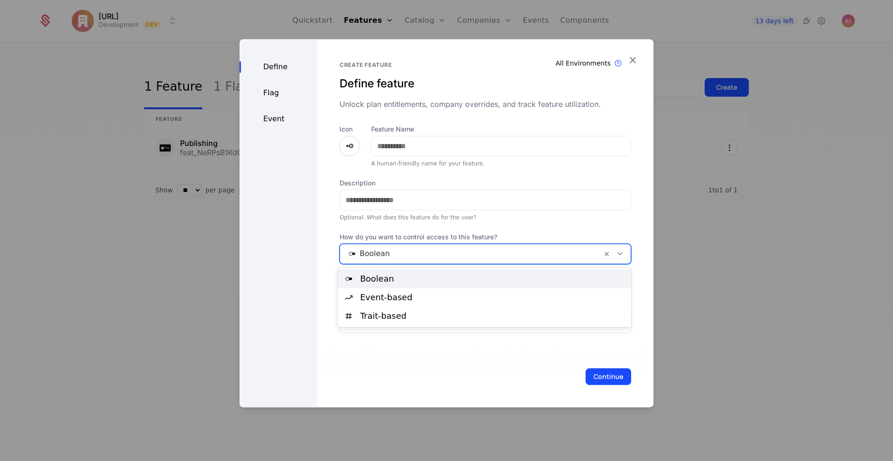
click at [565, 213] on div "Description Optional. What does this feature do for the user?" at bounding box center [485, 200] width 292 height 43
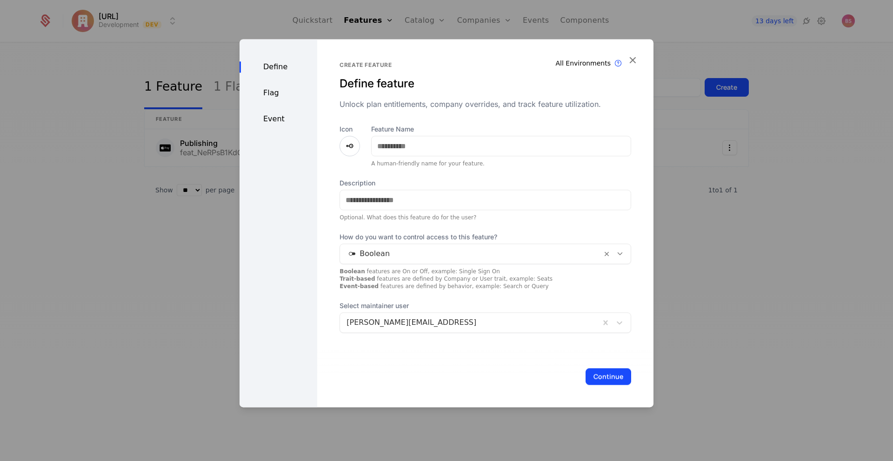
click at [266, 117] on div "Event" at bounding box center [279, 118] width 78 height 11
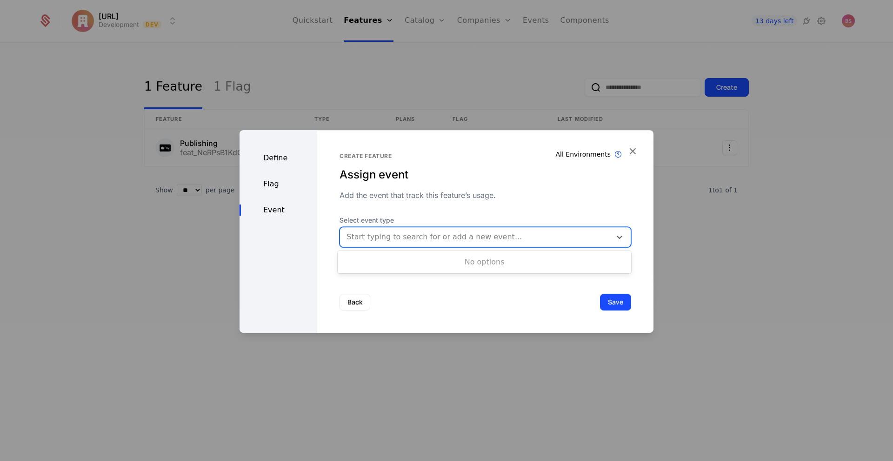
click at [385, 243] on div at bounding box center [475, 237] width 258 height 13
click at [402, 209] on div "Create feature Assign event Add the event that track this feature’s usage. Sele…" at bounding box center [485, 206] width 292 height 106
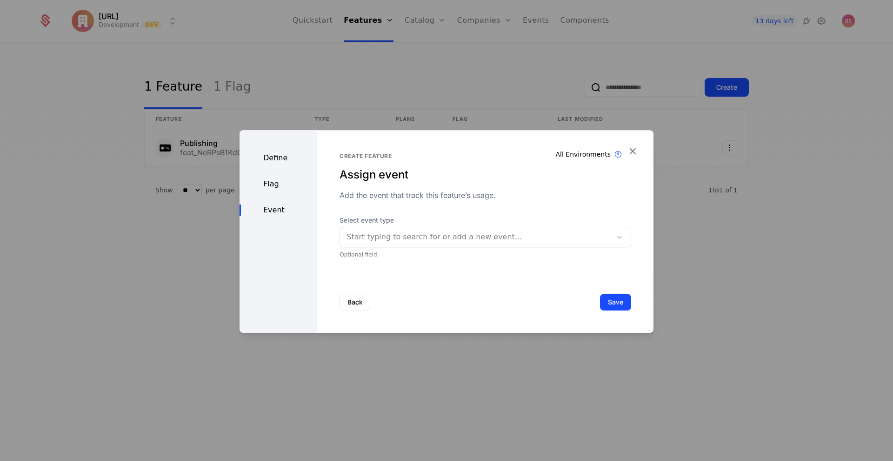
click at [630, 150] on icon "button" at bounding box center [632, 151] width 12 height 12
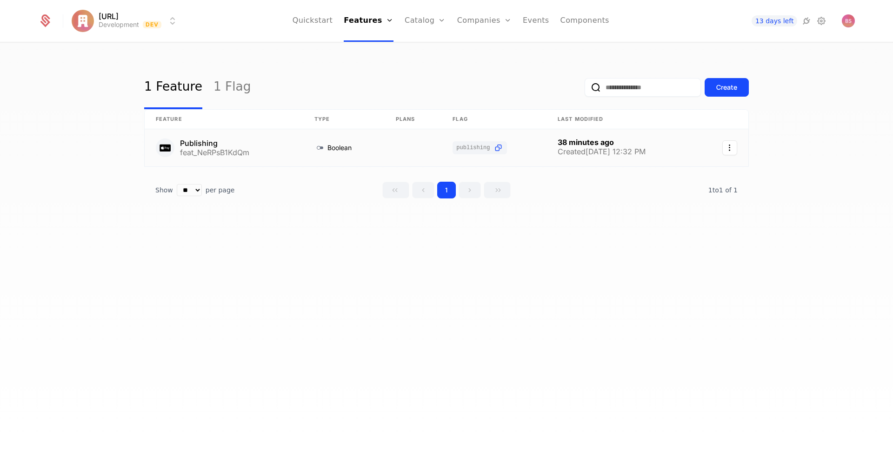
click at [404, 146] on link at bounding box center [413, 147] width 57 height 37
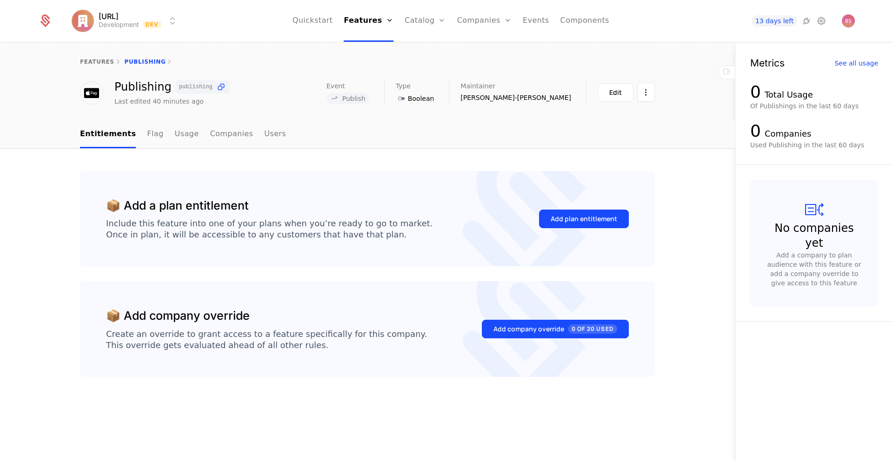
click at [155, 137] on ul "Entitlements Flag Usage Companies Users" at bounding box center [183, 134] width 206 height 27
click at [147, 136] on link "Flag" at bounding box center [155, 134] width 16 height 27
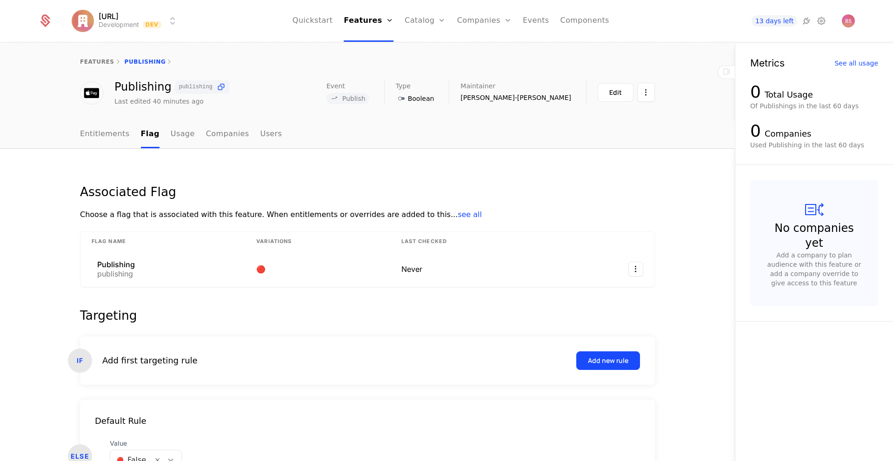
click at [178, 135] on link "Usage" at bounding box center [183, 134] width 24 height 27
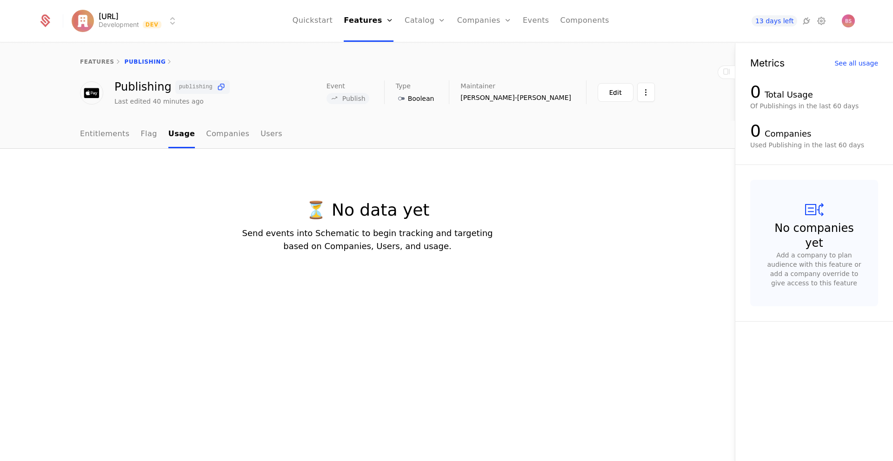
click at [97, 135] on link "Entitlements" at bounding box center [105, 134] width 50 height 27
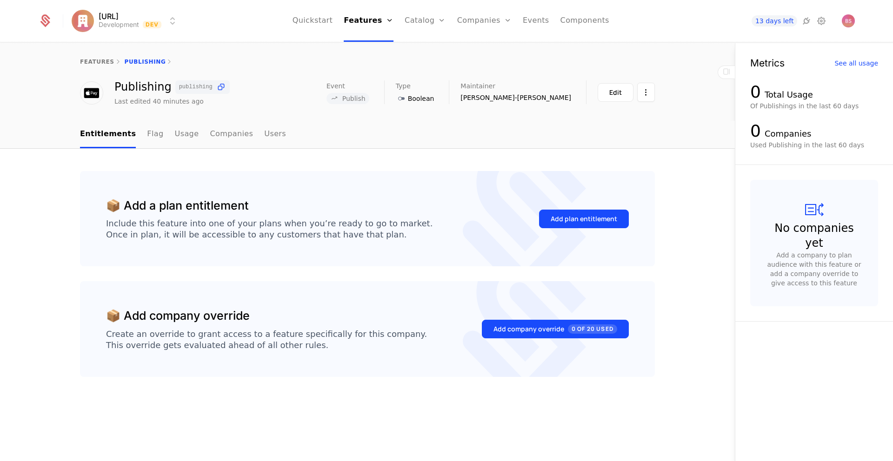
click at [148, 134] on link "Flag" at bounding box center [155, 134] width 16 height 27
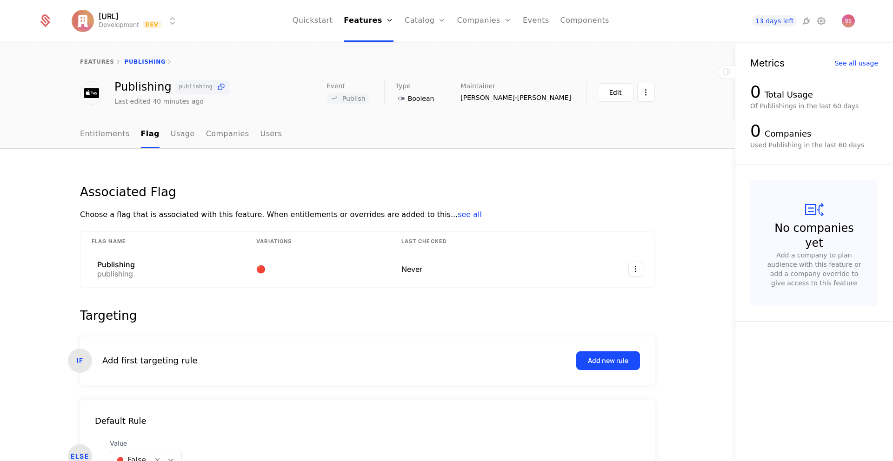
click at [113, 134] on link "Entitlements" at bounding box center [105, 134] width 50 height 27
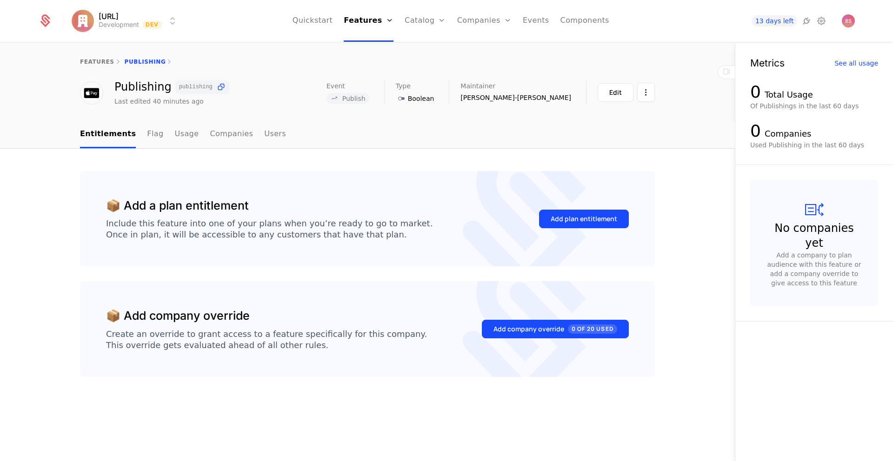
click at [147, 135] on link "Flag" at bounding box center [155, 134] width 16 height 27
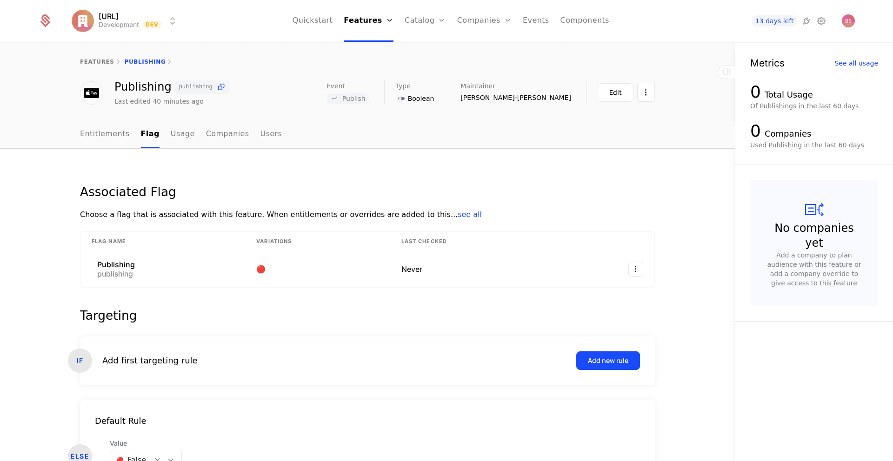
click at [116, 135] on link "Entitlements" at bounding box center [105, 134] width 50 height 27
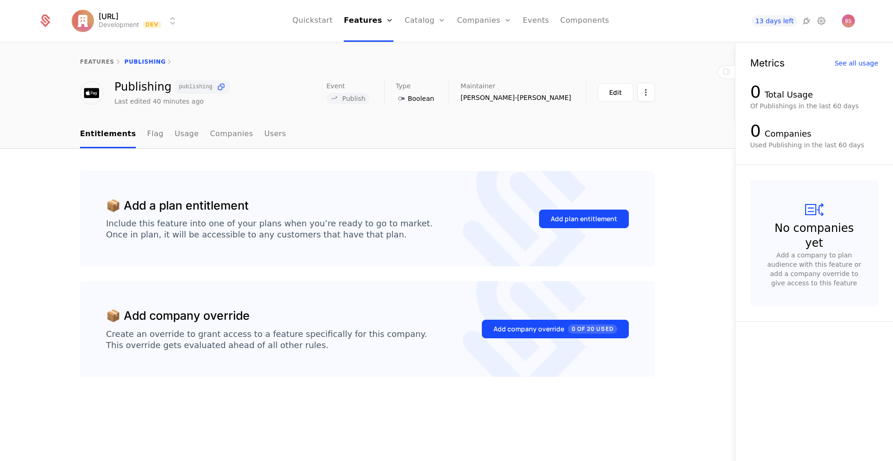
click at [555, 221] on div "Add plan entitlement" at bounding box center [584, 218] width 67 height 9
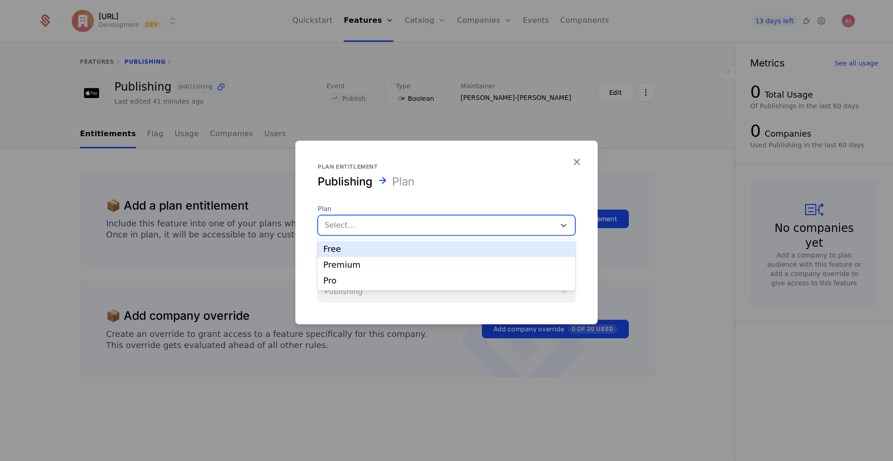
click at [526, 225] on div at bounding box center [437, 225] width 224 height 13
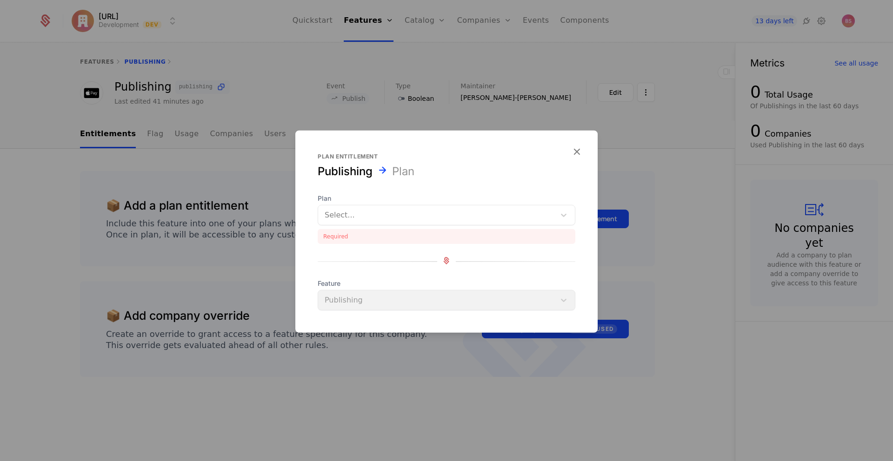
click at [580, 160] on div "Plan entitlement Publishing Plan Plan Select... Required Feature Publishing" at bounding box center [446, 232] width 302 height 202
click at [477, 121] on div at bounding box center [446, 230] width 893 height 461
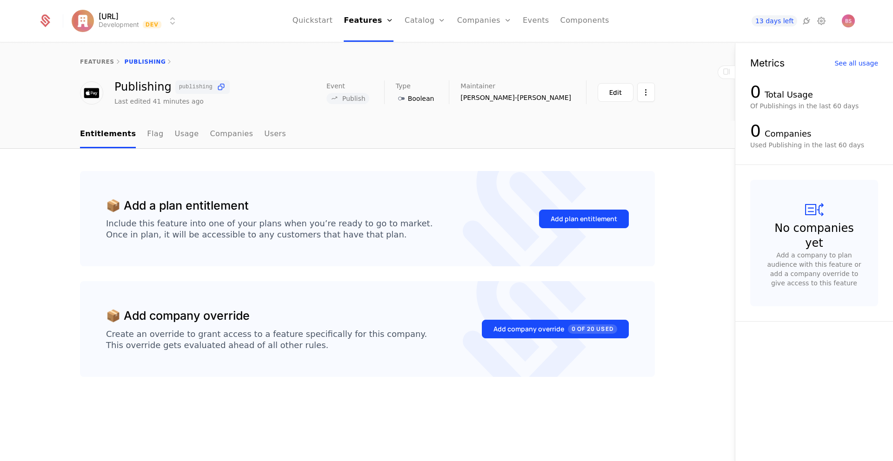
click at [95, 60] on link "features" at bounding box center [97, 62] width 34 height 7
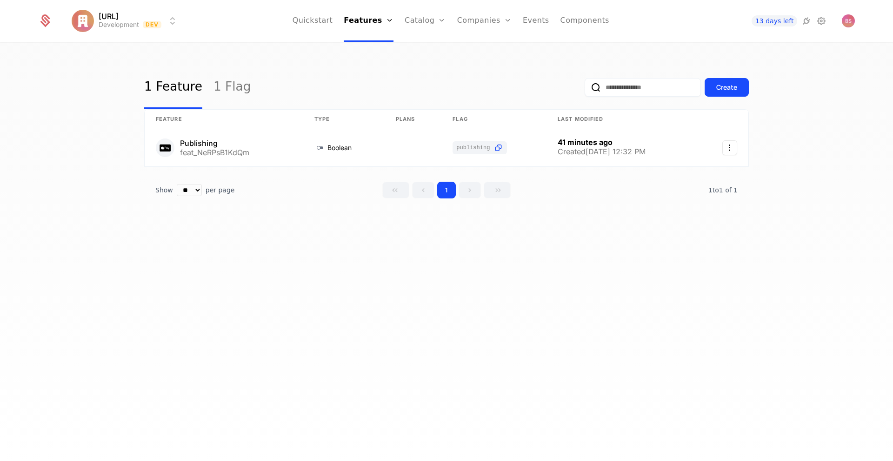
click at [740, 84] on button "Create" at bounding box center [727, 87] width 44 height 19
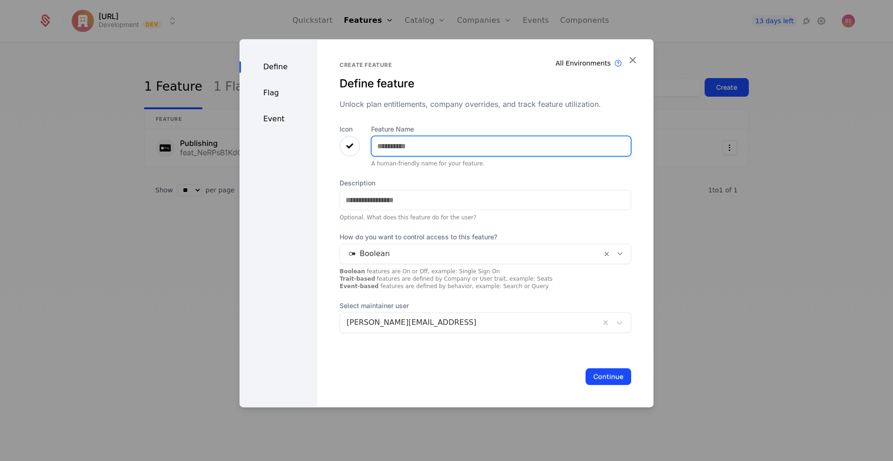
click at [419, 153] on input "Feature Name" at bounding box center [501, 146] width 259 height 20
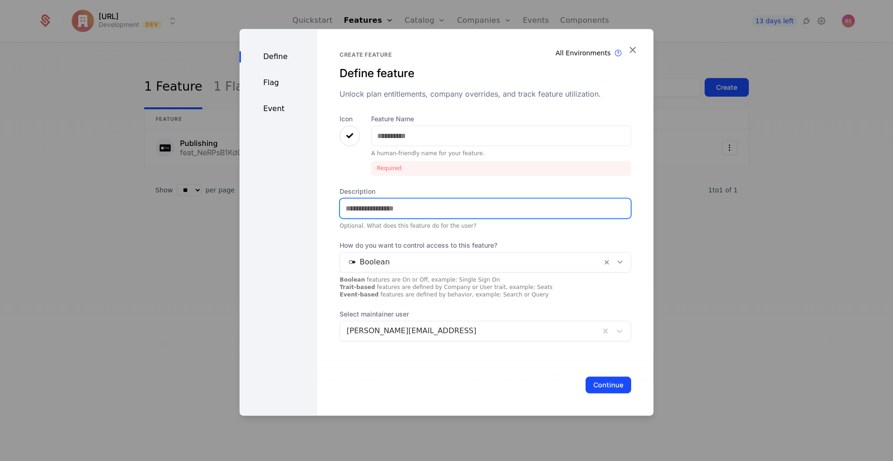
click at [397, 201] on input "Description" at bounding box center [485, 209] width 291 height 20
drag, startPoint x: 401, startPoint y: 189, endPoint x: 386, endPoint y: 183, distance: 15.9
click at [400, 187] on label "Description" at bounding box center [485, 191] width 292 height 9
click at [400, 199] on input "Description" at bounding box center [485, 209] width 291 height 20
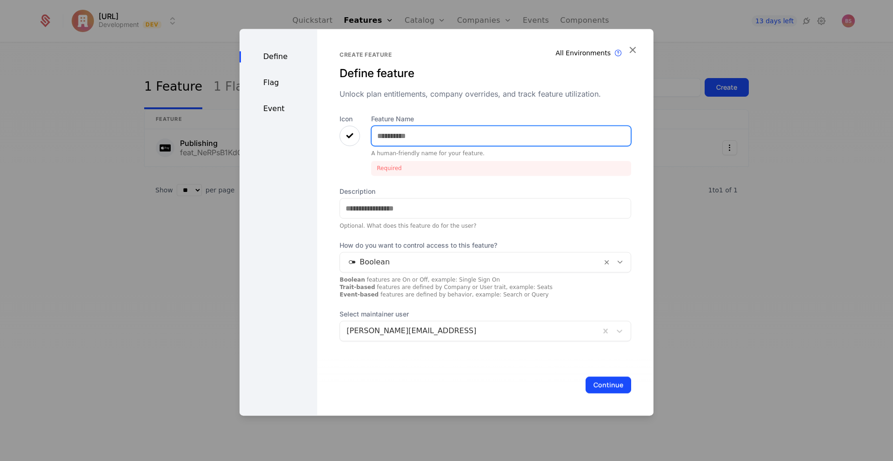
click at [384, 138] on input "Feature Name" at bounding box center [501, 136] width 259 height 20
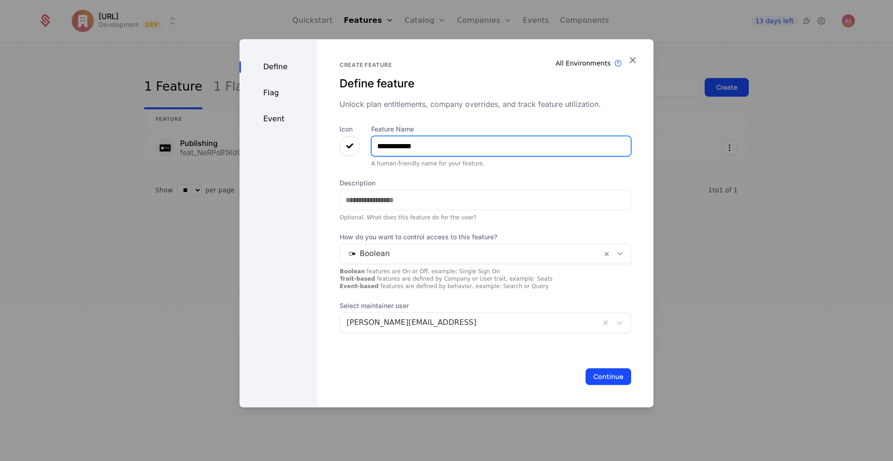
type input "**********"
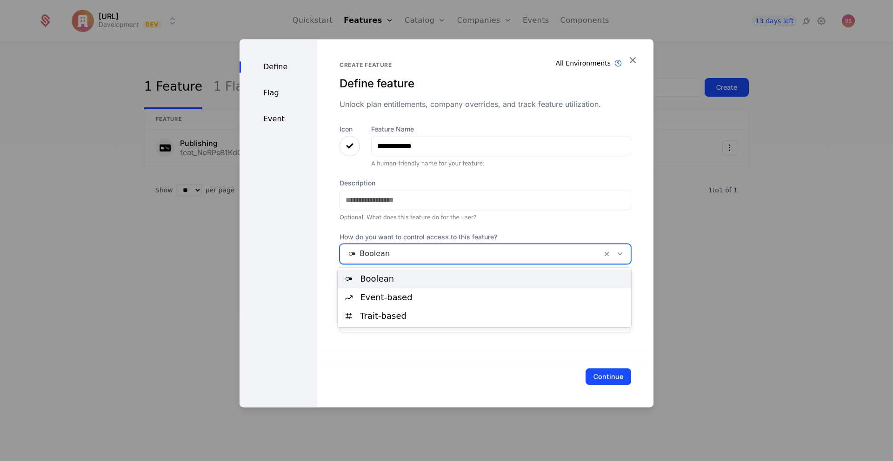
click at [421, 250] on div at bounding box center [470, 253] width 249 height 13
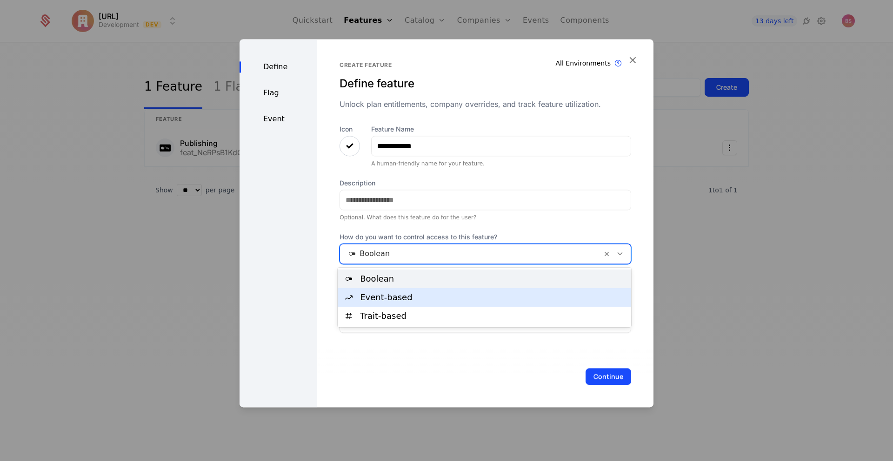
click at [403, 300] on div "Event-based" at bounding box center [493, 297] width 266 height 8
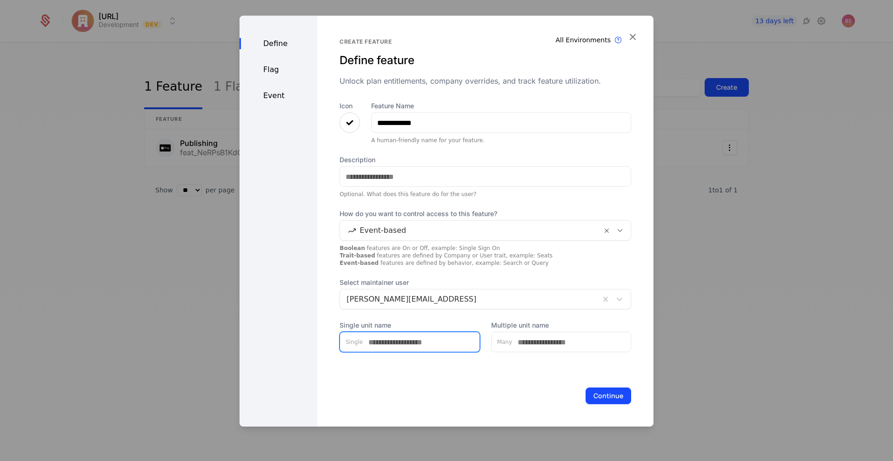
click at [415, 341] on input "Single unit name" at bounding box center [421, 343] width 117 height 20
type input "**********"
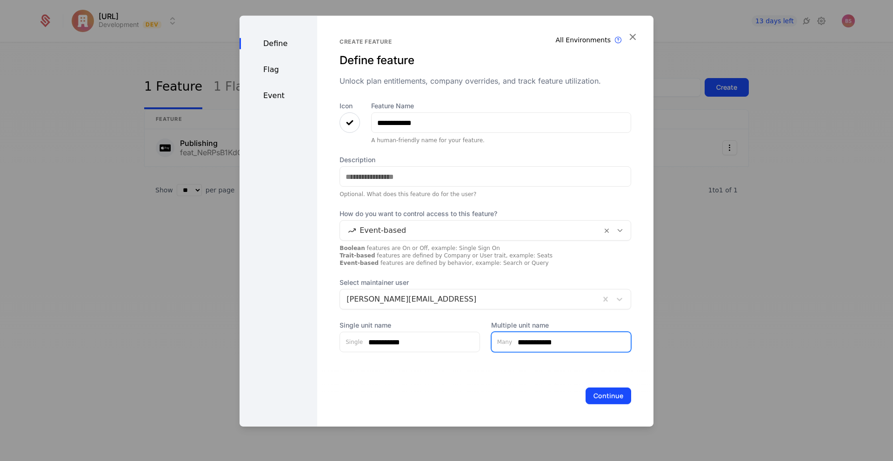
type input "**********"
click at [606, 399] on button "Continue" at bounding box center [609, 396] width 46 height 17
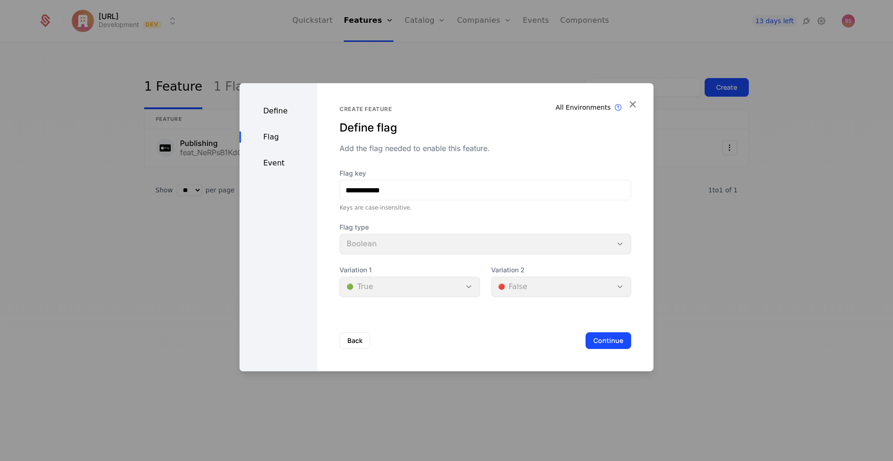
click at [433, 240] on div "Flag type Boolean" at bounding box center [485, 239] width 292 height 32
click at [428, 248] on div "Flag type Boolean" at bounding box center [485, 239] width 292 height 32
click at [349, 346] on button "Back" at bounding box center [354, 341] width 31 height 17
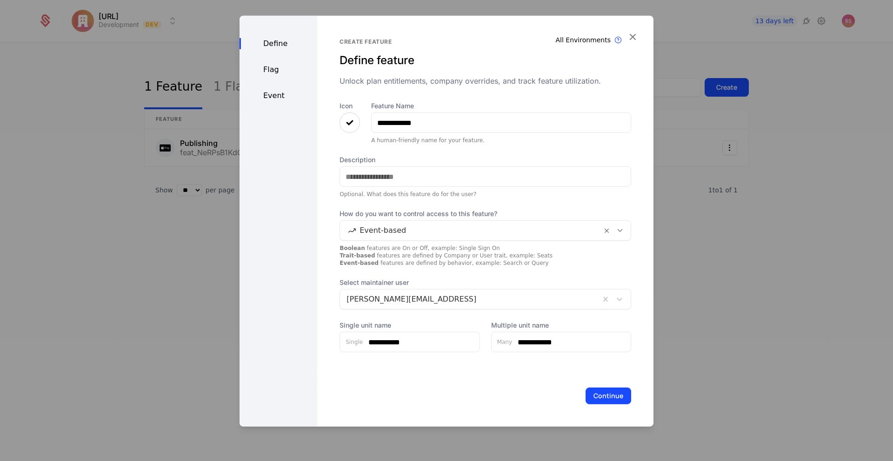
click at [602, 394] on button "Continue" at bounding box center [609, 396] width 46 height 17
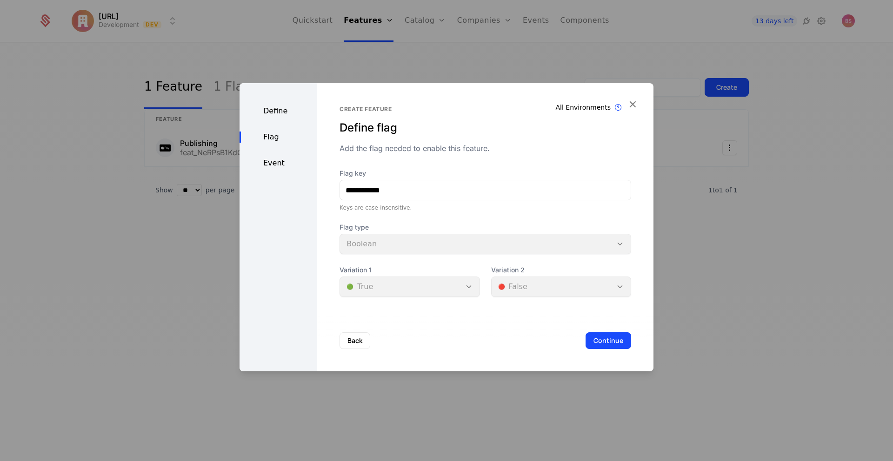
click at [599, 339] on button "Continue" at bounding box center [609, 341] width 46 height 17
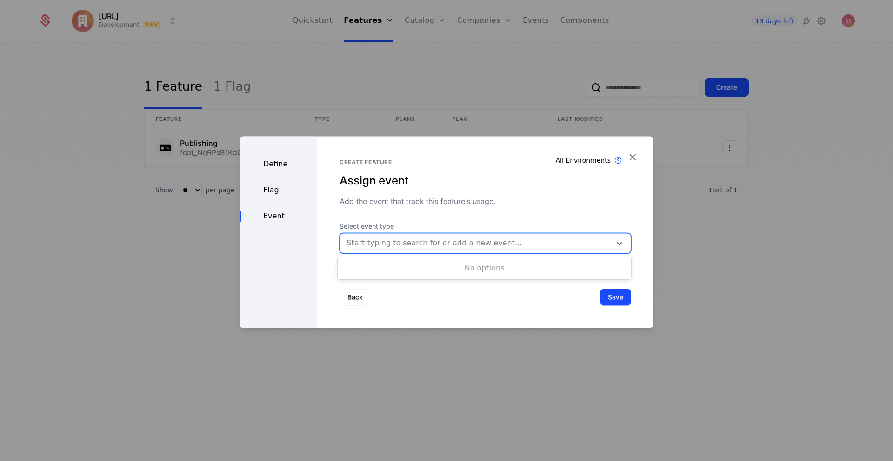
click at [430, 242] on div at bounding box center [475, 243] width 258 height 13
click at [633, 158] on div "Define Flag Event Create feature Assign event Add the event that track this fea…" at bounding box center [447, 232] width 414 height 192
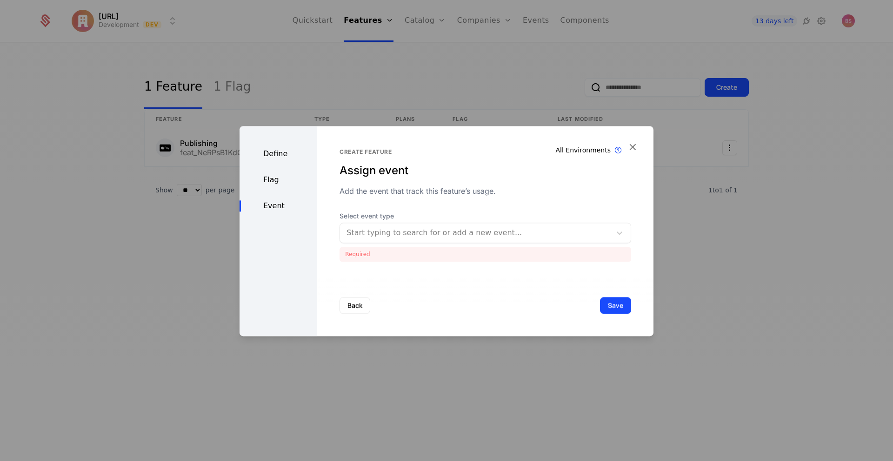
click at [347, 305] on button "Back" at bounding box center [354, 305] width 31 height 17
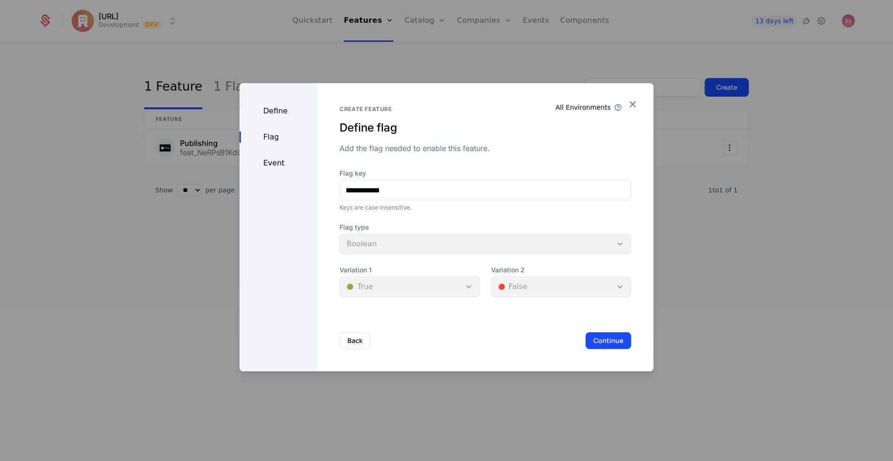
click at [350, 333] on button "Back" at bounding box center [354, 341] width 31 height 17
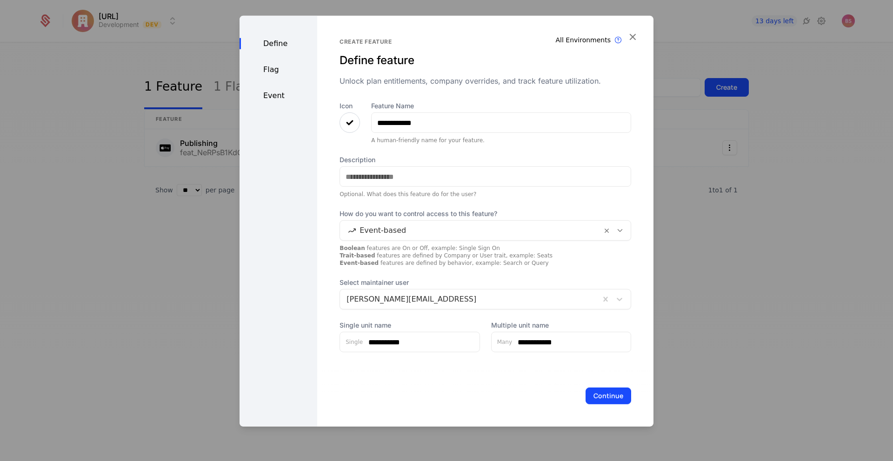
click at [635, 32] on icon "button" at bounding box center [632, 37] width 12 height 12
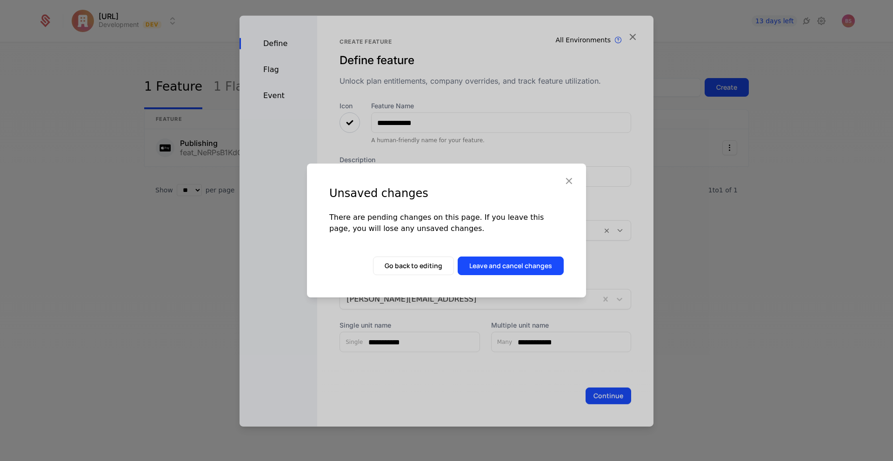
click at [475, 270] on button "Leave and cancel changes" at bounding box center [511, 266] width 106 height 19
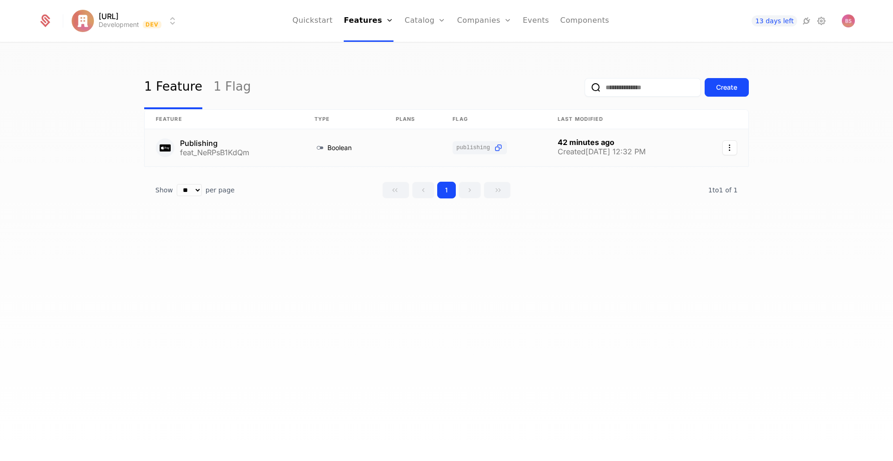
click at [731, 149] on icon "Select action" at bounding box center [729, 147] width 15 height 15
click at [537, 72] on html "Appy.AI Development Dev Quickstart Features Features Flags Catalog Plans Add On…" at bounding box center [446, 230] width 893 height 461
click at [421, 13] on link "Catalog" at bounding box center [425, 21] width 41 height 42
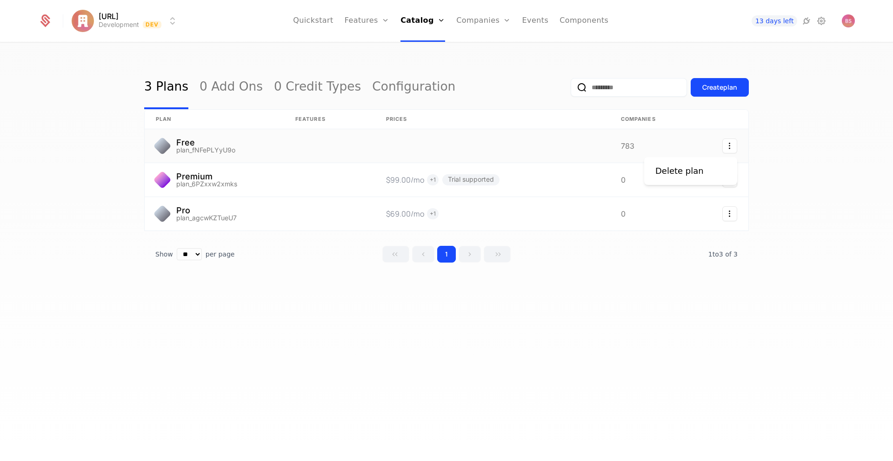
click at [727, 144] on icon "Select action" at bounding box center [729, 146] width 15 height 15
click at [508, 145] on html "Appy.AI Development Dev Quickstart Features Features Flags Catalog Plans Add On…" at bounding box center [446, 230] width 893 height 461
click at [193, 144] on link at bounding box center [215, 145] width 140 height 33
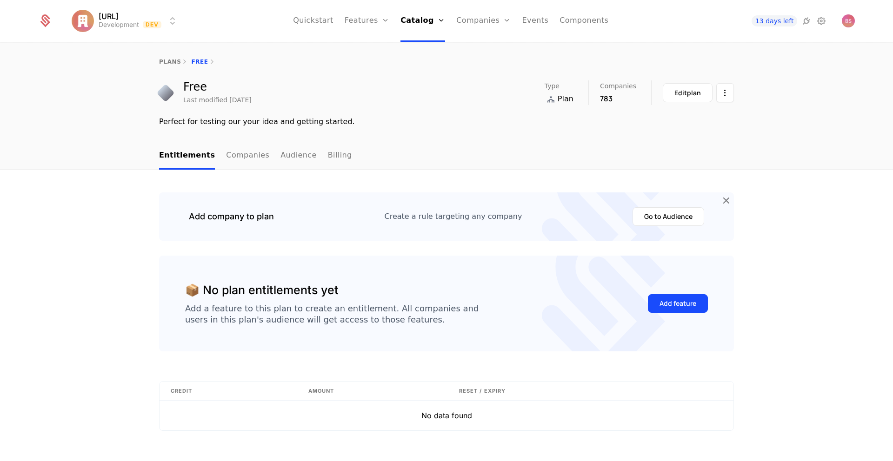
click at [570, 20] on link "Components" at bounding box center [583, 21] width 49 height 42
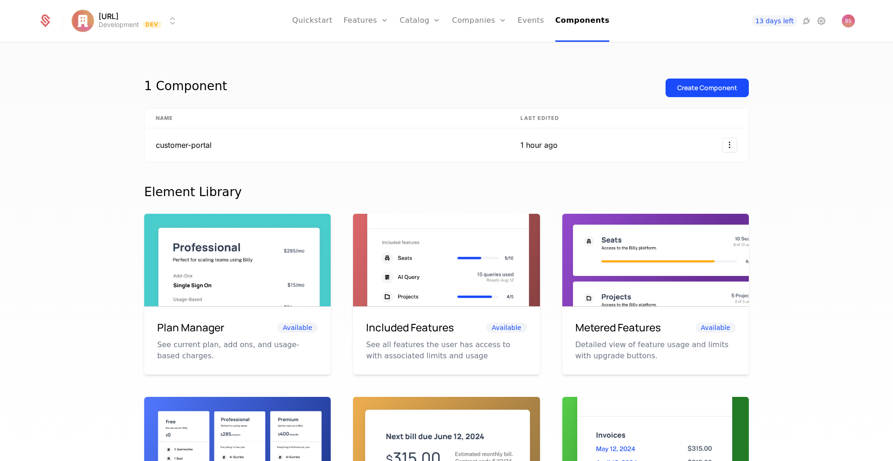
click at [714, 90] on div "Create Component" at bounding box center [707, 87] width 60 height 9
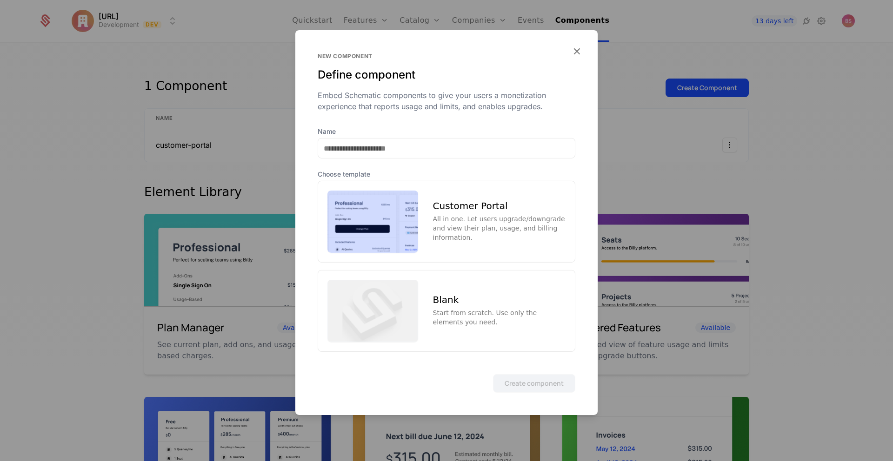
click at [472, 290] on div "Blank Start from scratch. Use only the elements you need." at bounding box center [447, 311] width 258 height 82
click at [516, 382] on button "Create component" at bounding box center [534, 383] width 82 height 19
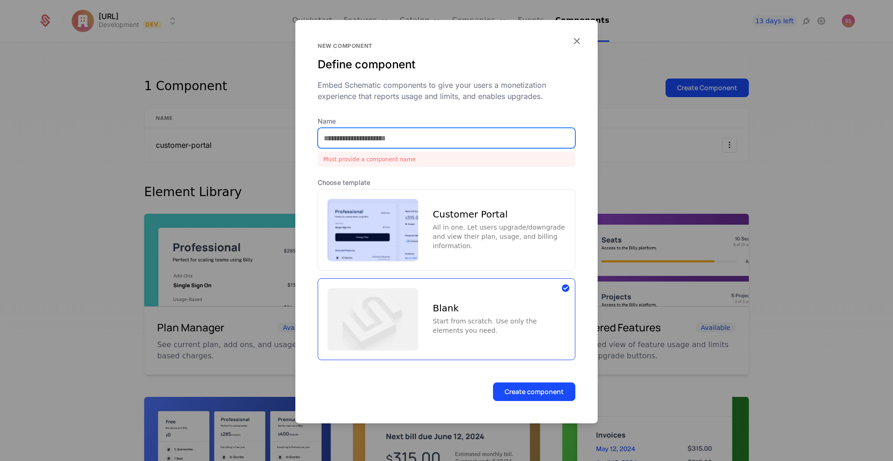
click at [432, 144] on input "Name" at bounding box center [446, 138] width 257 height 20
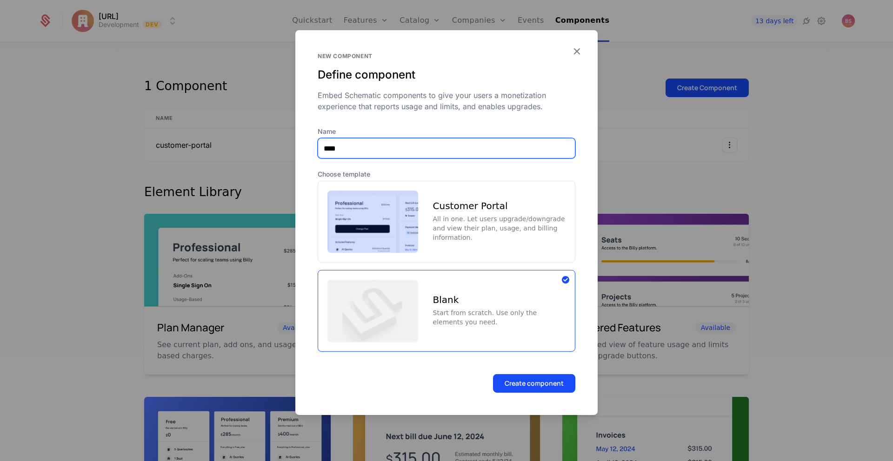
type input "****"
click at [493, 374] on button "Create component" at bounding box center [534, 383] width 82 height 19
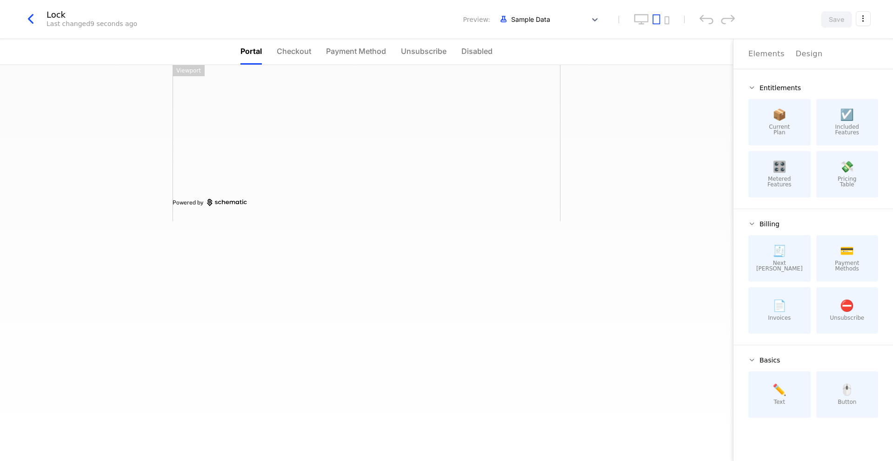
click at [33, 18] on icon "button" at bounding box center [30, 19] width 17 height 17
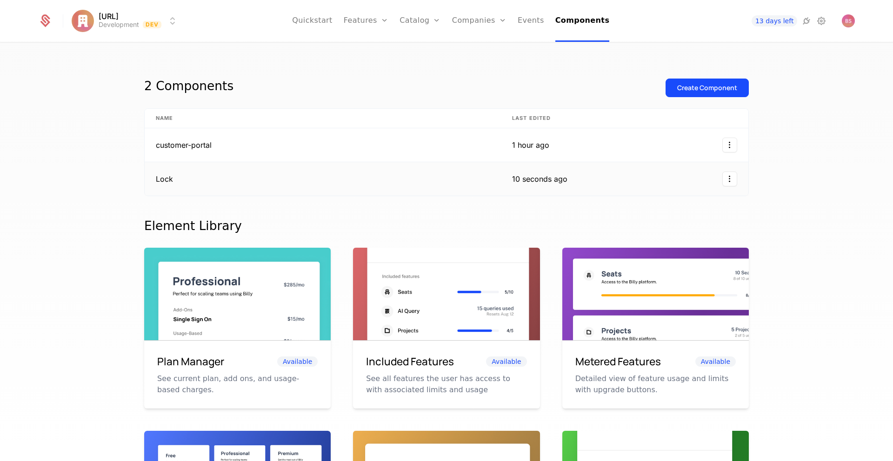
click at [730, 180] on html "Appy.AI Development Dev Quickstart Features Features Flags Catalog Plans Add On…" at bounding box center [446, 230] width 893 height 461
click at [698, 201] on div "Delete" at bounding box center [690, 204] width 71 height 13
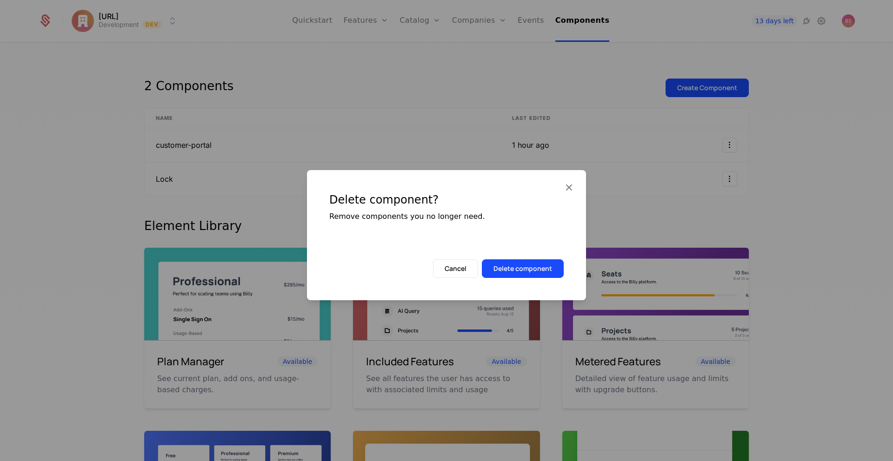
click at [532, 268] on button "Delete component" at bounding box center [523, 269] width 82 height 19
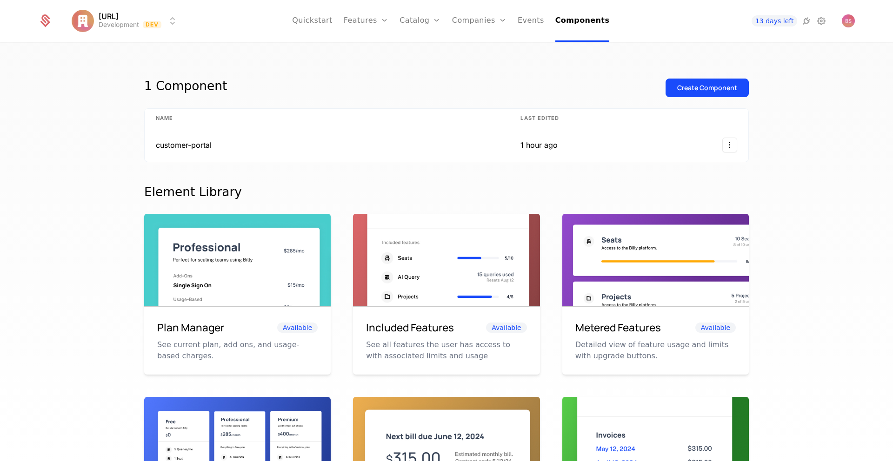
click at [718, 85] on div "Create Component" at bounding box center [707, 87] width 60 height 9
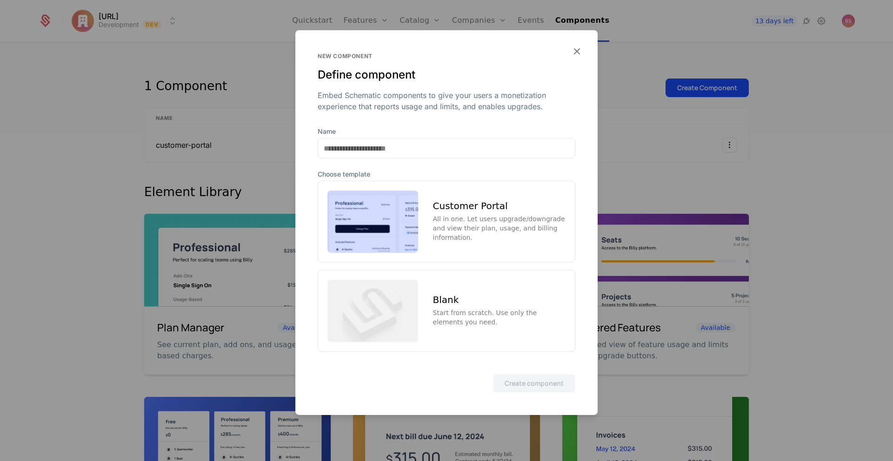
click at [465, 308] on div "Start from scratch. Use only the elements you need." at bounding box center [499, 317] width 133 height 19
click at [523, 380] on button "Create component" at bounding box center [534, 383] width 82 height 19
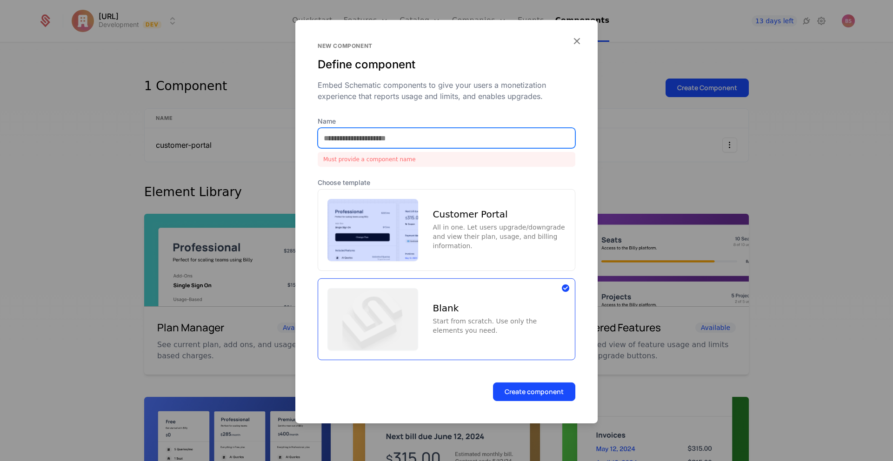
click at [434, 140] on input "Name" at bounding box center [446, 138] width 257 height 20
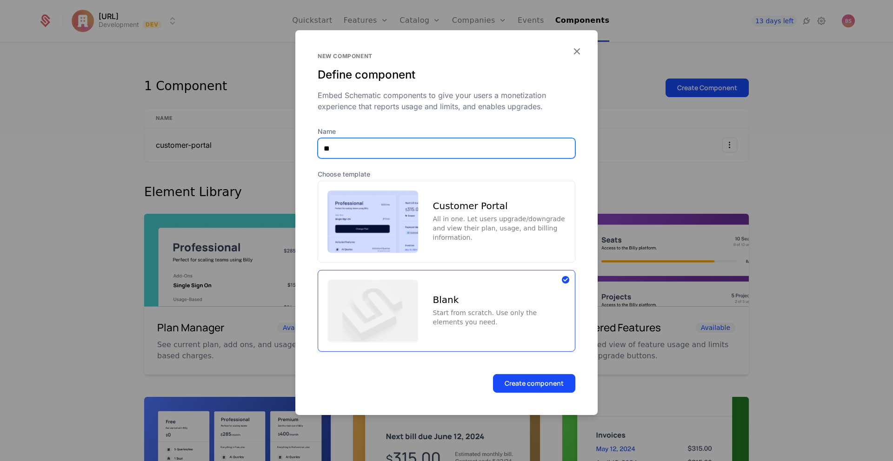
type input "*"
type input "****"
click at [493, 374] on button "Create component" at bounding box center [534, 383] width 82 height 19
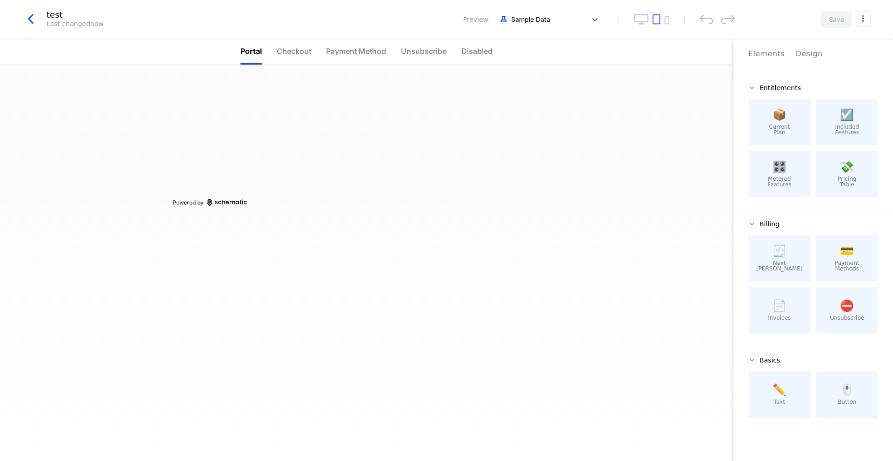
drag, startPoint x: 858, startPoint y: 401, endPoint x: 850, endPoint y: 400, distance: 7.9
click at [356, 191] on div at bounding box center [270, 170] width 194 height 60
click at [222, 134] on div at bounding box center [270, 110] width 194 height 60
click at [282, 154] on div at bounding box center [270, 170] width 194 height 60
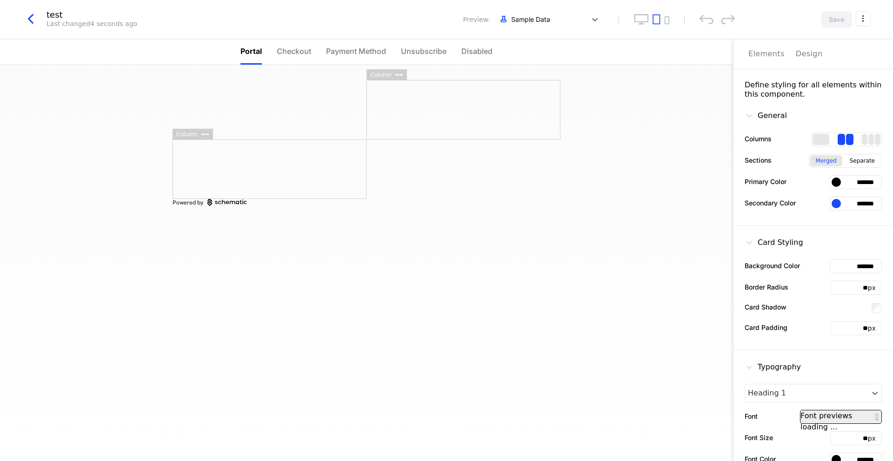
click at [801, 60] on button "Design" at bounding box center [809, 54] width 27 height 30
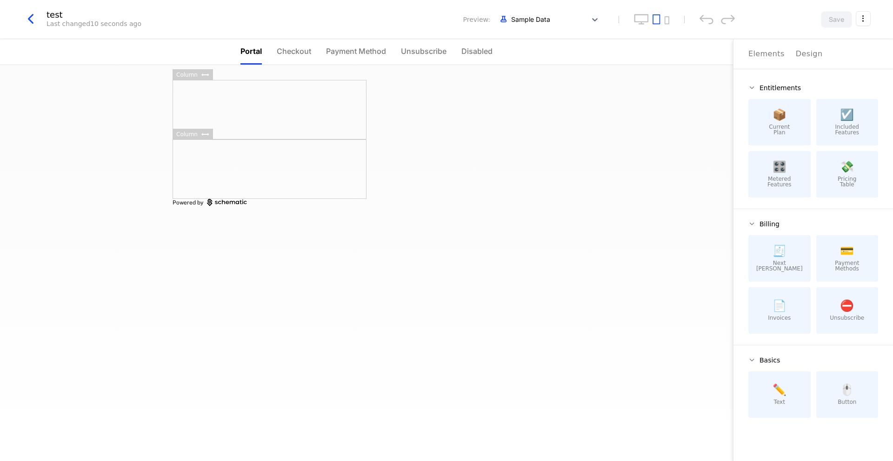
click at [755, 56] on div "Elements" at bounding box center [766, 53] width 36 height 11
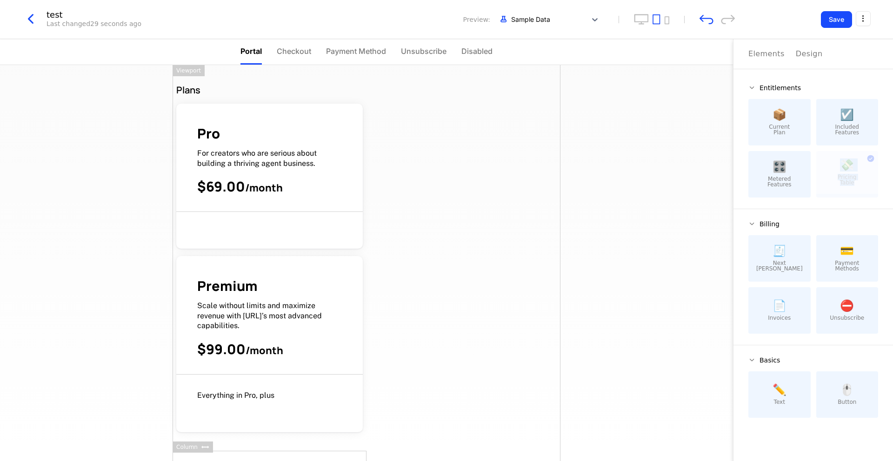
drag, startPoint x: 841, startPoint y: 130, endPoint x: 851, endPoint y: 118, distance: 15.3
click at [799, 124] on div "📦 Current Plan ☑️ Included Features 🎛️ Metered Features 💸 Pricing Table This co…" at bounding box center [813, 148] width 130 height 99
click at [303, 59] on li "Checkout" at bounding box center [294, 52] width 34 height 26
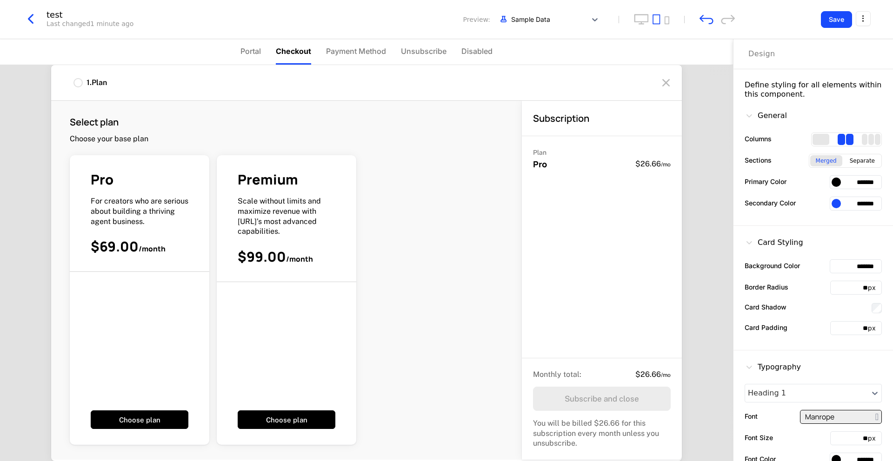
click at [356, 55] on span "Payment Method" at bounding box center [356, 51] width 60 height 11
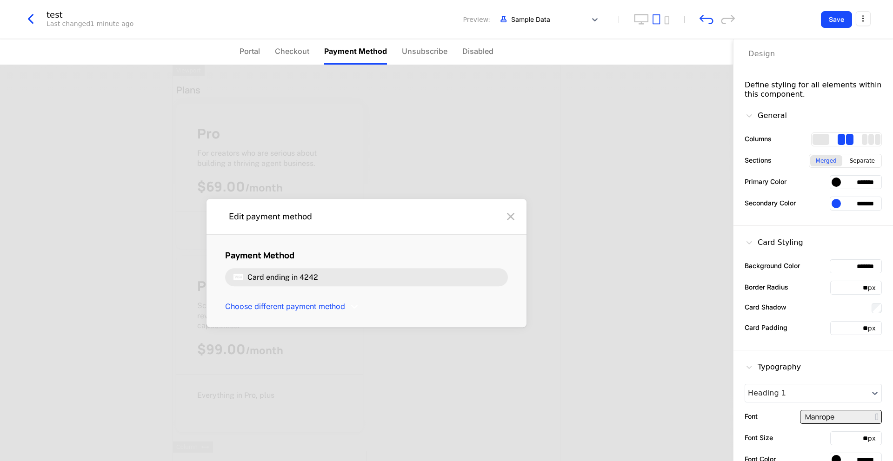
click at [418, 52] on span "Unsubscribe" at bounding box center [425, 51] width 46 height 11
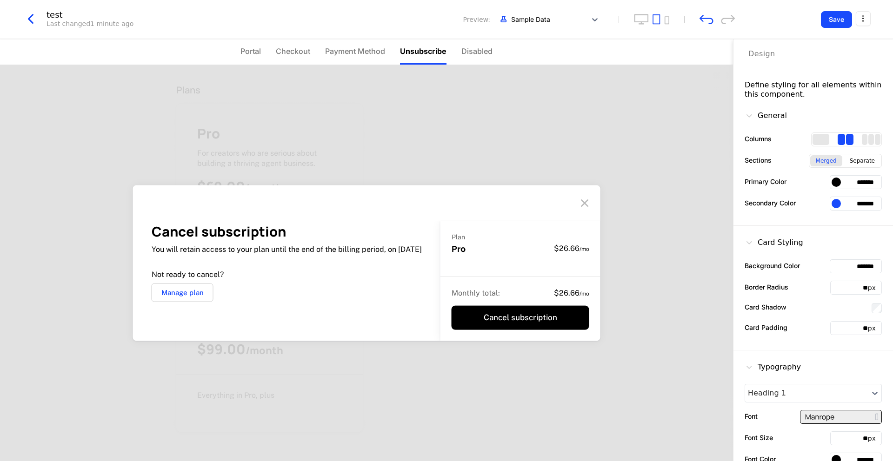
drag, startPoint x: 358, startPoint y: 140, endPoint x: 314, endPoint y: 121, distance: 47.9
click at [358, 140] on div "Cancel subscription You will retain access to your plan until the end of the bi…" at bounding box center [366, 263] width 733 height 396
click at [248, 53] on span "Portal" at bounding box center [250, 51] width 20 height 11
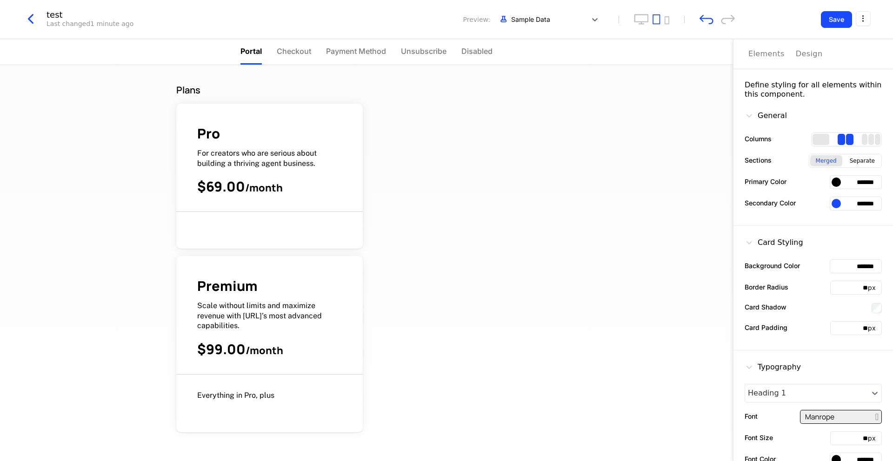
click at [24, 18] on icon "button" at bounding box center [30, 19] width 17 height 17
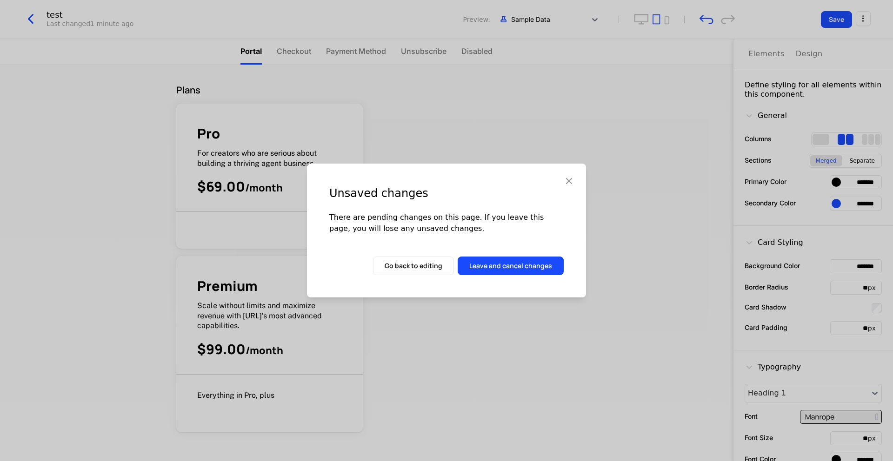
click at [493, 260] on button "Leave and cancel changes" at bounding box center [511, 266] width 106 height 19
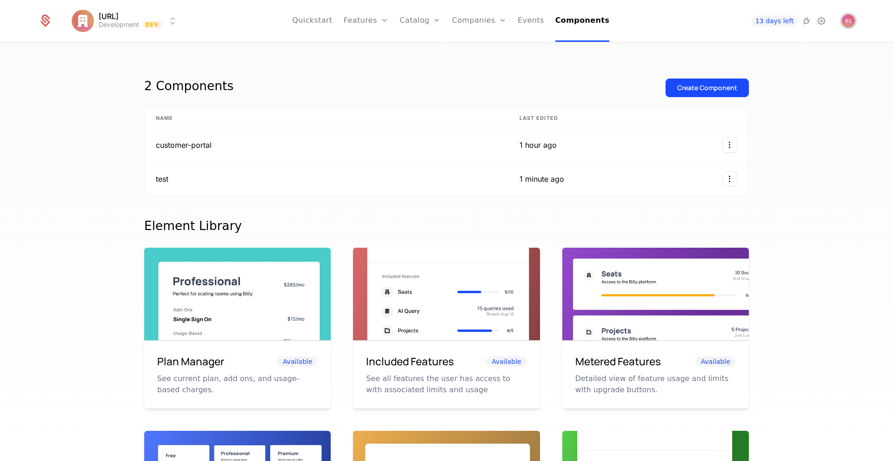
click at [845, 20] on img "Open user button" at bounding box center [848, 20] width 13 height 13
click at [608, 10] on nav "Quickstart Features Features Flags Catalog Plans Add Ons Credits Configuration …" at bounding box center [451, 21] width 530 height 42
click at [377, 24] on link "Features" at bounding box center [366, 21] width 45 height 42
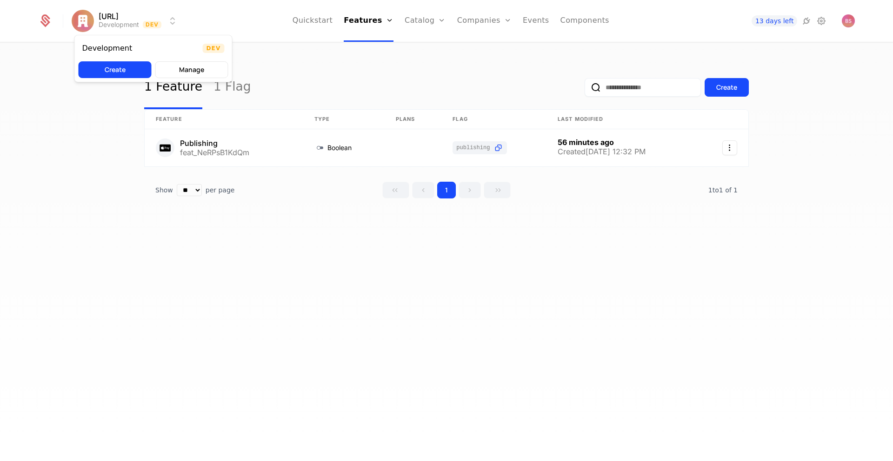
click at [107, 13] on html "Appy.AI Development Dev Quickstart Features Features Flags Catalog Plans Add On…" at bounding box center [446, 230] width 893 height 461
click at [302, 68] on html "Appy.AI Development Dev Quickstart Features Features Flags Catalog Plans Add On…" at bounding box center [446, 230] width 893 height 461
click at [727, 149] on icon "Select action" at bounding box center [729, 147] width 15 height 15
drag, startPoint x: 525, startPoint y: 242, endPoint x: 501, endPoint y: 239, distance: 24.4
click at [524, 242] on html "Appy.AI Development Dev Quickstart Features Features Flags Catalog Plans Add On…" at bounding box center [446, 230] width 893 height 461
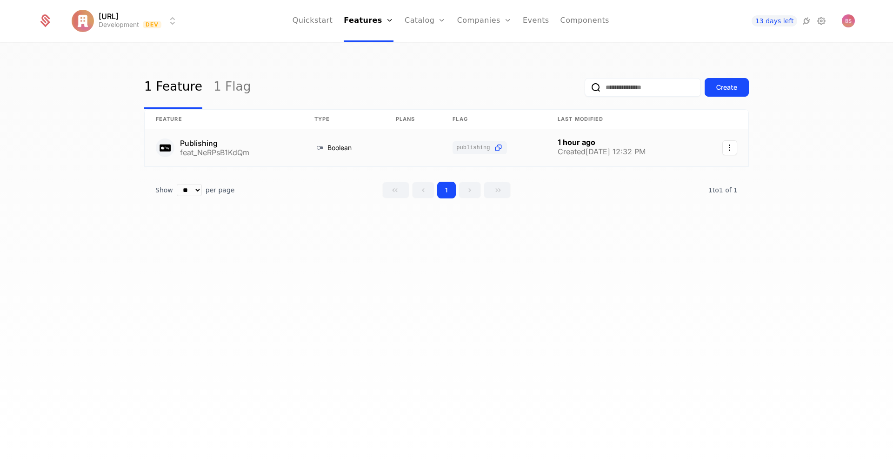
click at [191, 141] on link at bounding box center [224, 147] width 159 height 37
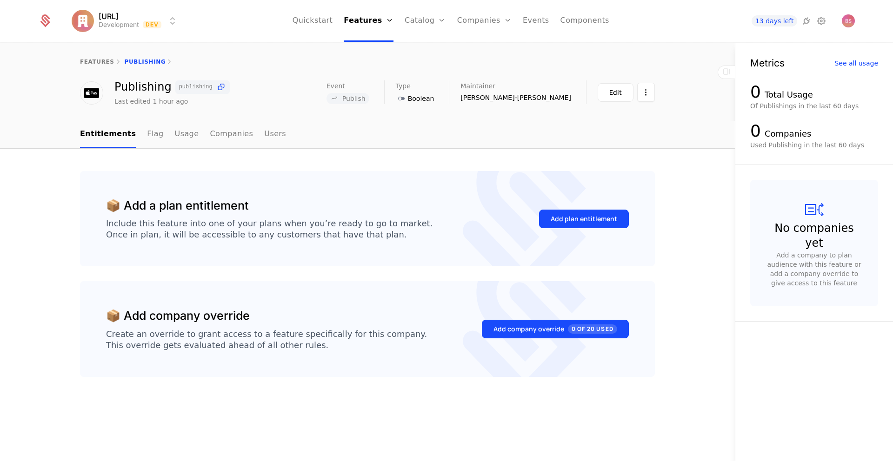
click at [151, 138] on link "Flag" at bounding box center [155, 134] width 16 height 27
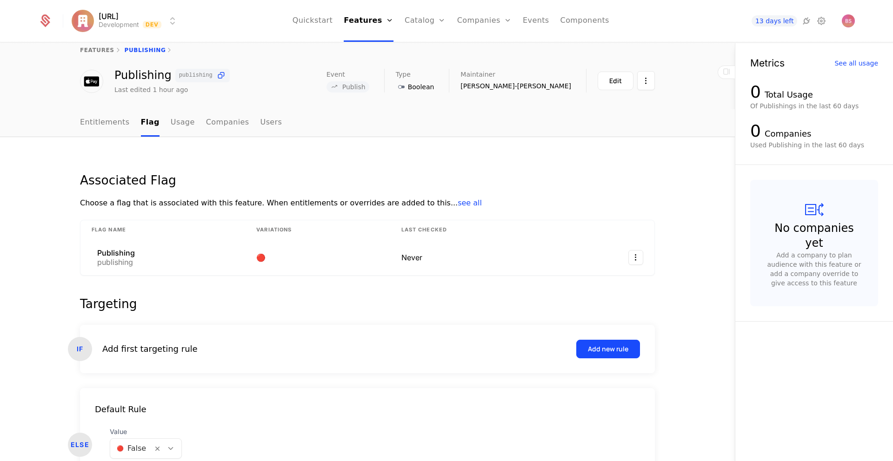
scroll to position [8, 0]
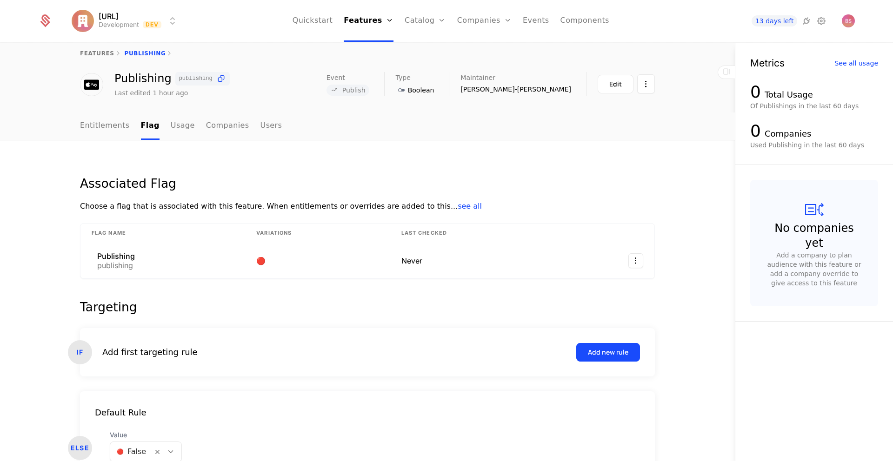
click at [528, 23] on link "Events" at bounding box center [536, 21] width 27 height 42
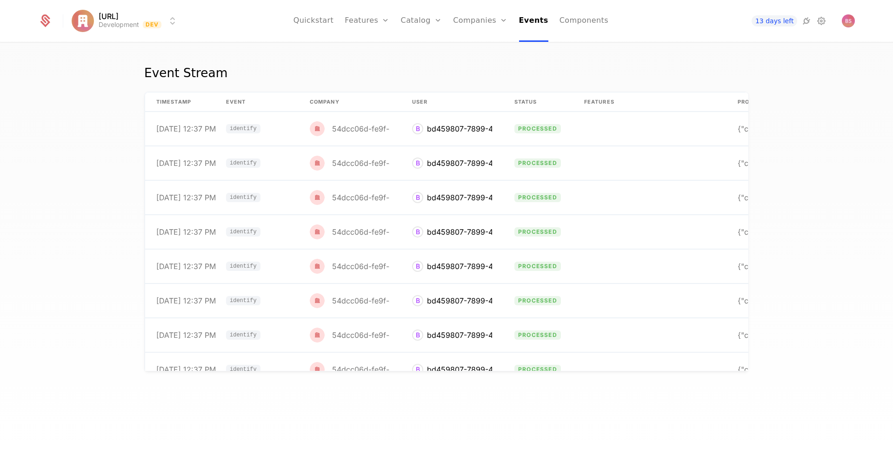
click at [464, 24] on link "Companies" at bounding box center [480, 21] width 54 height 42
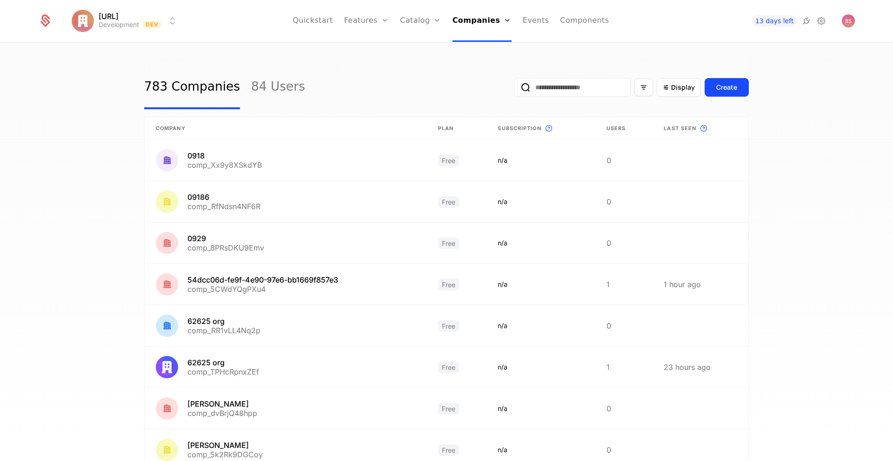
click at [420, 21] on link "Catalog" at bounding box center [420, 21] width 41 height 42
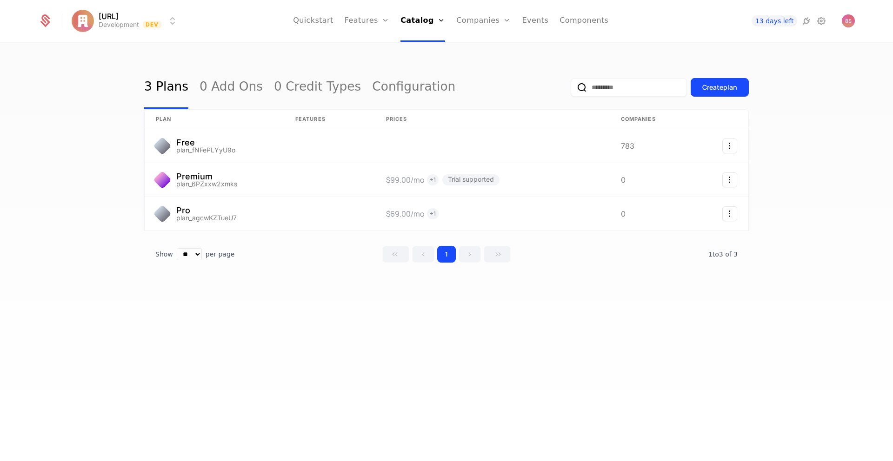
click at [435, 94] on link "Configuration" at bounding box center [436, 90] width 48 height 7
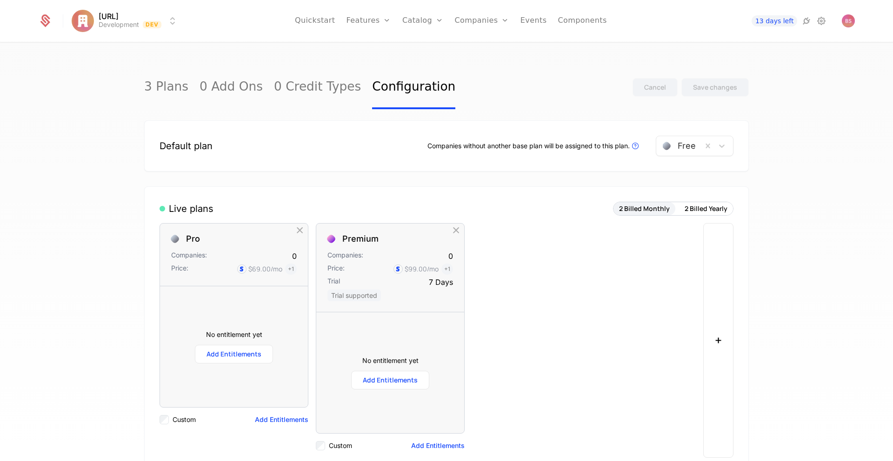
click at [172, 92] on link "3 Plans" at bounding box center [166, 88] width 44 height 44
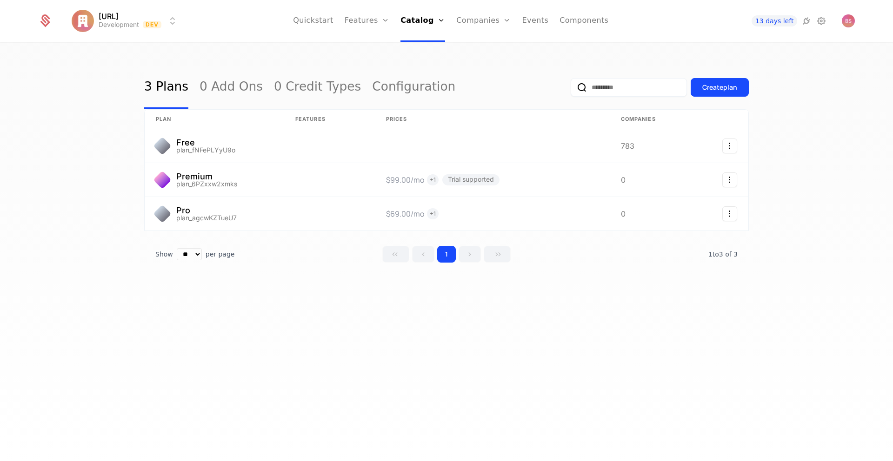
click at [298, 84] on link "0 Credit Types" at bounding box center [317, 88] width 87 height 44
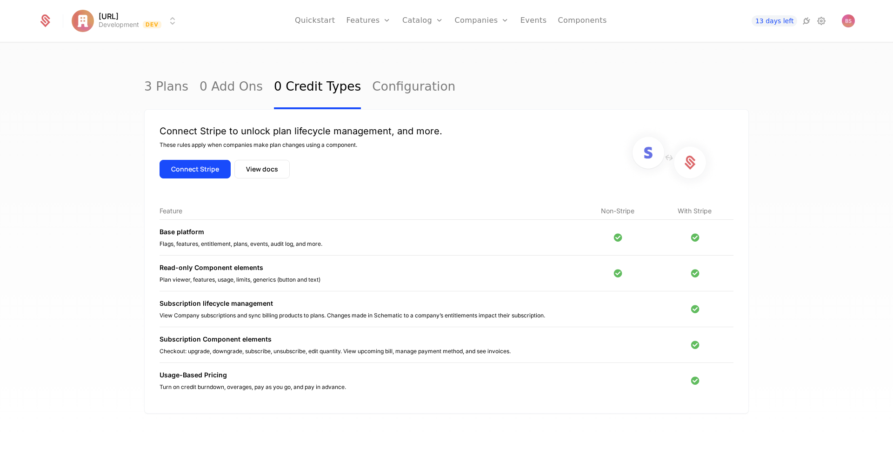
click at [372, 86] on link "Configuration" at bounding box center [413, 88] width 83 height 44
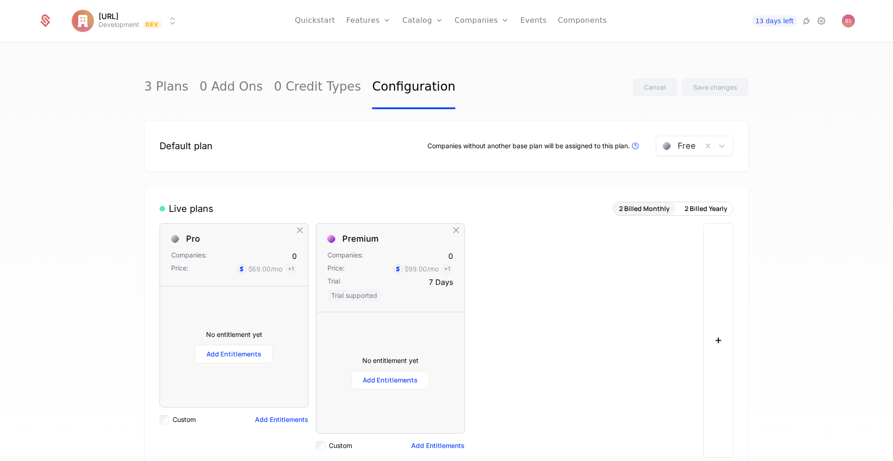
click at [177, 81] on link "3 Plans" at bounding box center [166, 88] width 44 height 44
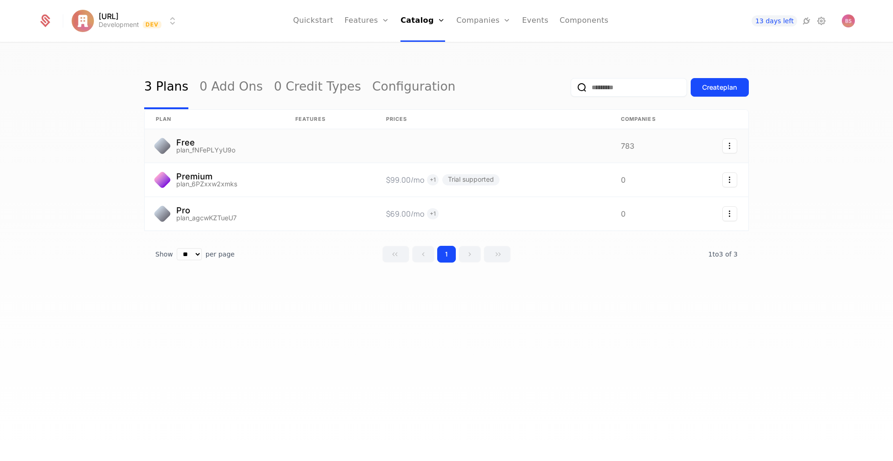
click at [728, 147] on icon "Select action" at bounding box center [729, 146] width 15 height 15
click at [446, 140] on html "Appy.AI Development Dev Quickstart Features Features Flags Catalog Plans Add On…" at bounding box center [446, 230] width 893 height 461
click at [439, 146] on link at bounding box center [492, 145] width 235 height 33
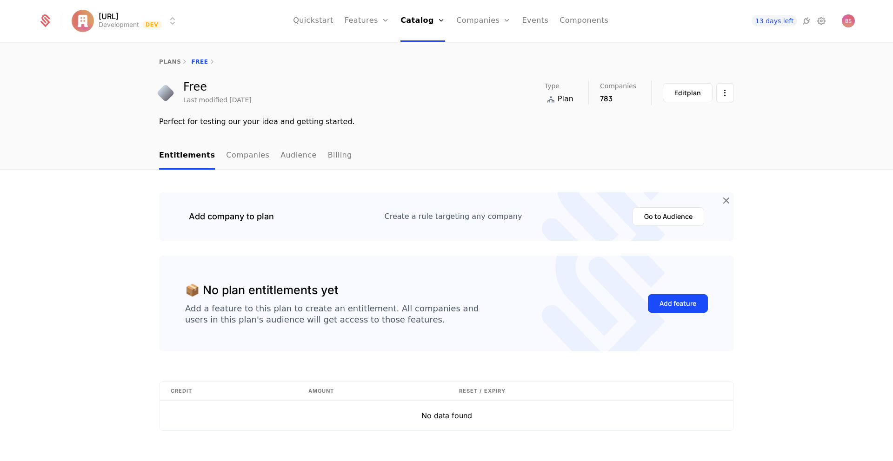
scroll to position [22, 0]
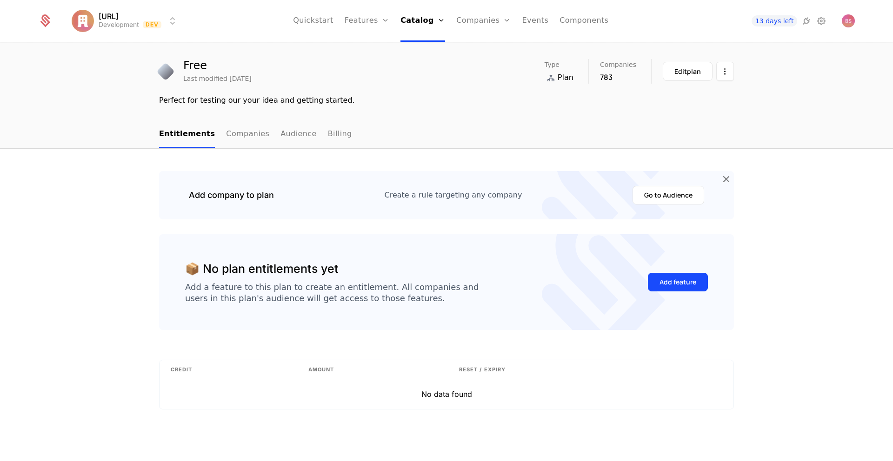
click at [683, 70] on div "Edit plan" at bounding box center [687, 71] width 27 height 9
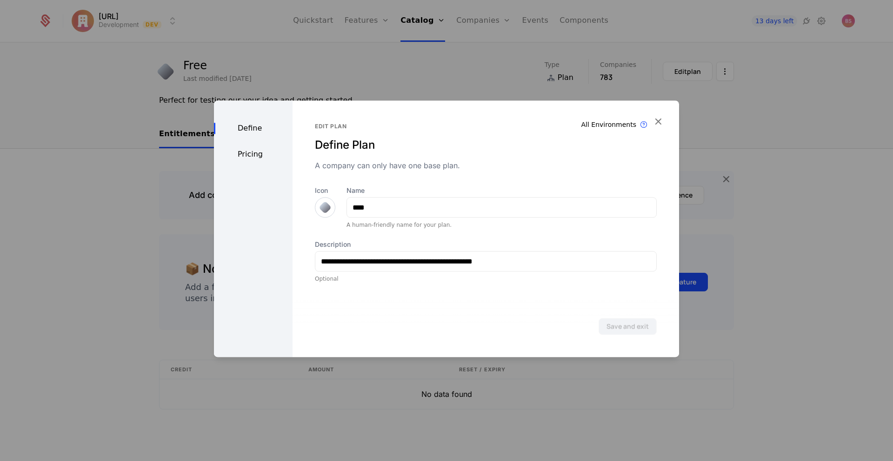
click at [263, 154] on div "Pricing" at bounding box center [253, 154] width 79 height 11
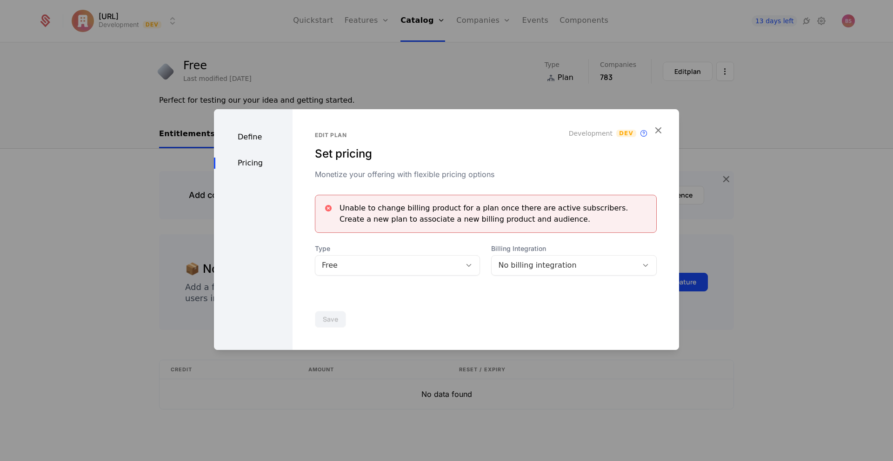
click at [411, 95] on div at bounding box center [446, 230] width 893 height 461
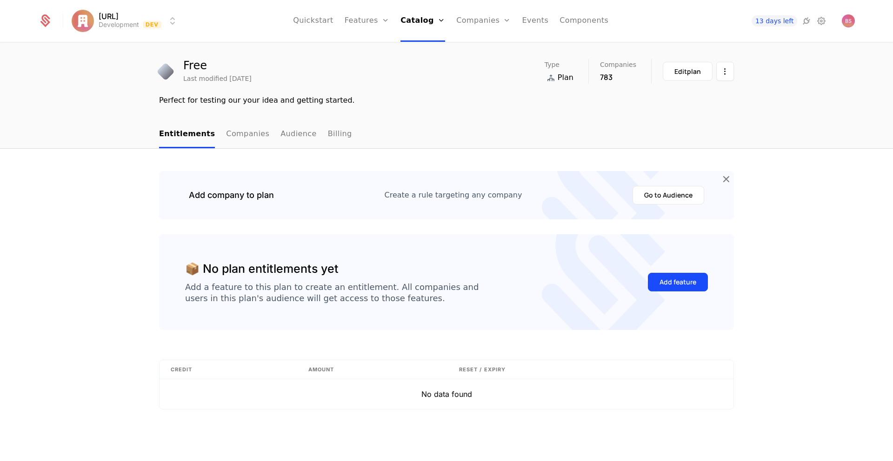
click at [433, 91] on link "Configuration" at bounding box center [436, 90] width 48 height 7
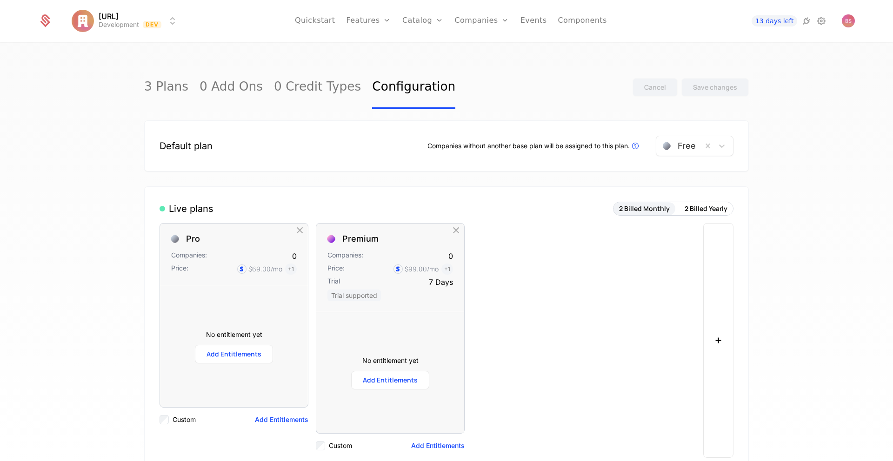
click at [432, 49] on link "Plans" at bounding box center [437, 45] width 48 height 7
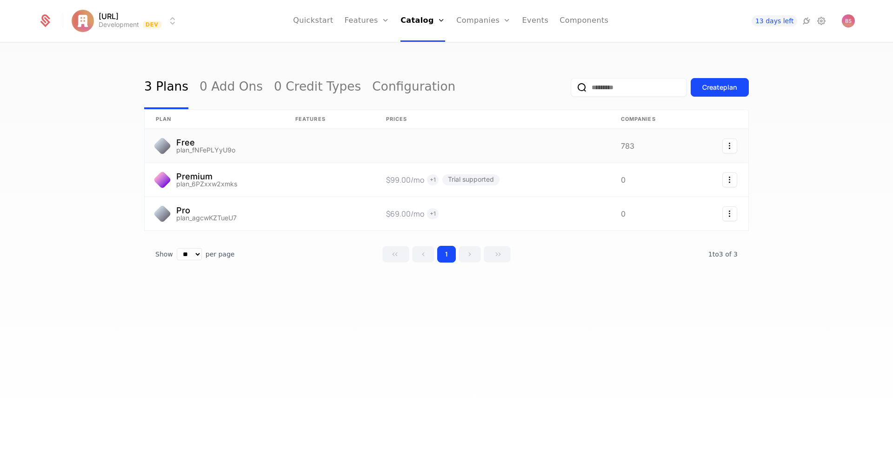
click at [727, 147] on icon "Select action" at bounding box center [729, 146] width 15 height 15
click at [493, 153] on html "Appy.AI Development Dev Quickstart Features Features Flags Catalog Plans Add On…" at bounding box center [446, 230] width 893 height 461
click at [477, 147] on link at bounding box center [492, 145] width 235 height 33
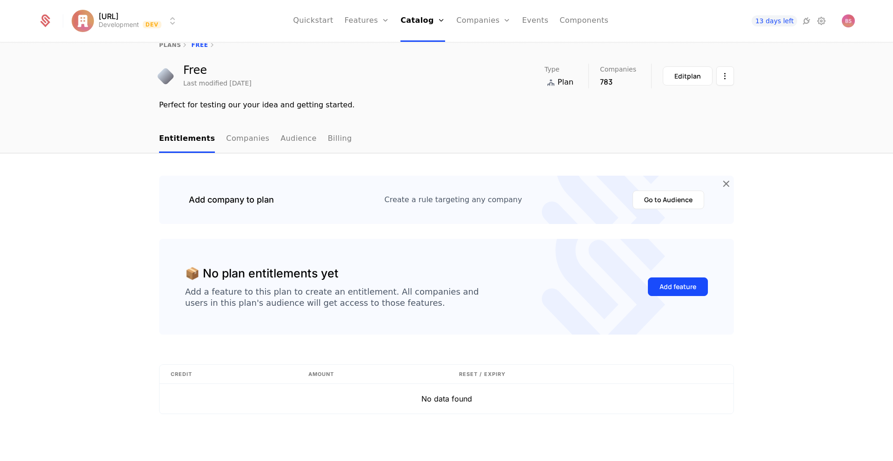
scroll to position [22, 0]
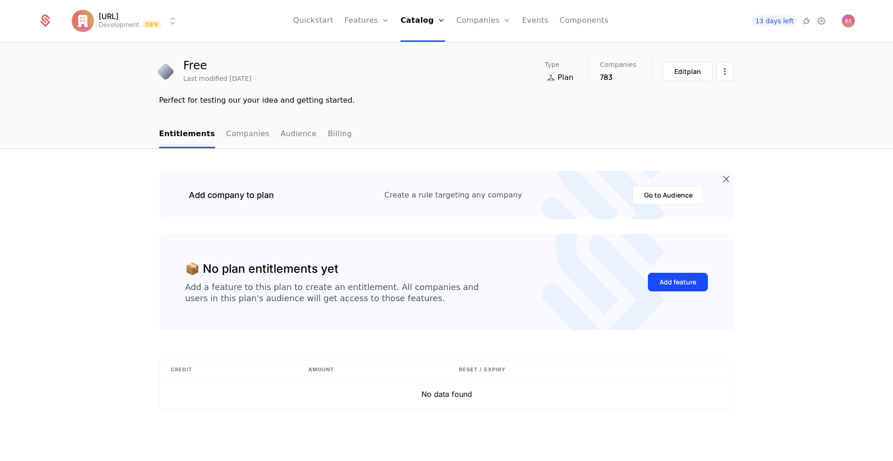
click at [314, 138] on ul "Entitlements Companies Audience Billing" at bounding box center [255, 134] width 193 height 27
click at [328, 135] on link "Billing" at bounding box center [340, 134] width 24 height 27
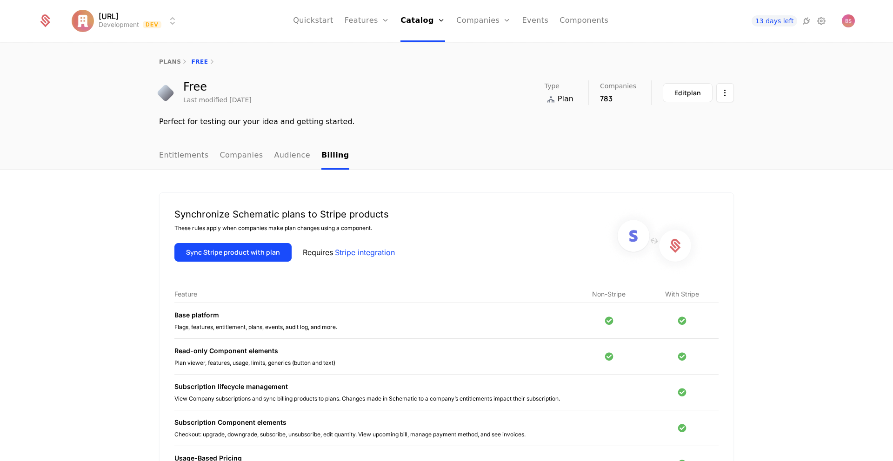
click at [287, 156] on link "Audience" at bounding box center [292, 155] width 36 height 27
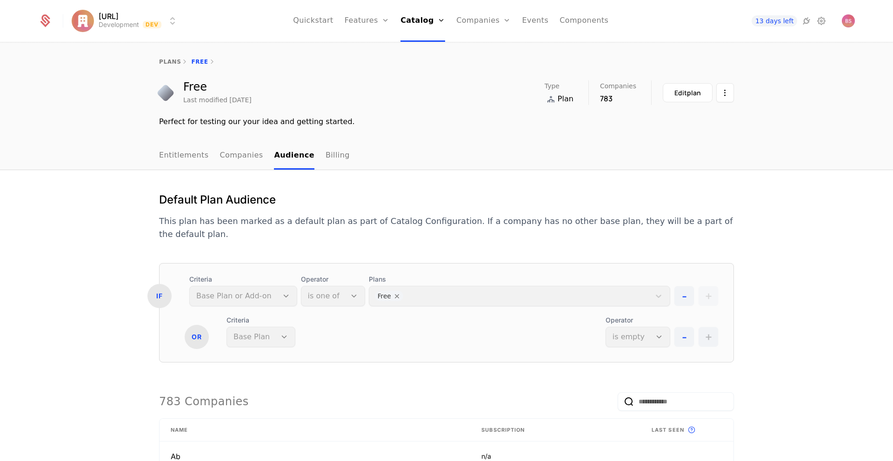
click at [228, 159] on link "Companies" at bounding box center [241, 155] width 43 height 27
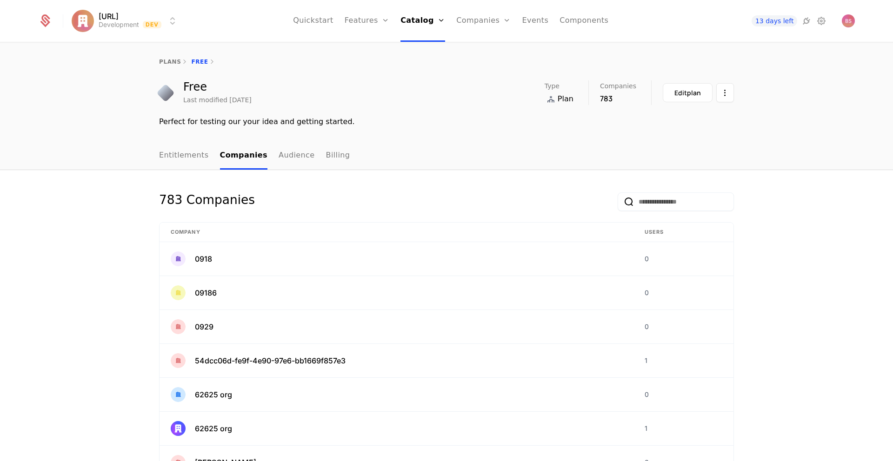
click at [177, 158] on link "Entitlements" at bounding box center [184, 155] width 50 height 27
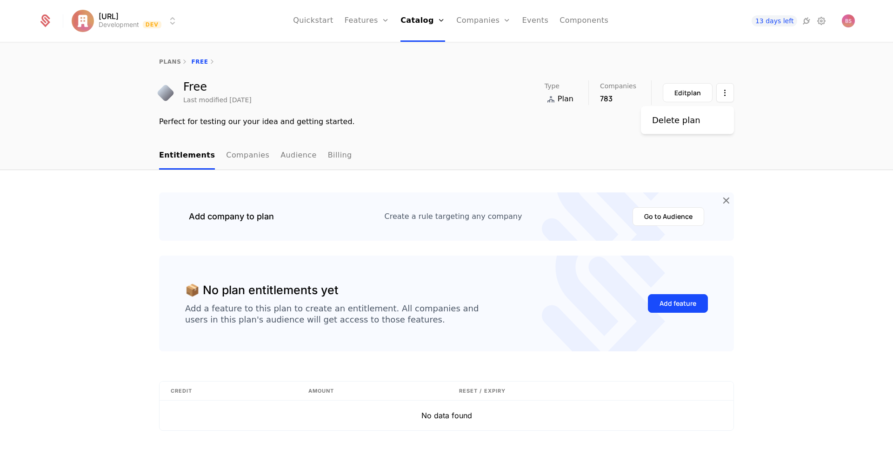
click at [721, 97] on html "Appy.AI Development Dev Quickstart Features Features Flags Catalog Plans Add On…" at bounding box center [446, 230] width 893 height 461
click at [452, 133] on html "Appy.AI Development Dev Quickstart Features Features Flags Catalog Plans Add On…" at bounding box center [446, 230] width 893 height 461
click at [301, 160] on link "Audience" at bounding box center [298, 155] width 36 height 27
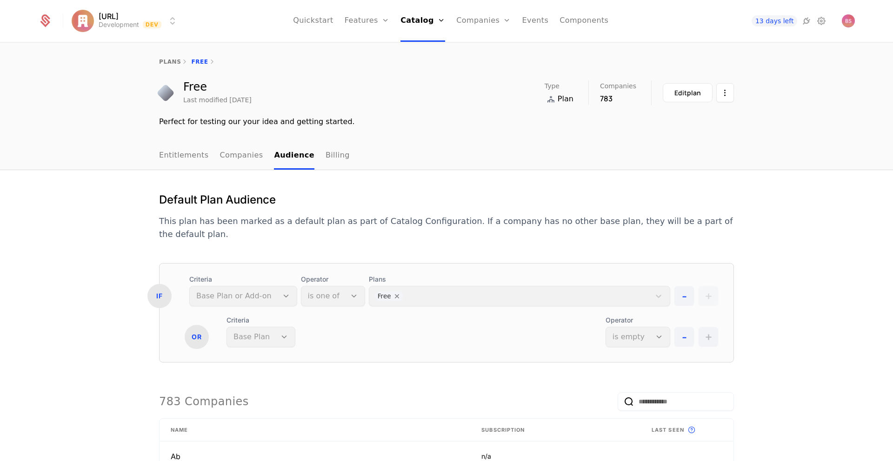
click at [326, 160] on link "Billing" at bounding box center [338, 155] width 24 height 27
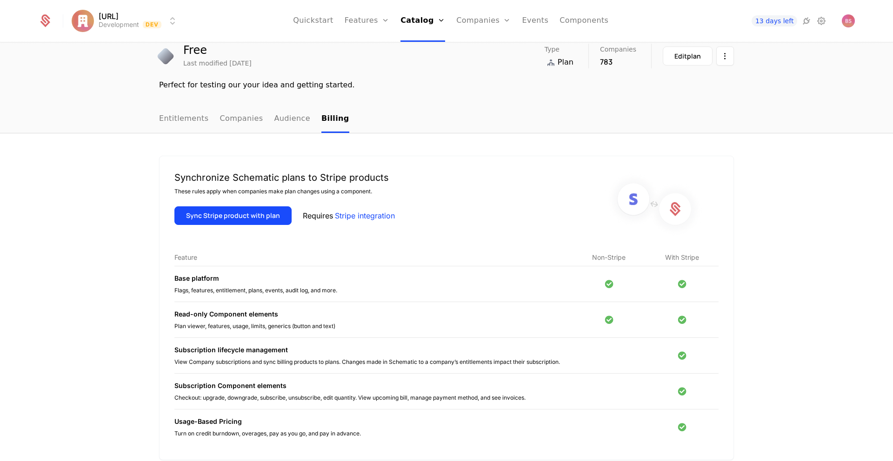
scroll to position [35, 0]
click at [424, 47] on link "Plans" at bounding box center [436, 45] width 48 height 7
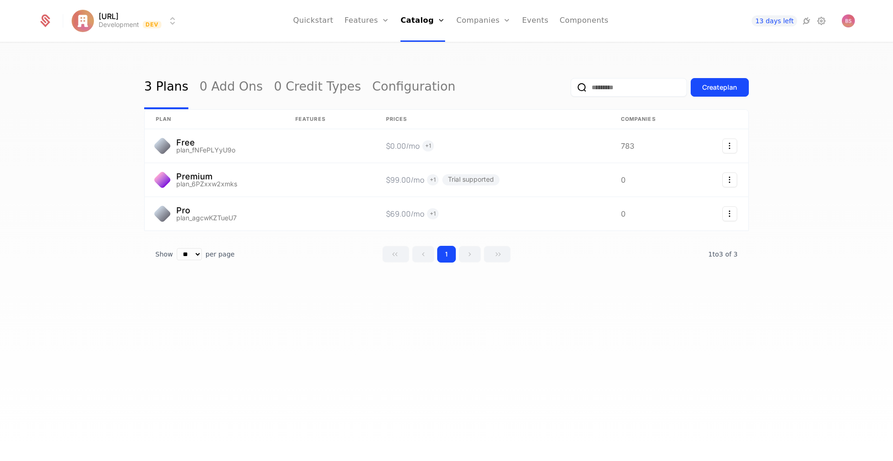
click at [581, 20] on link "Components" at bounding box center [583, 21] width 49 height 42
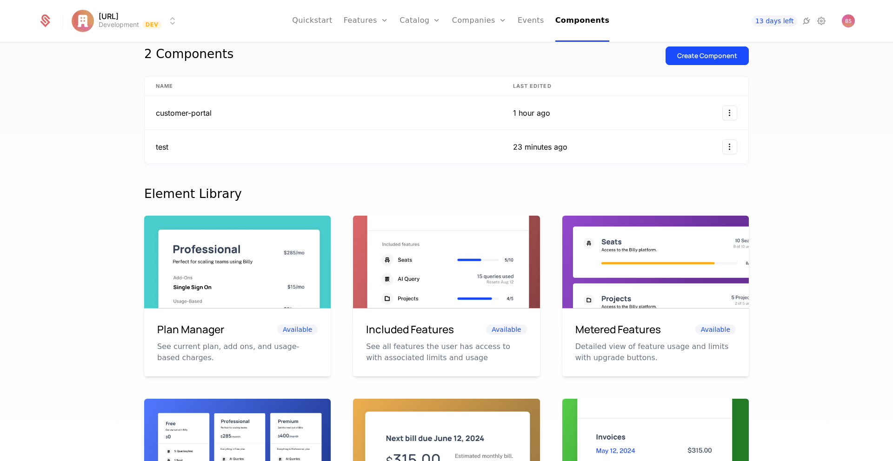
scroll to position [31, 0]
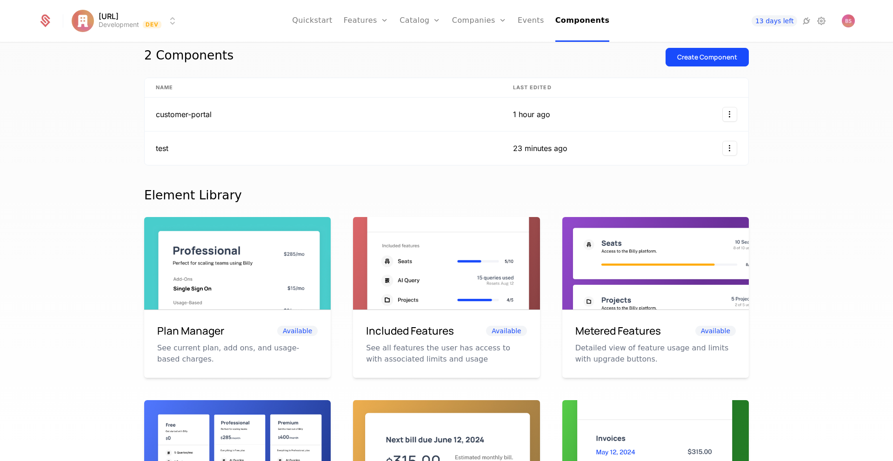
click at [775, 22] on span "13 days left" at bounding box center [775, 20] width 46 height 11
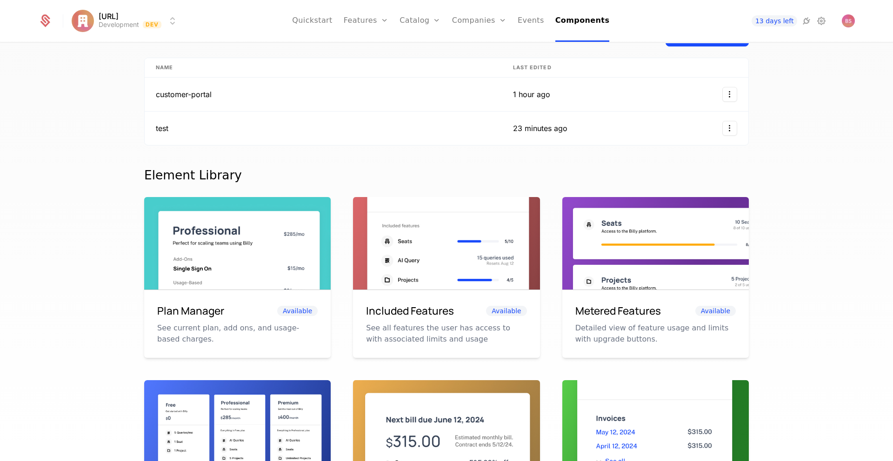
scroll to position [47, 0]
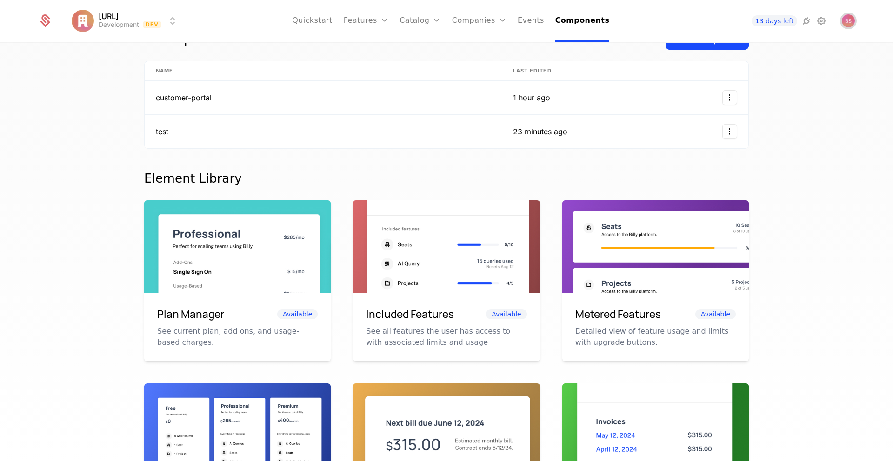
click at [848, 21] on img "Open user button" at bounding box center [848, 20] width 13 height 13
click at [780, 20] on span "13 days left" at bounding box center [775, 20] width 46 height 11
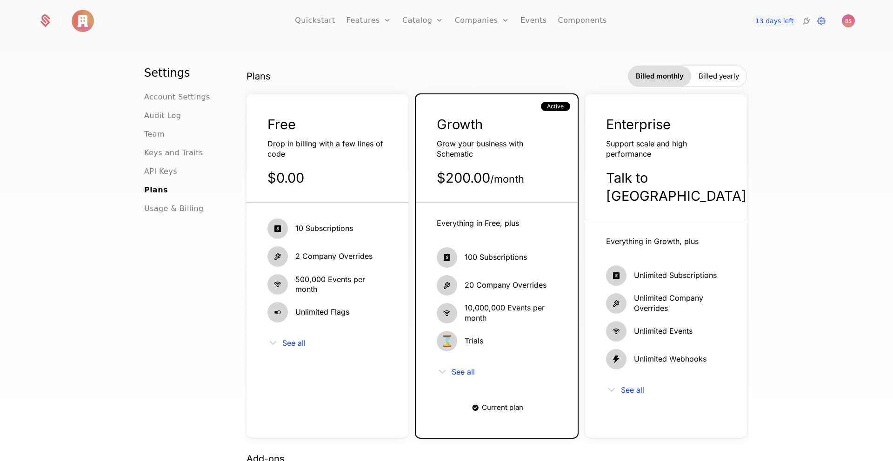
click at [377, 17] on link "Features" at bounding box center [368, 21] width 45 height 42
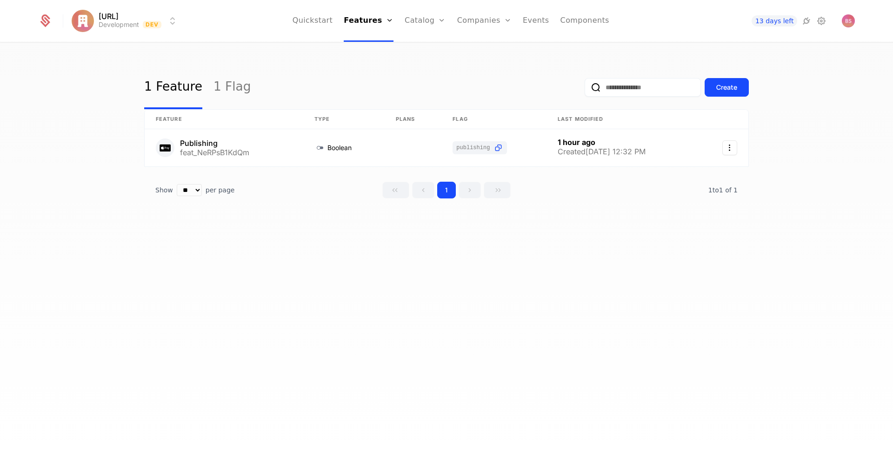
drag, startPoint x: 414, startPoint y: 88, endPoint x: 406, endPoint y: 89, distance: 8.0
click at [414, 88] on div "1 Feature 1 Flag Create" at bounding box center [446, 88] width 605 height 44
click at [213, 91] on link "1 Flag" at bounding box center [232, 88] width 38 height 44
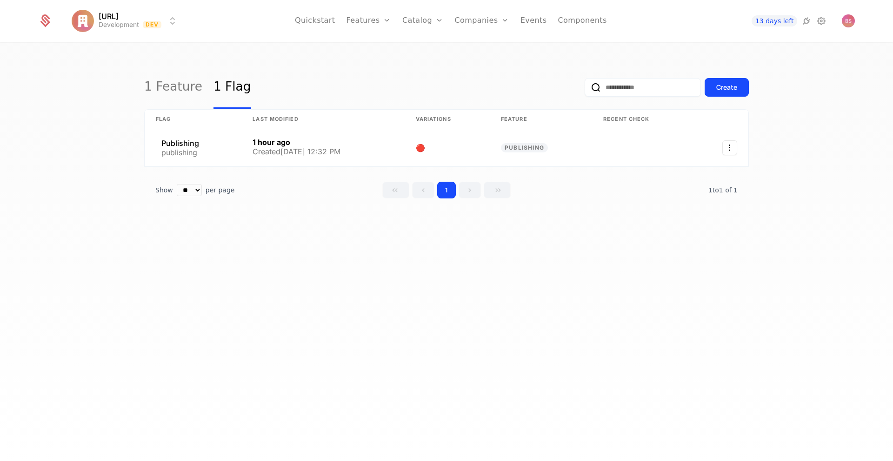
click at [178, 88] on link "1 Feature" at bounding box center [173, 88] width 58 height 44
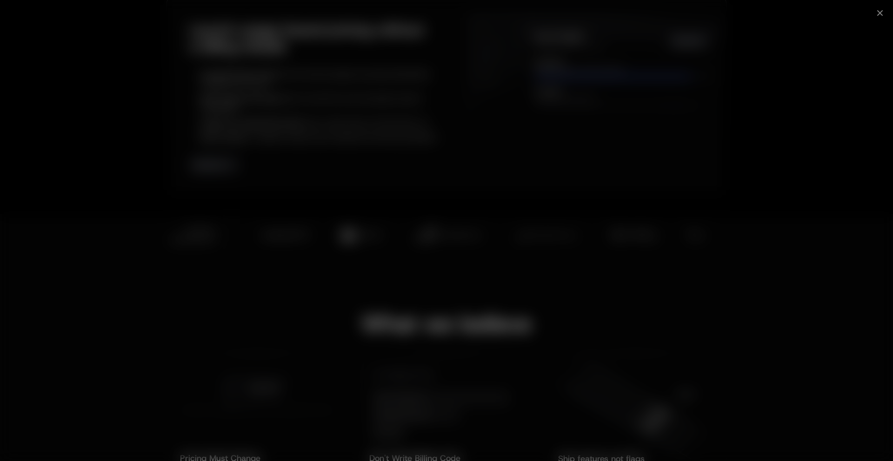
click at [810, 71] on div at bounding box center [446, 230] width 893 height 461
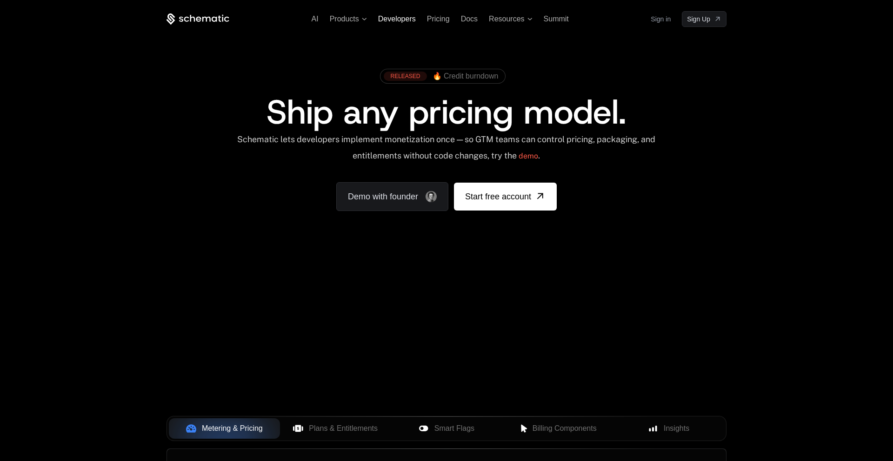
click at [396, 20] on span "Developers" at bounding box center [397, 19] width 38 height 8
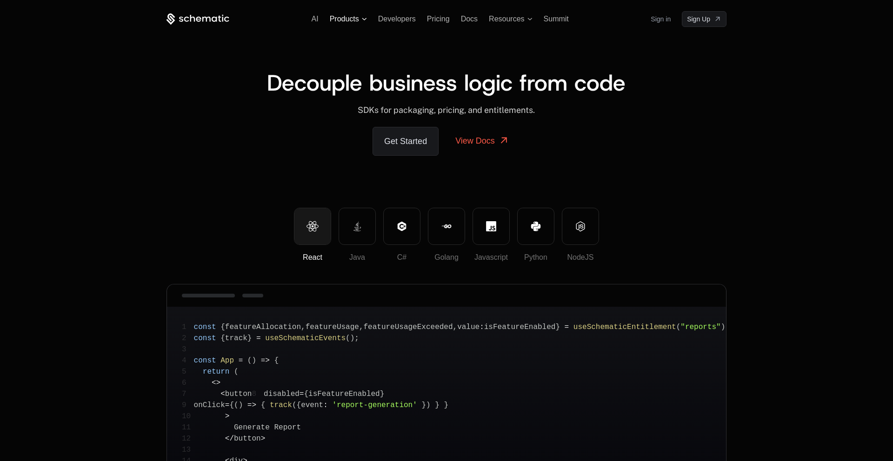
click at [339, 20] on span "Products" at bounding box center [344, 19] width 29 height 8
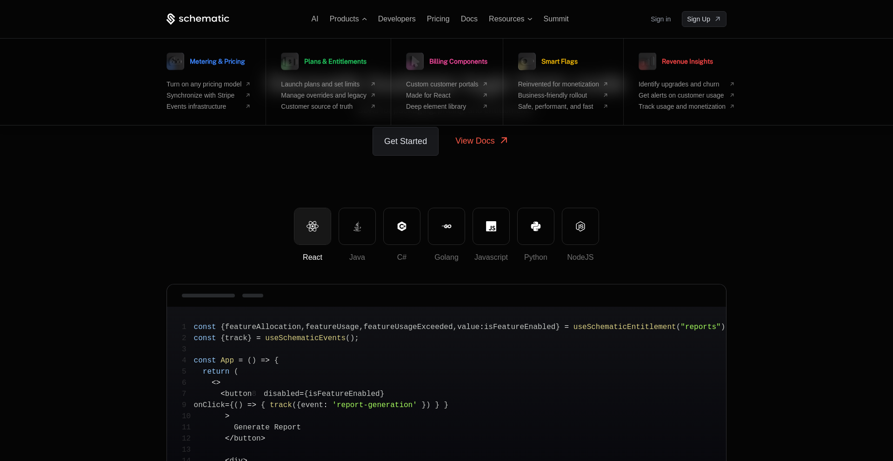
click at [286, 22] on div "AI Products Metering & Pricing Turn on any pricing model Synchronize with Strip…" at bounding box center [446, 19] width 560 height 16
